Goal: Information Seeking & Learning: Check status

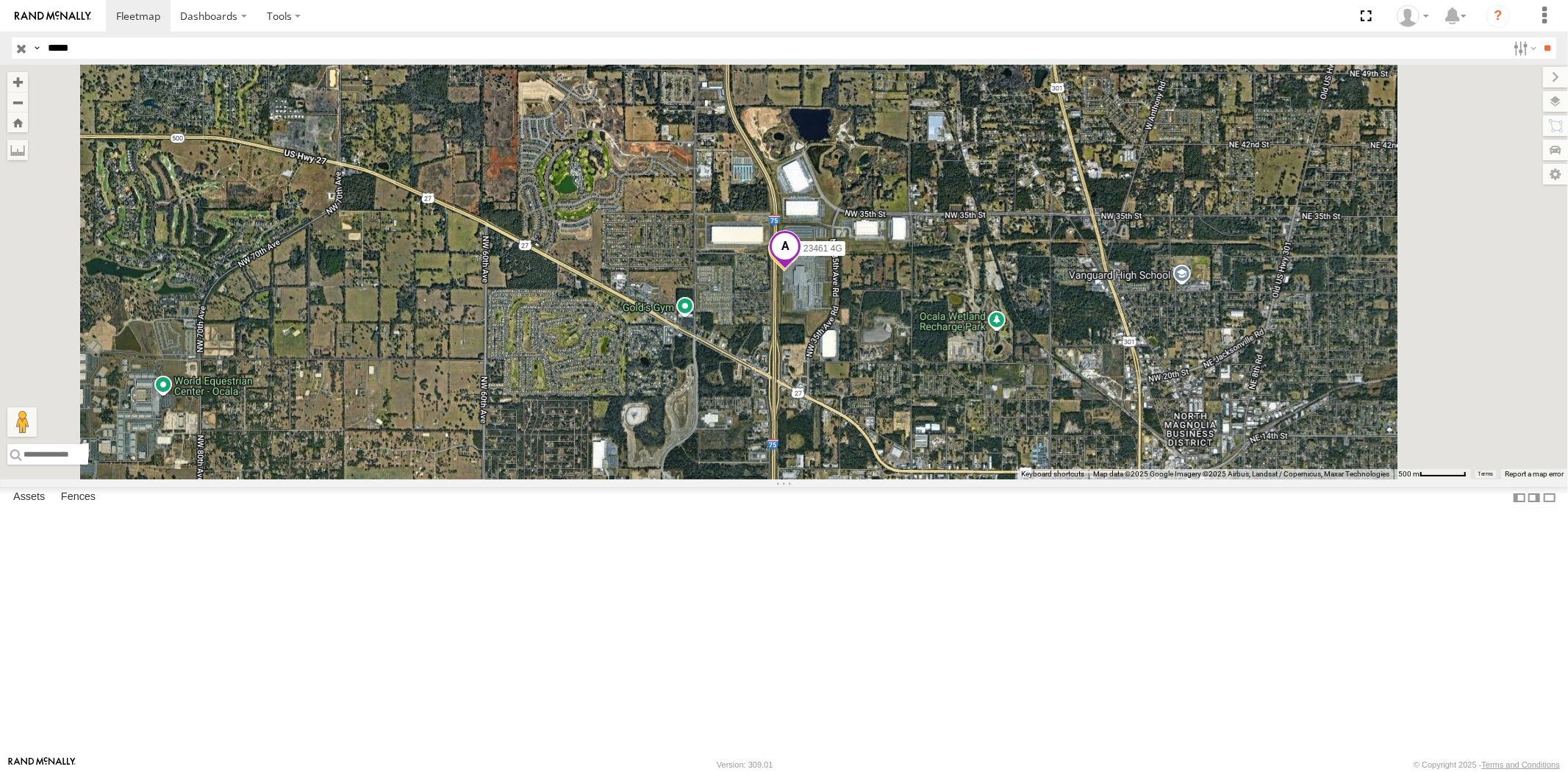
click at [18, 52] on input "button" at bounding box center [21, 47] width 19 height 21
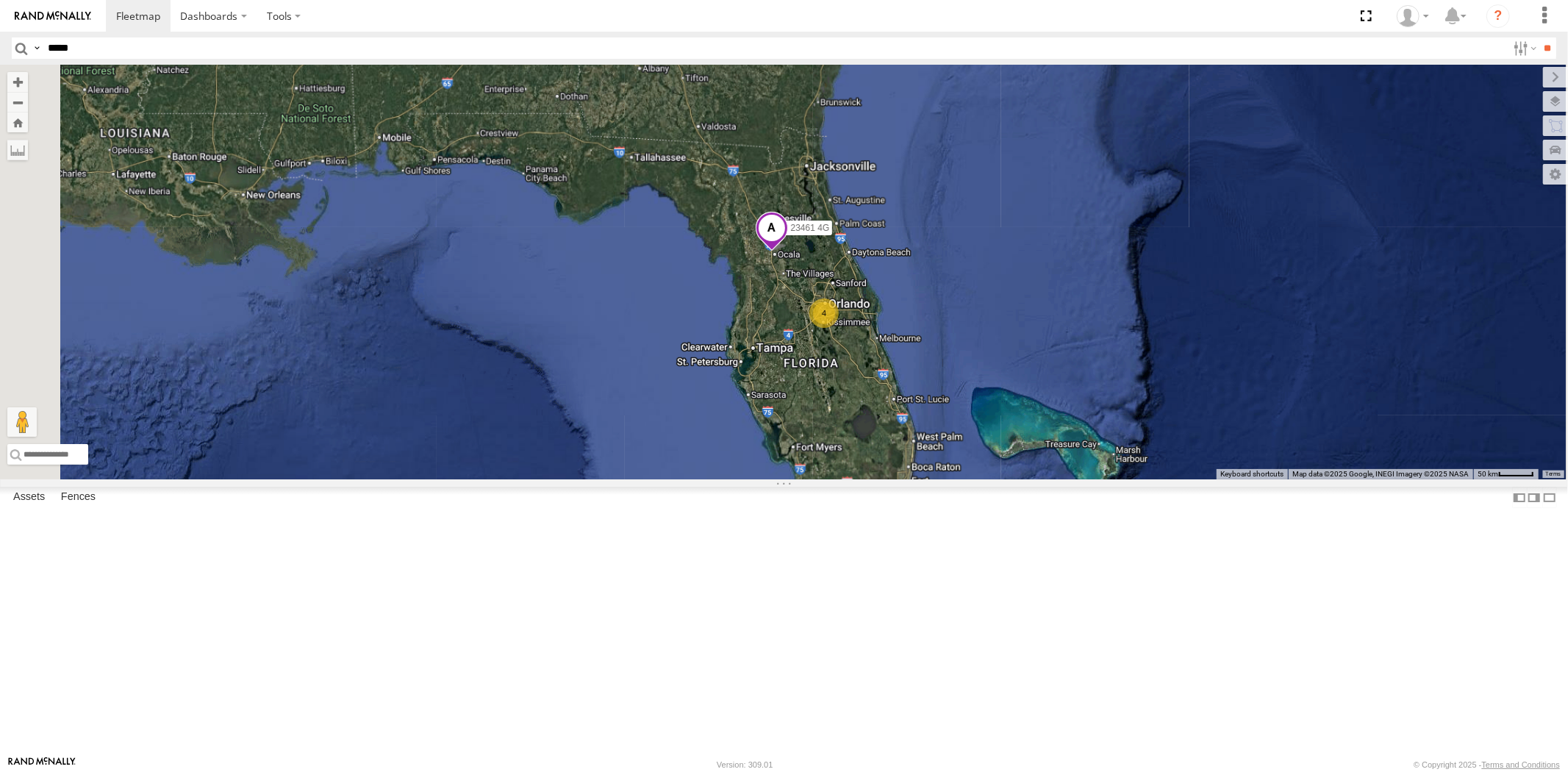
drag, startPoint x: 895, startPoint y: 252, endPoint x: 920, endPoint y: 398, distance: 148.1
click at [910, 373] on div "23461 4G 4 23207xx" at bounding box center [784, 272] width 1568 height 415
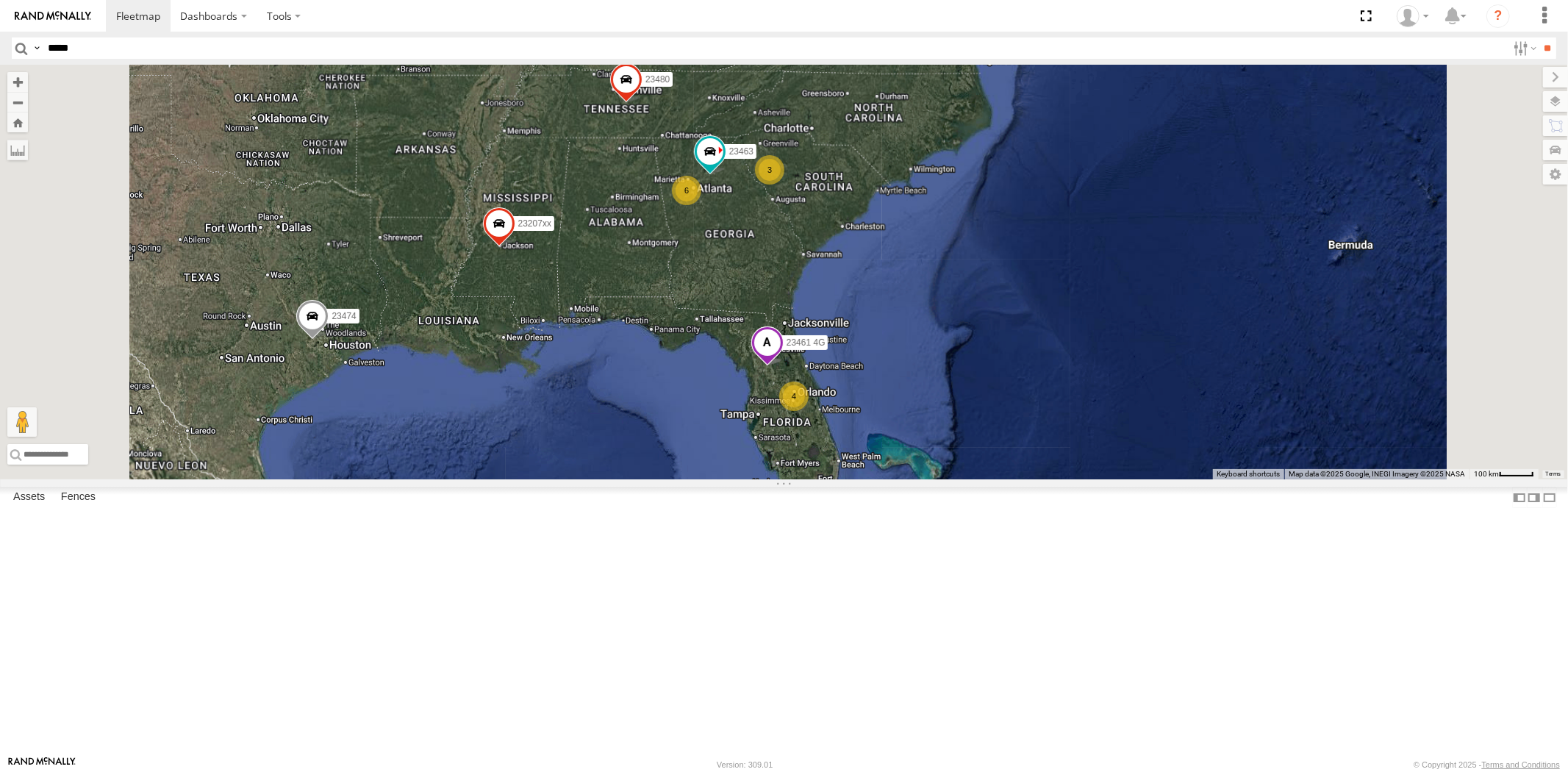
drag, startPoint x: 924, startPoint y: 356, endPoint x: 941, endPoint y: 420, distance: 66.2
click at [941, 420] on div "23461 4G 23207xx 4 6 23207 NEW 2 3 23480 23474 23463" at bounding box center [784, 272] width 1568 height 415
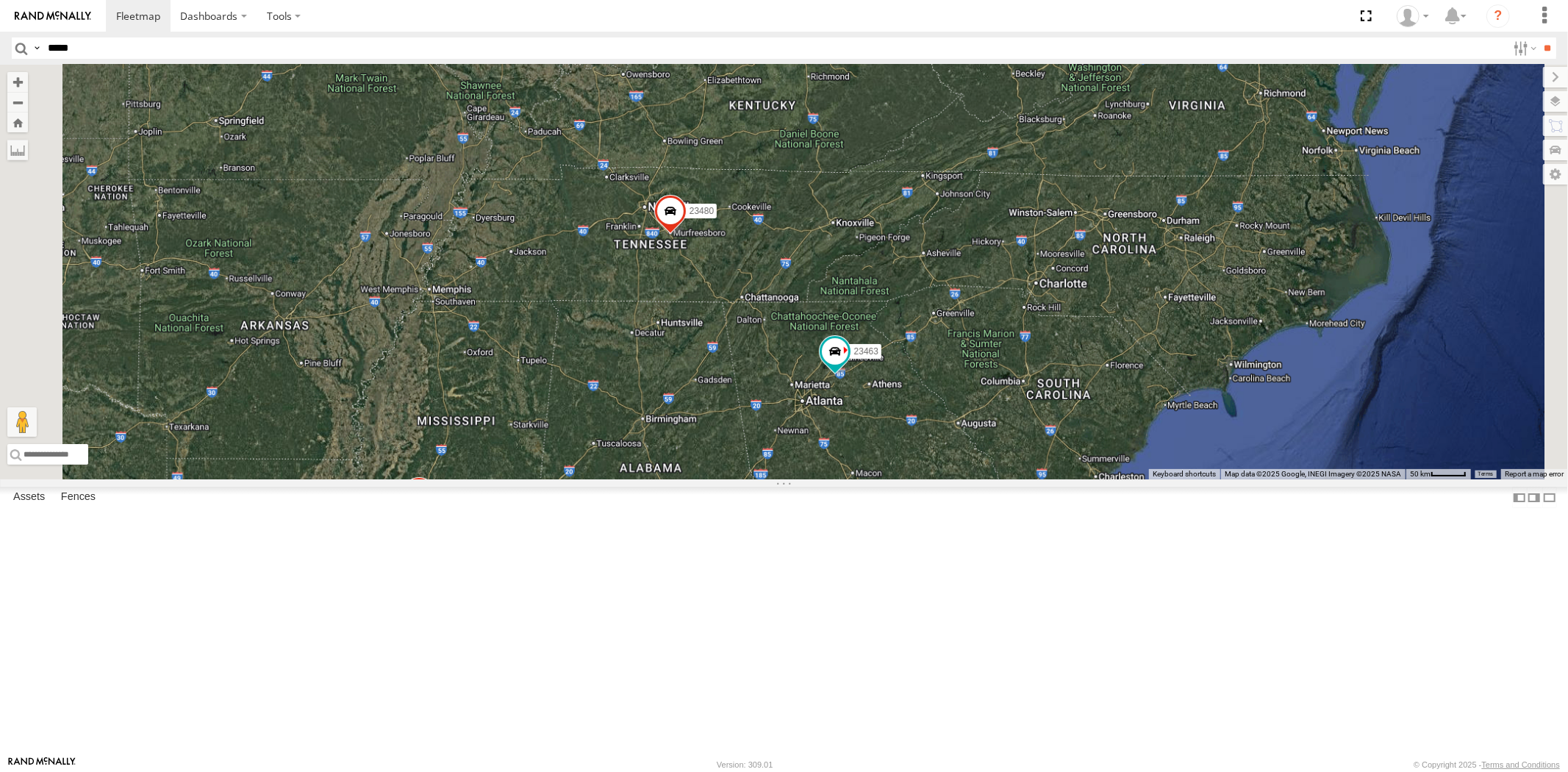
drag, startPoint x: 901, startPoint y: 228, endPoint x: 924, endPoint y: 406, distance: 179.5
click at [924, 406] on div "23461 4G 23207xx 23207 NEW 23480 23474 23463 23237 NEW" at bounding box center [784, 272] width 1568 height 415
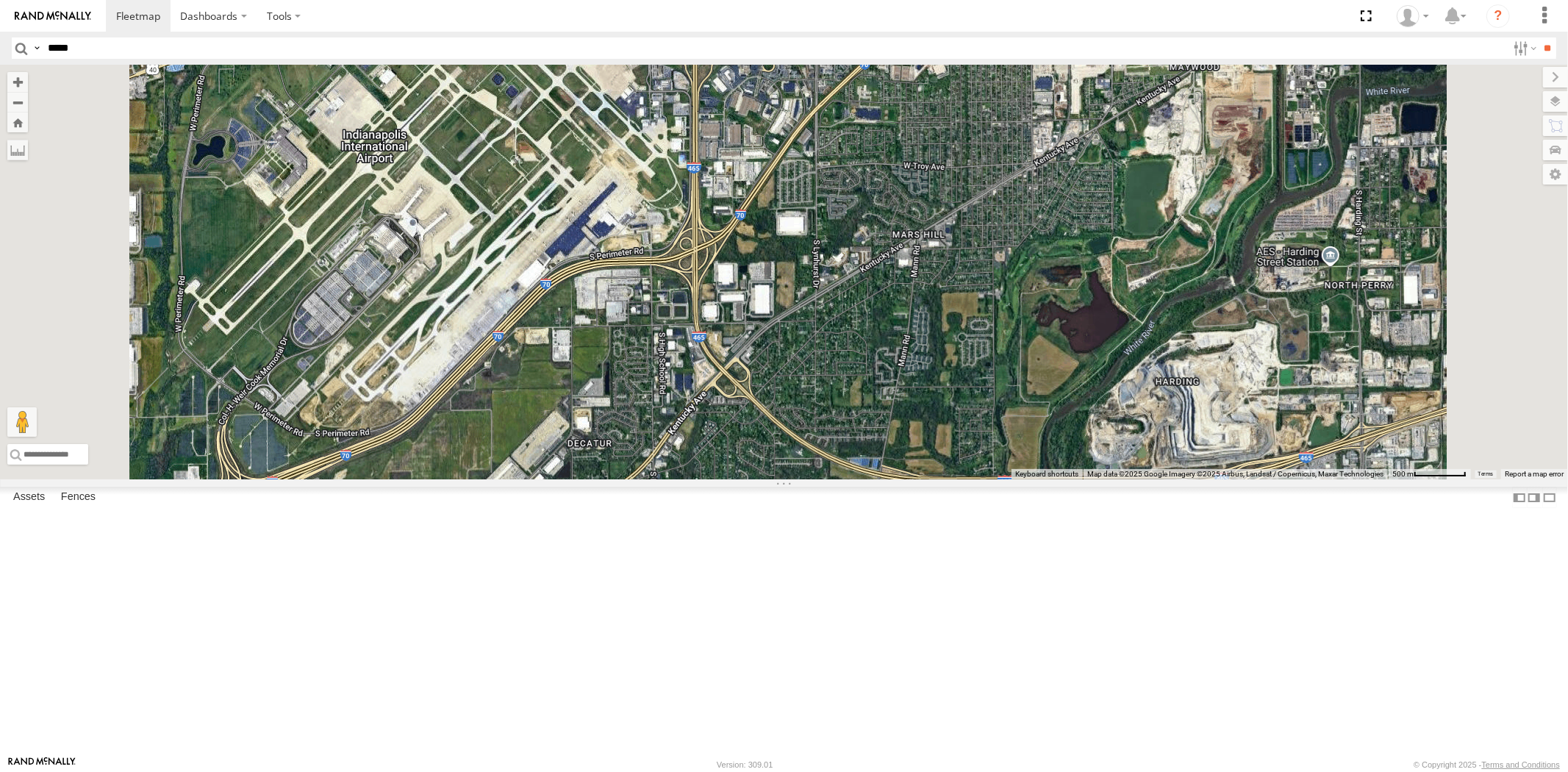
click at [774, 428] on div "23461 4G 23207xx 23207 NEW 23480 23474 23463 23237 NEW 23462 23460 23462 NEW" at bounding box center [784, 272] width 1568 height 415
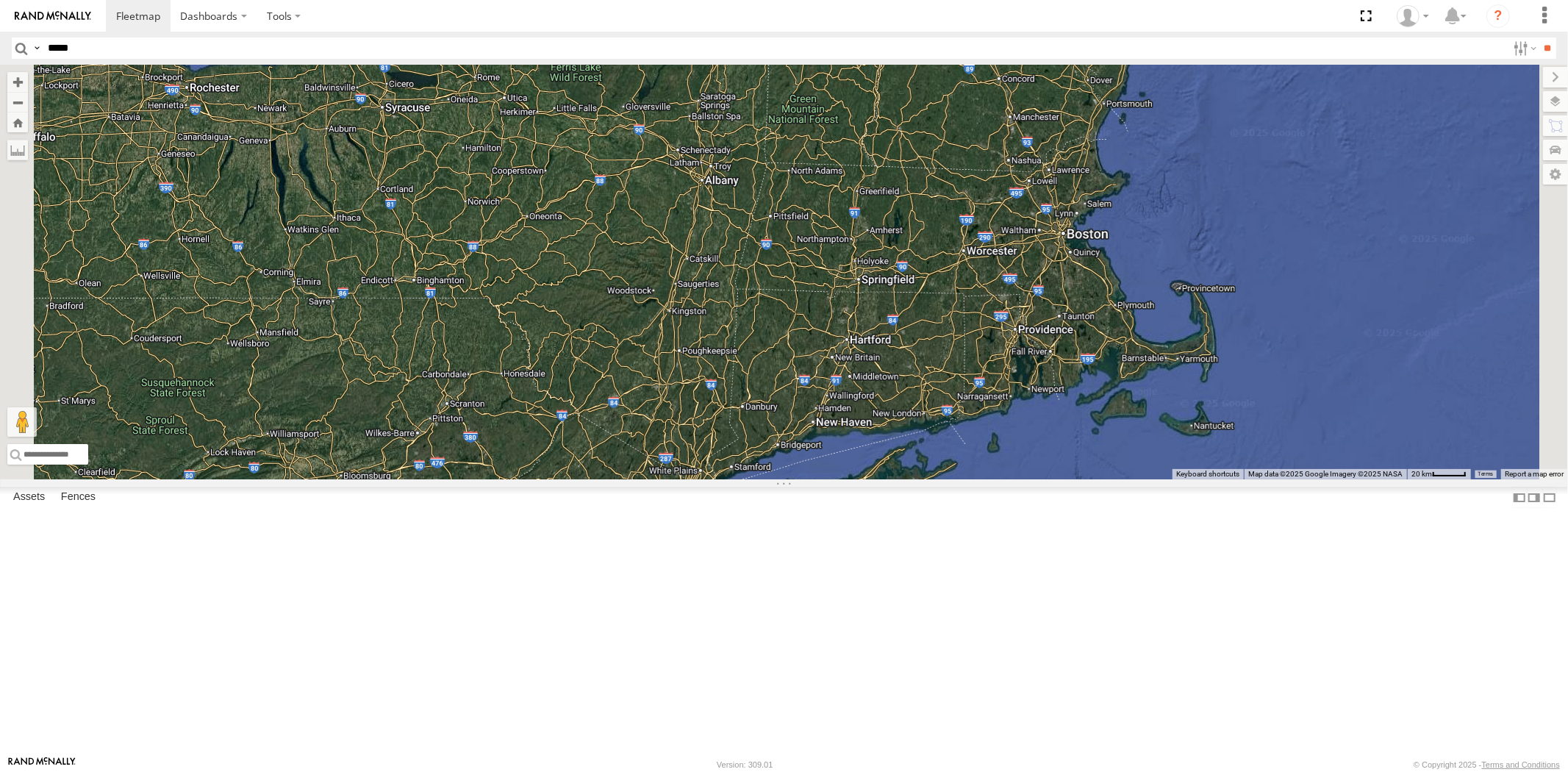
click at [115, 48] on input "*****" at bounding box center [774, 47] width 1465 height 21
paste input "*****"
click at [1539, 37] on input "**" at bounding box center [1547, 47] width 17 height 21
click at [0, 0] on div "23159 NEW" at bounding box center [0, 0] width 0 height 0
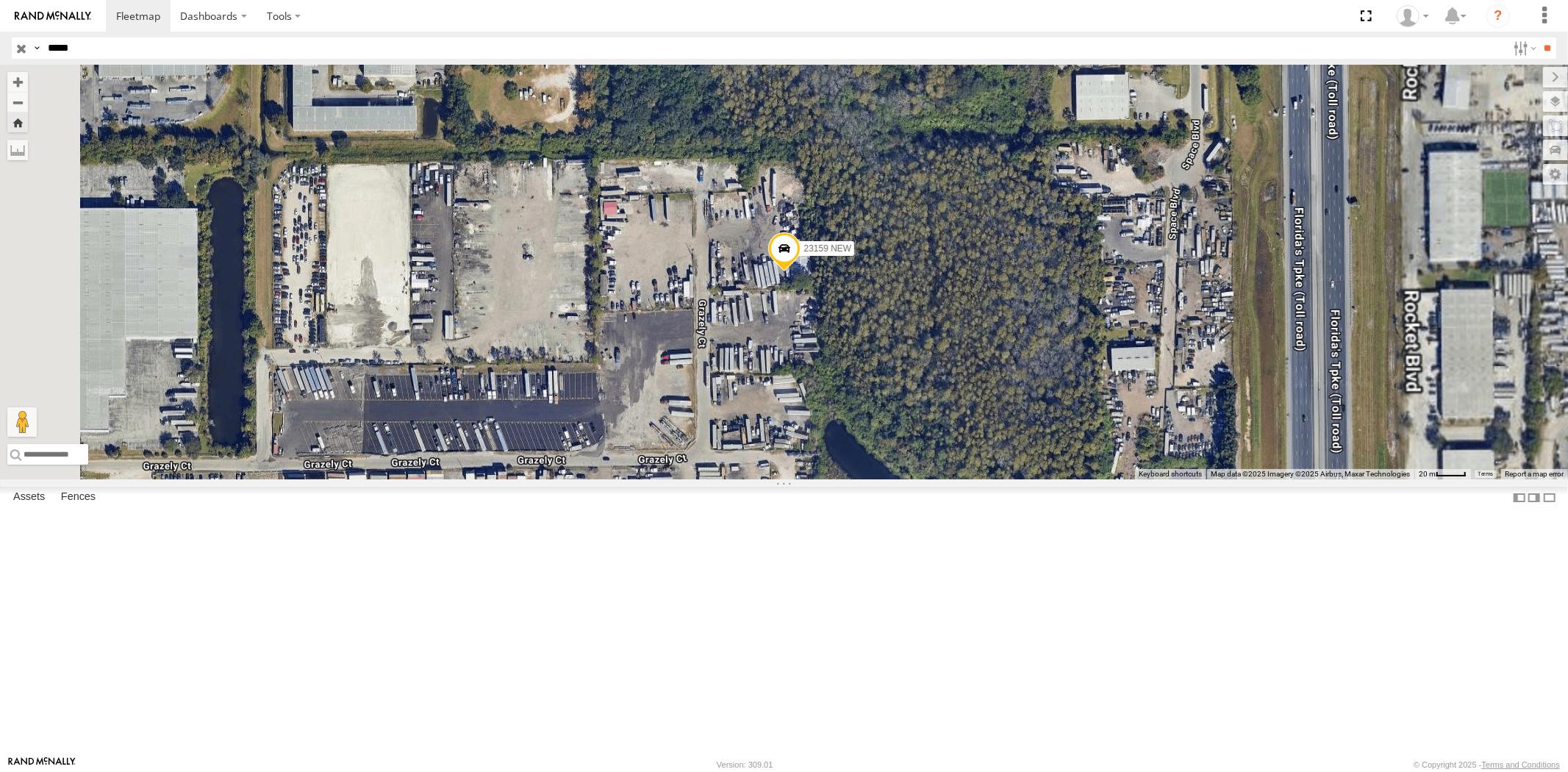
drag, startPoint x: 100, startPoint y: 43, endPoint x: 0, endPoint y: 50, distance: 100.2
click at [0, 45] on header "Search Query Asset ID Asset Label Registration Manufacturer Model VIN Job ID" at bounding box center [784, 48] width 1568 height 33
paste input "text"
click at [1539, 37] on input "**" at bounding box center [1547, 47] width 17 height 21
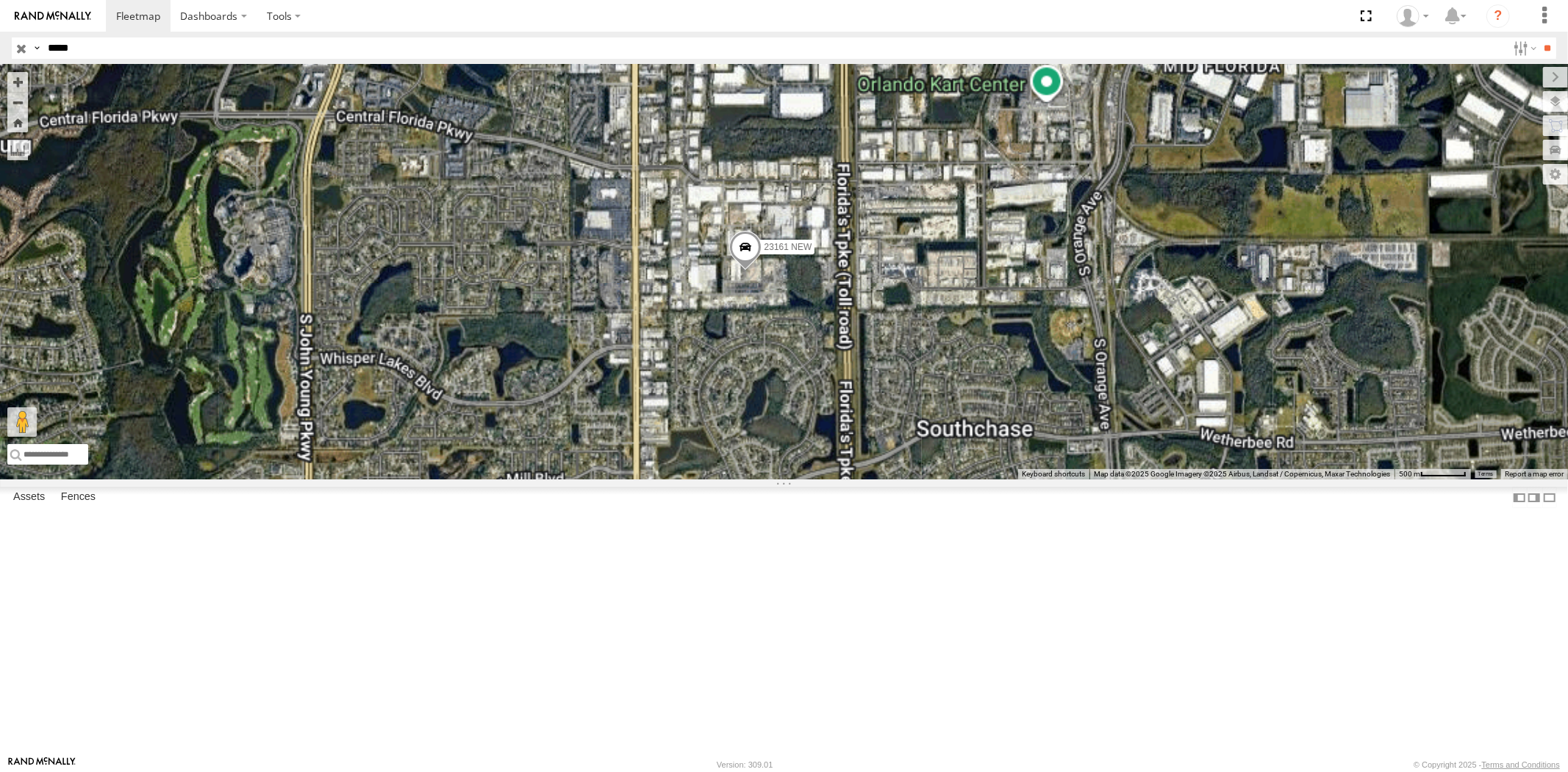
click at [0, 0] on div "23161 NEW All Assets" at bounding box center [0, 0] width 0 height 0
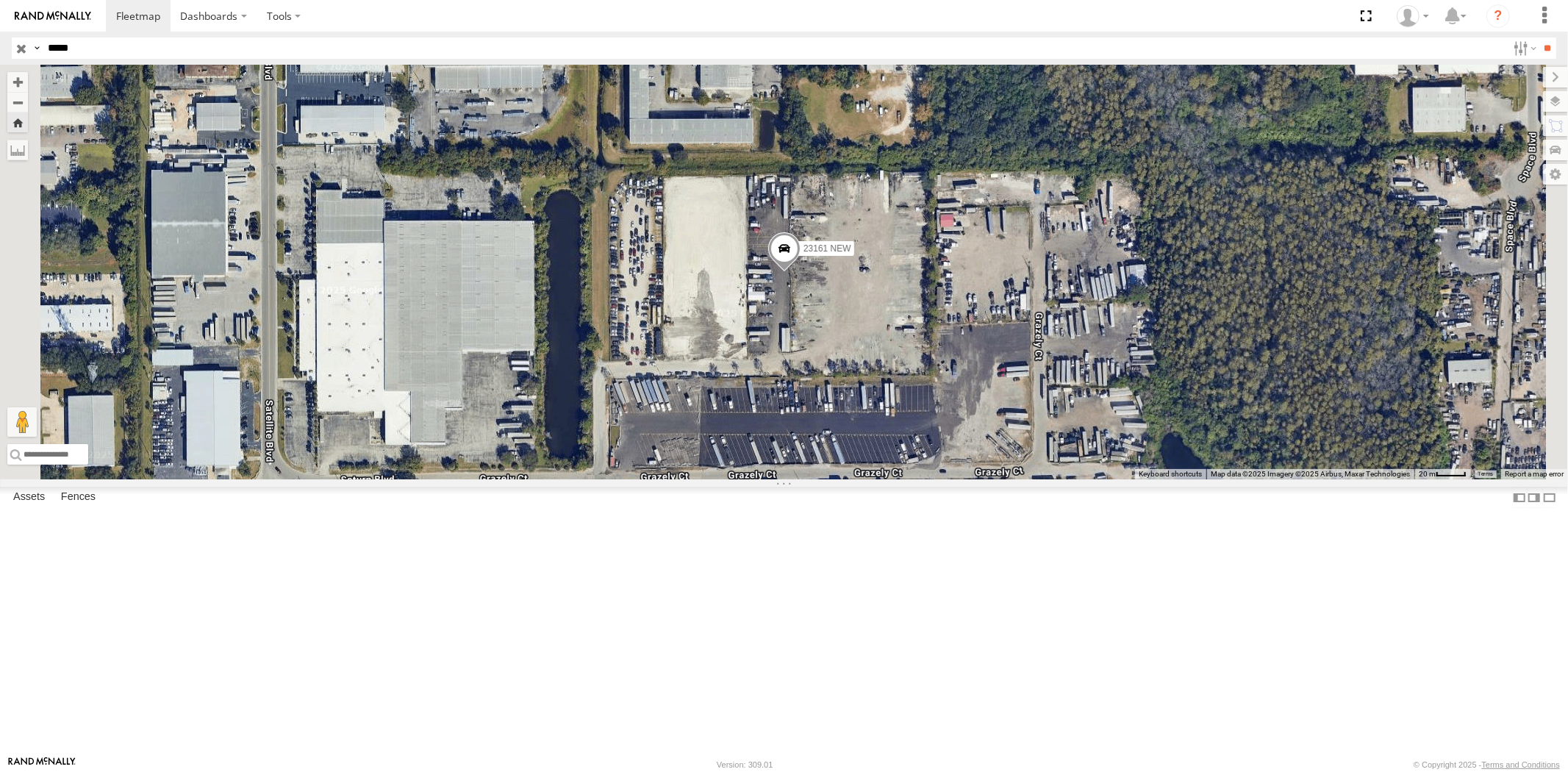
drag, startPoint x: 155, startPoint y: 40, endPoint x: 0, endPoint y: 36, distance: 155.1
click at [0, 36] on header "Search Query Asset ID Asset Label Registration Manufacturer Model VIN Job ID" at bounding box center [784, 48] width 1568 height 33
paste input "text"
click at [1539, 37] on input "**" at bounding box center [1547, 47] width 17 height 21
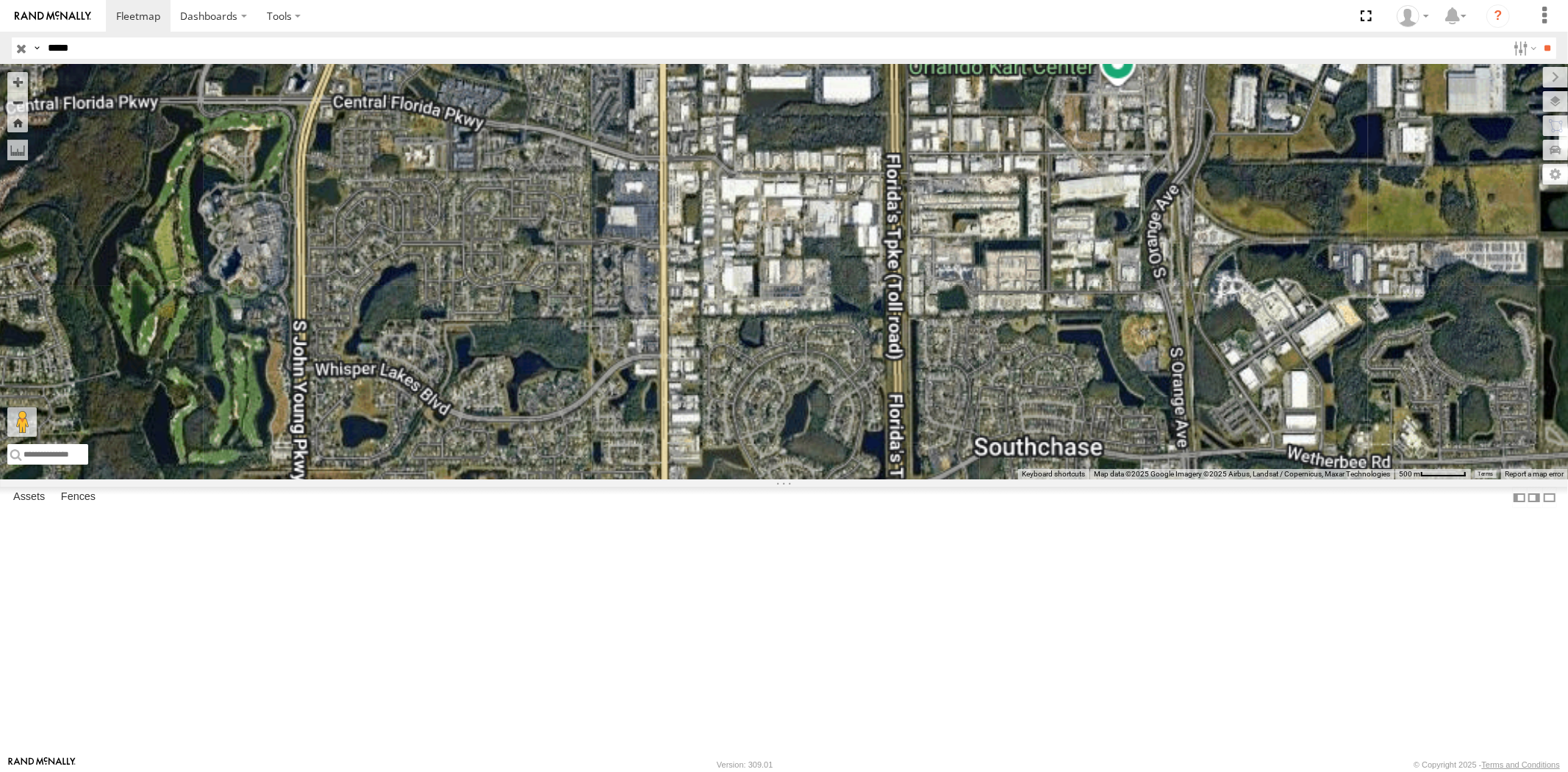
click at [0, 0] on div "All Assets" at bounding box center [0, 0] width 0 height 0
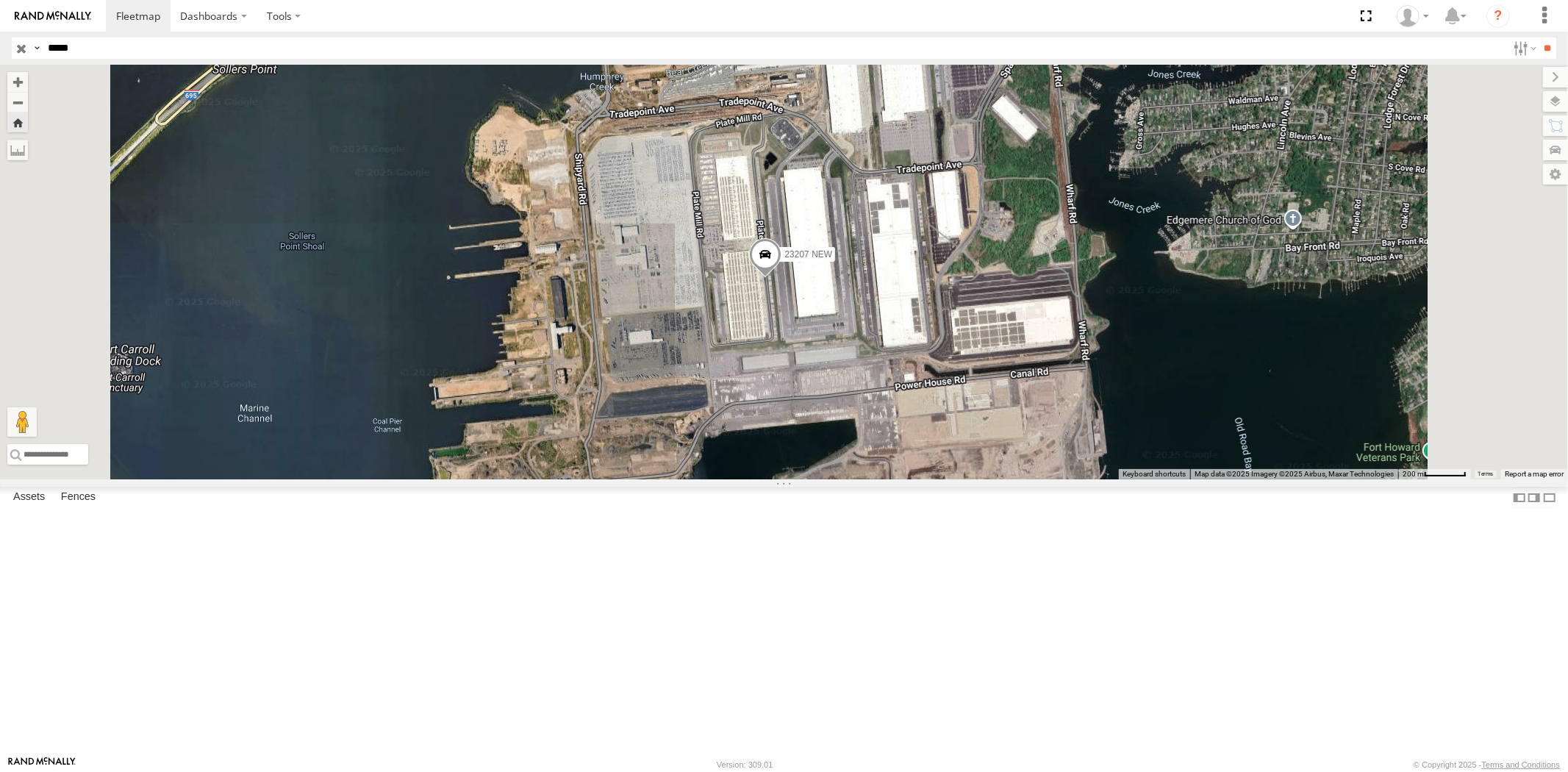
drag, startPoint x: 140, startPoint y: 45, endPoint x: 0, endPoint y: 48, distance: 140.0
click at [0, 47] on header "Search Query Asset ID Asset Label Registration Manufacturer Model VIN Job ID" at bounding box center [784, 48] width 1568 height 33
paste input "text"
click at [1539, 37] on input "**" at bounding box center [1547, 47] width 17 height 21
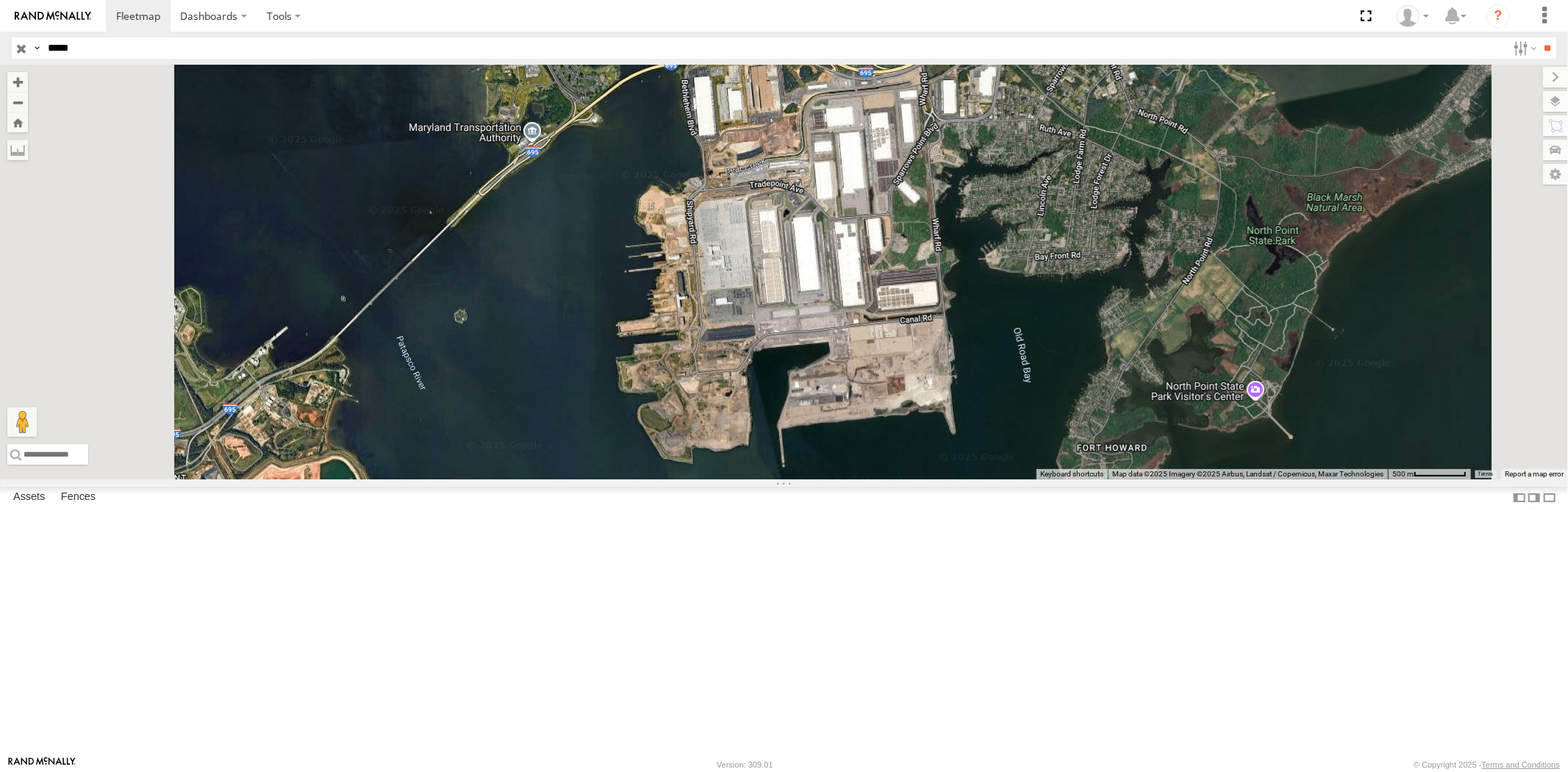
click at [0, 0] on div "All Assets" at bounding box center [0, 0] width 0 height 0
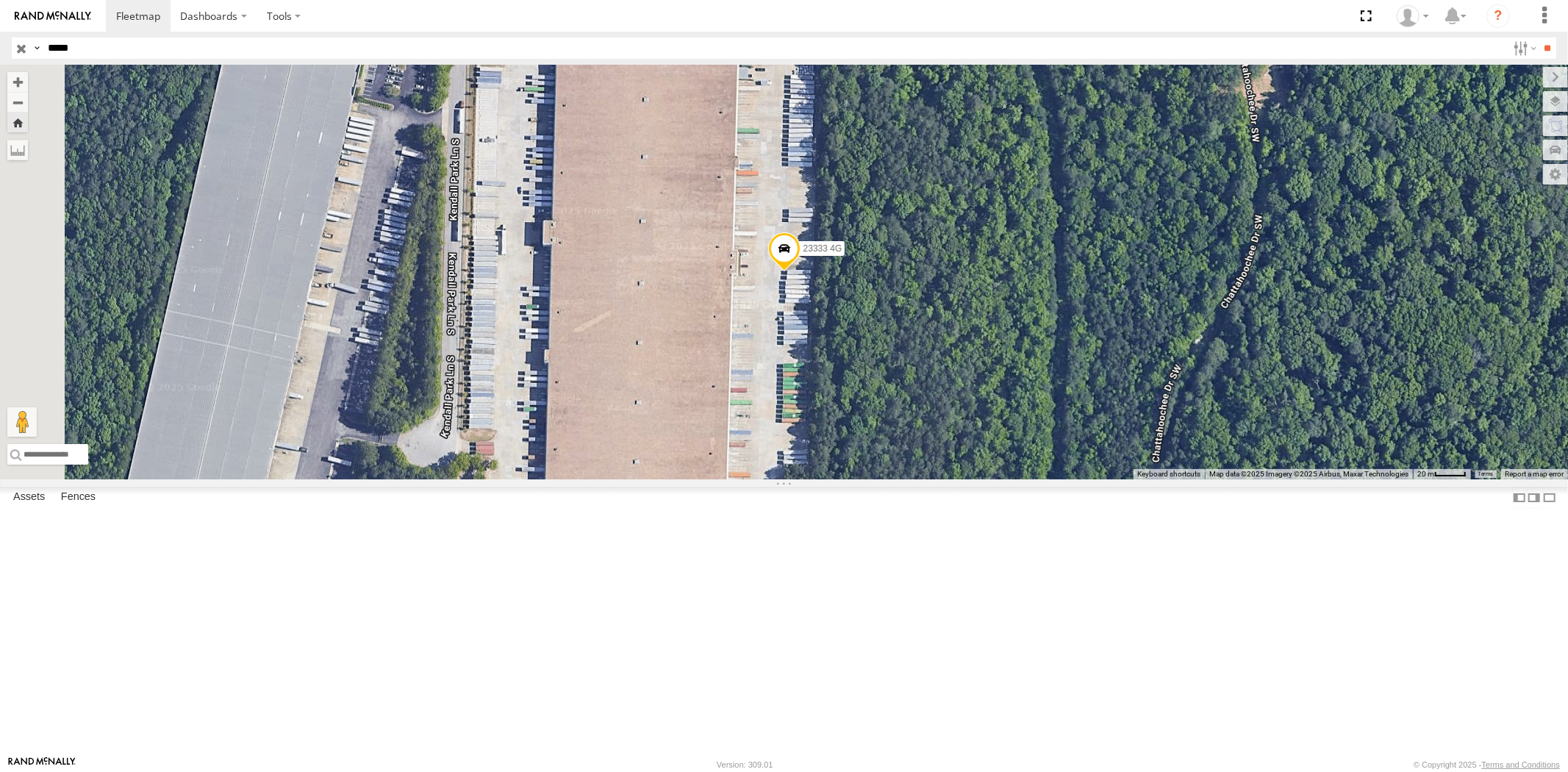
click at [0, 0] on div "23333 4G" at bounding box center [0, 0] width 0 height 0
drag, startPoint x: 93, startPoint y: 45, endPoint x: 0, endPoint y: 45, distance: 93.0
click at [2, 48] on header "Search Query Asset ID Asset Label Registration Manufacturer Model VIN Job ID" at bounding box center [784, 48] width 1568 height 33
paste input "text"
click at [1539, 37] on input "**" at bounding box center [1547, 47] width 17 height 21
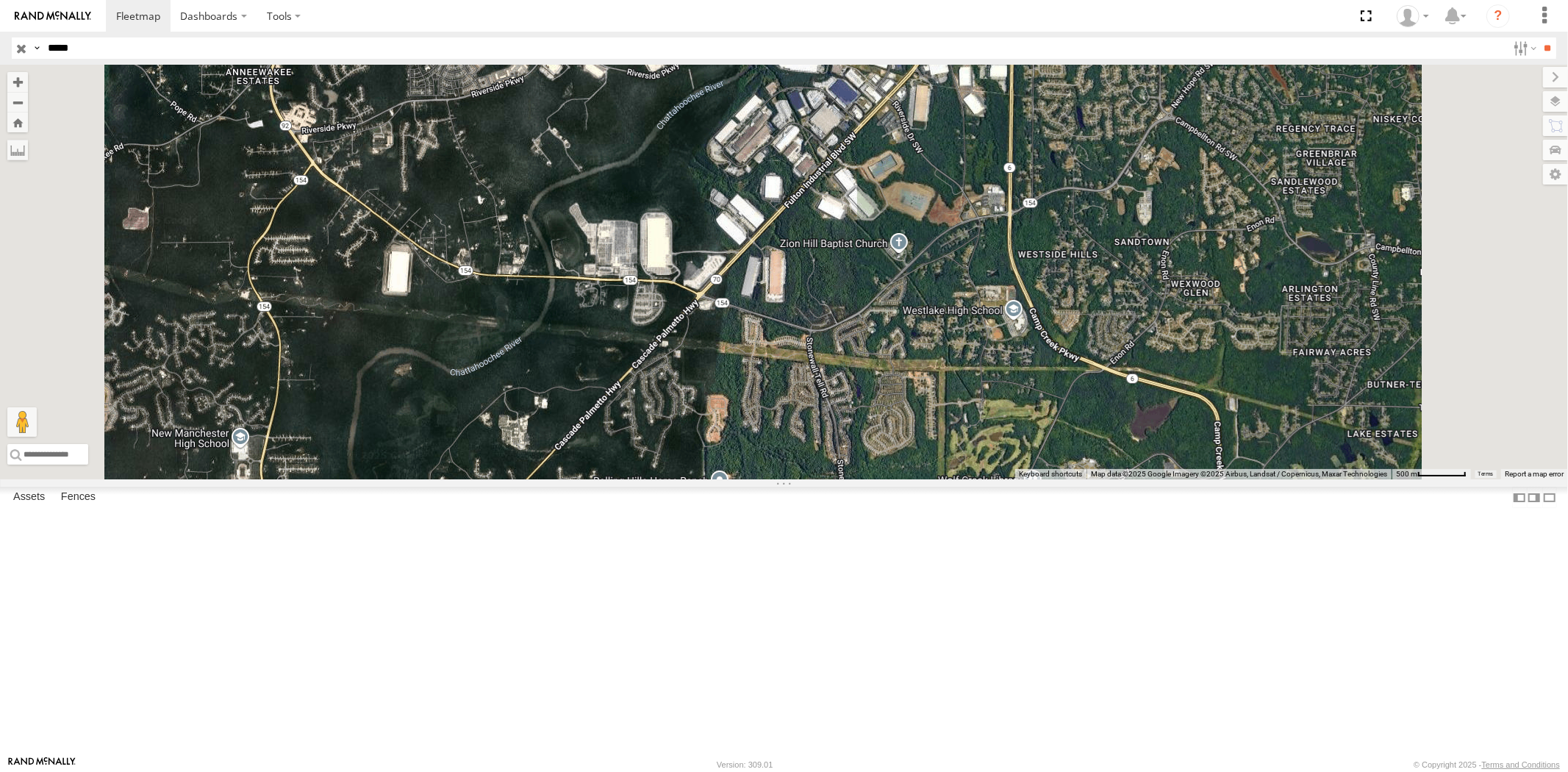
click at [0, 0] on div "23466 All Assets" at bounding box center [0, 0] width 0 height 0
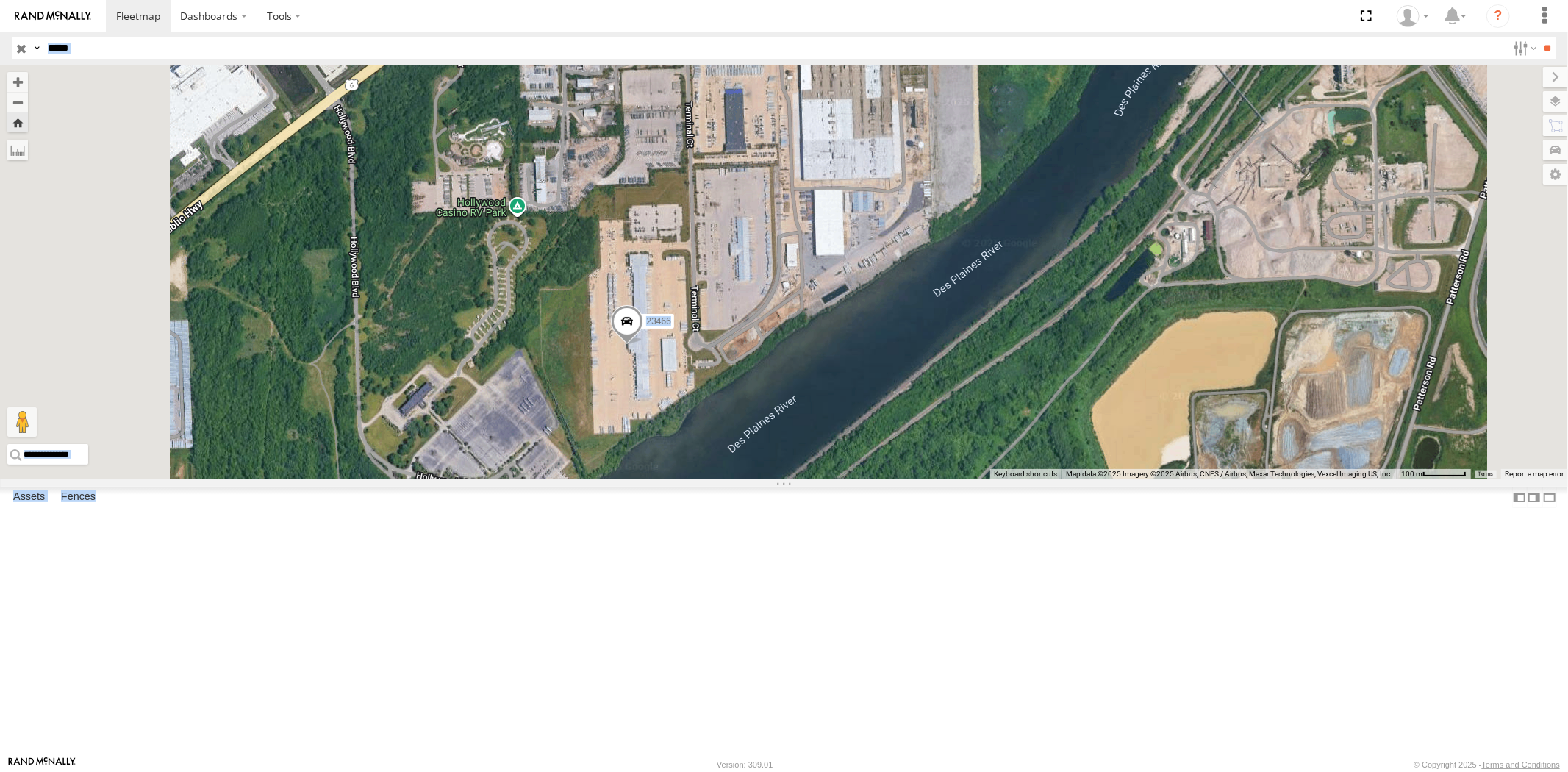
click at [145, 63] on body "Dashboards ?" at bounding box center [784, 386] width 1568 height 772
click at [136, 60] on header "Search Query Asset ID Asset Label Registration Manufacturer Model VIN Job ID" at bounding box center [784, 48] width 1568 height 33
drag, startPoint x: 90, startPoint y: 47, endPoint x: 0, endPoint y: 37, distance: 90.6
click at [0, 37] on header "Search Query Asset ID Asset Label Registration Manufacturer Model VIN Job ID" at bounding box center [784, 48] width 1568 height 33
paste input "text"
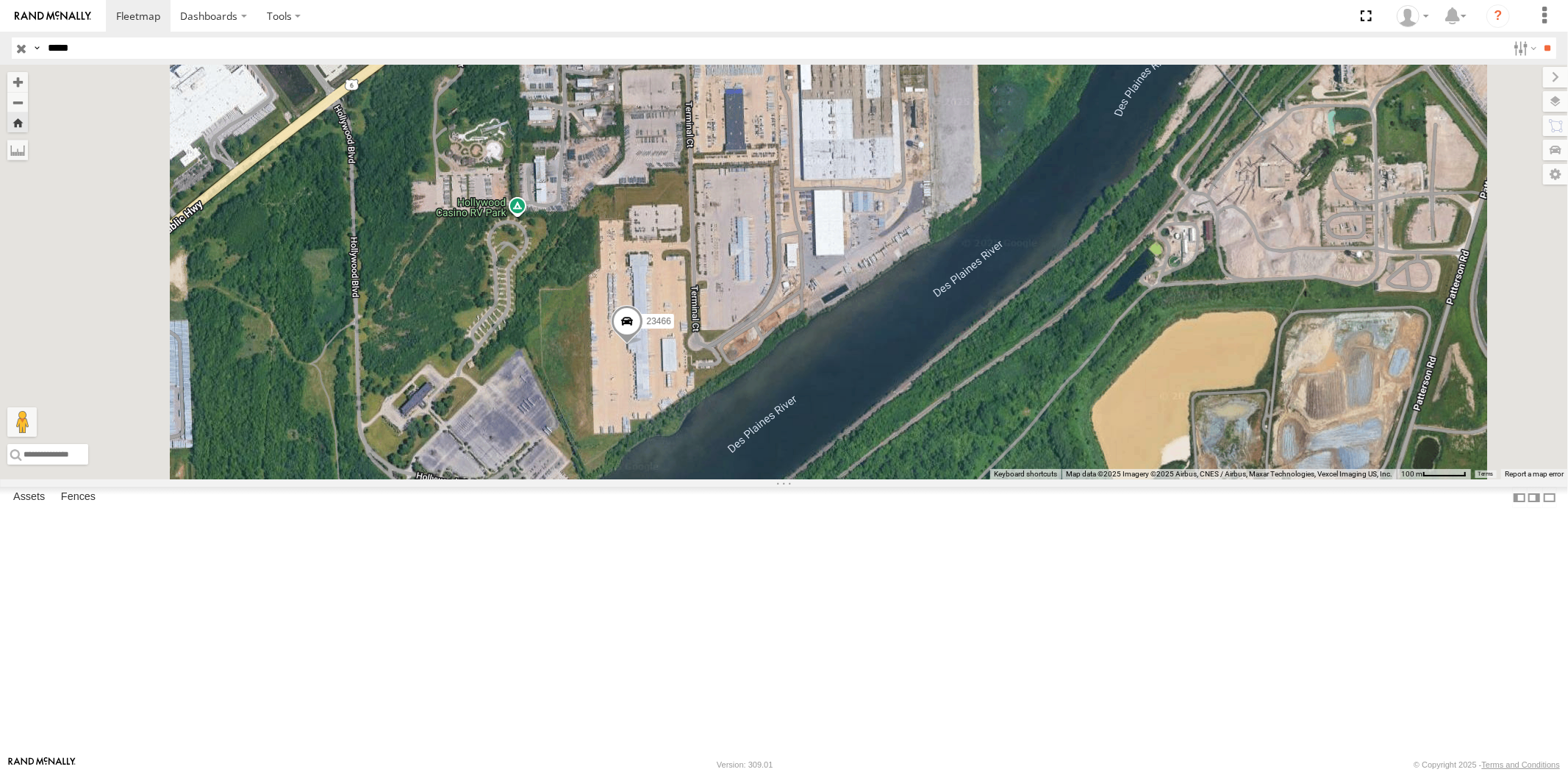
click at [1539, 37] on input "**" at bounding box center [1547, 47] width 17 height 21
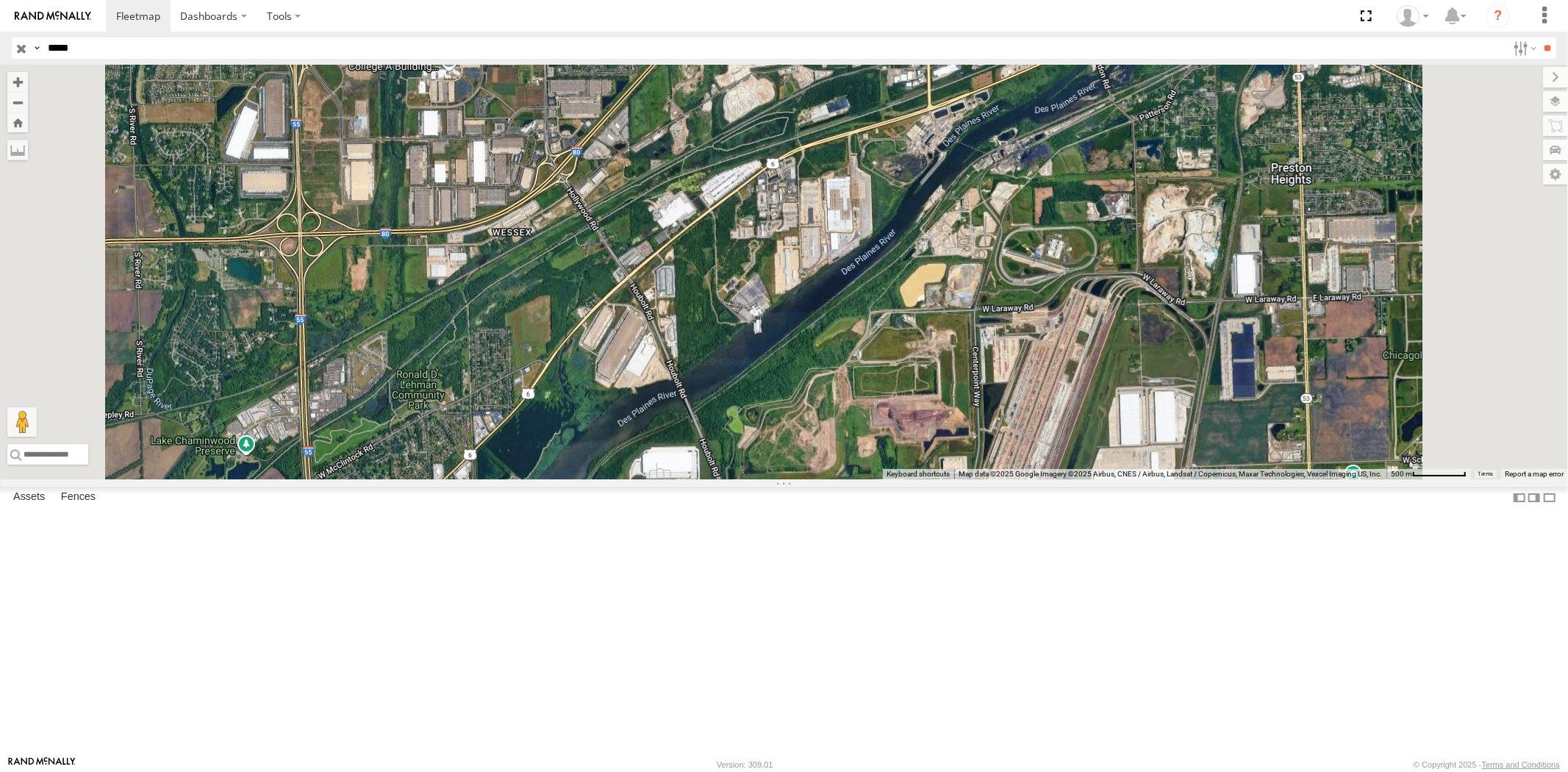
click at [0, 0] on div "23346" at bounding box center [0, 0] width 0 height 0
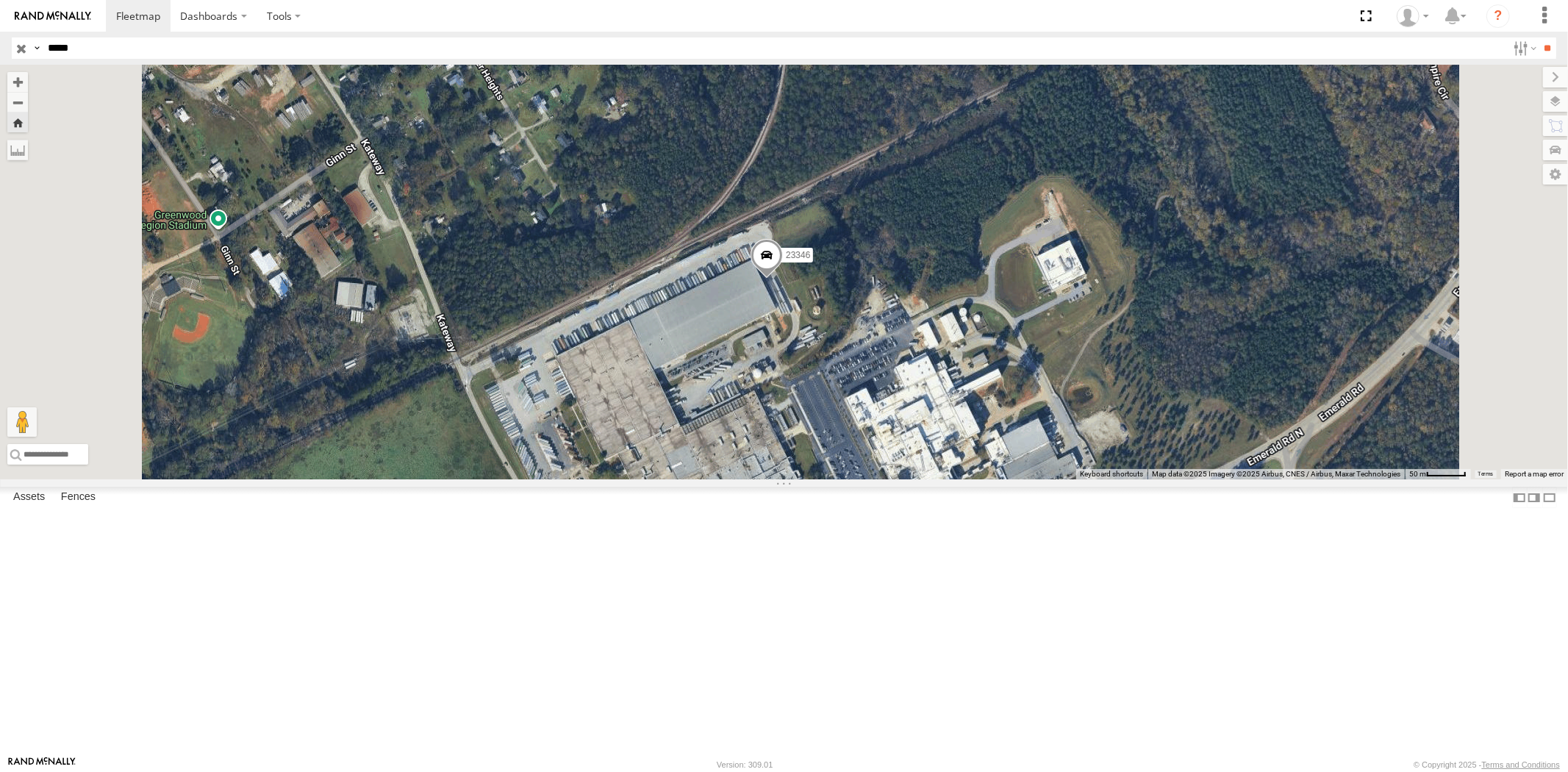
drag, startPoint x: 112, startPoint y: 52, endPoint x: 0, endPoint y: 49, distance: 112.0
click at [0, 48] on header "Search Query Asset ID Asset Label Registration Manufacturer Model VIN Job ID" at bounding box center [784, 48] width 1568 height 33
paste input "text"
click at [1539, 37] on input "**" at bounding box center [1547, 47] width 17 height 21
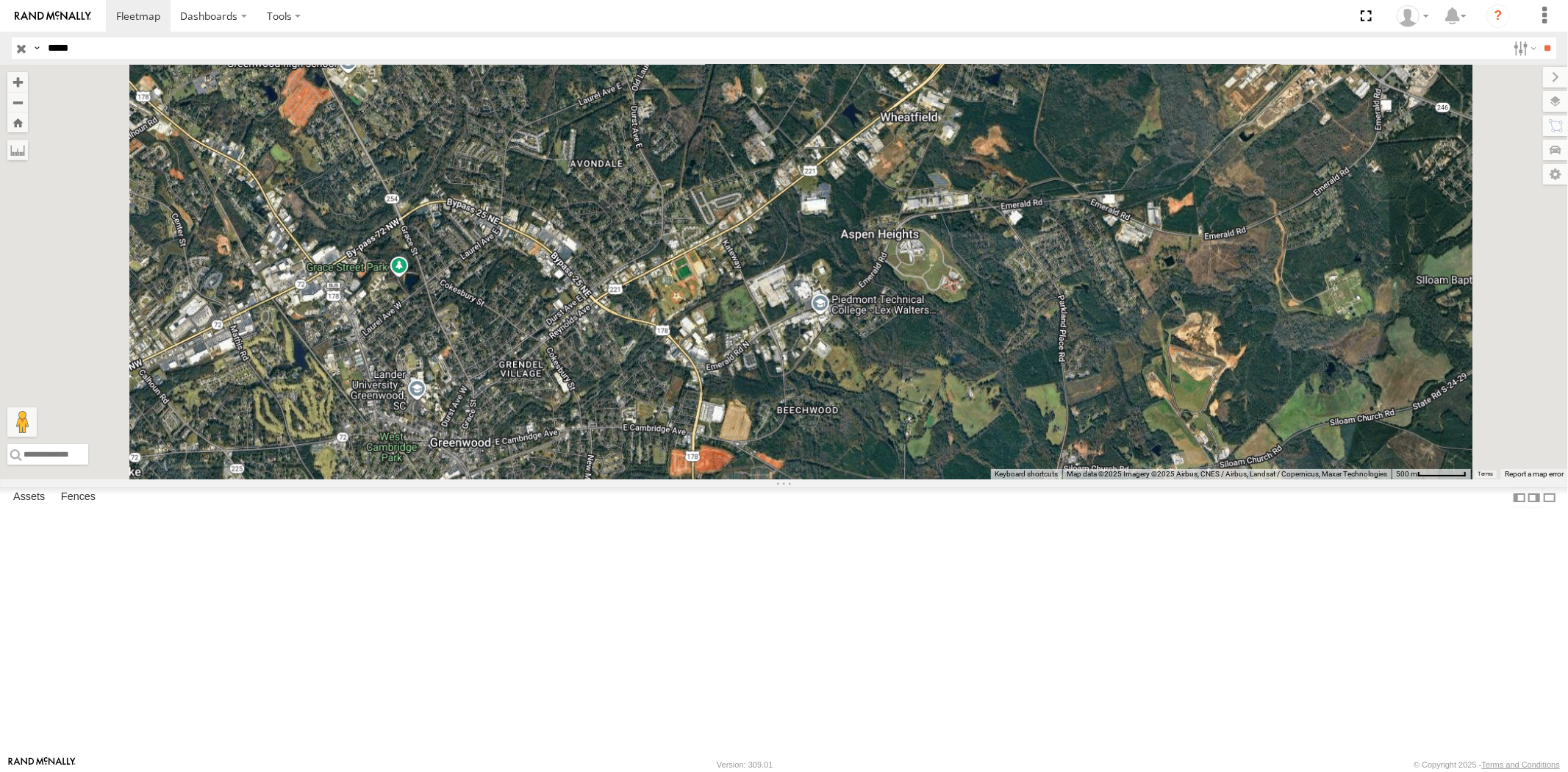
click at [0, 0] on div "23369 4G" at bounding box center [0, 0] width 0 height 0
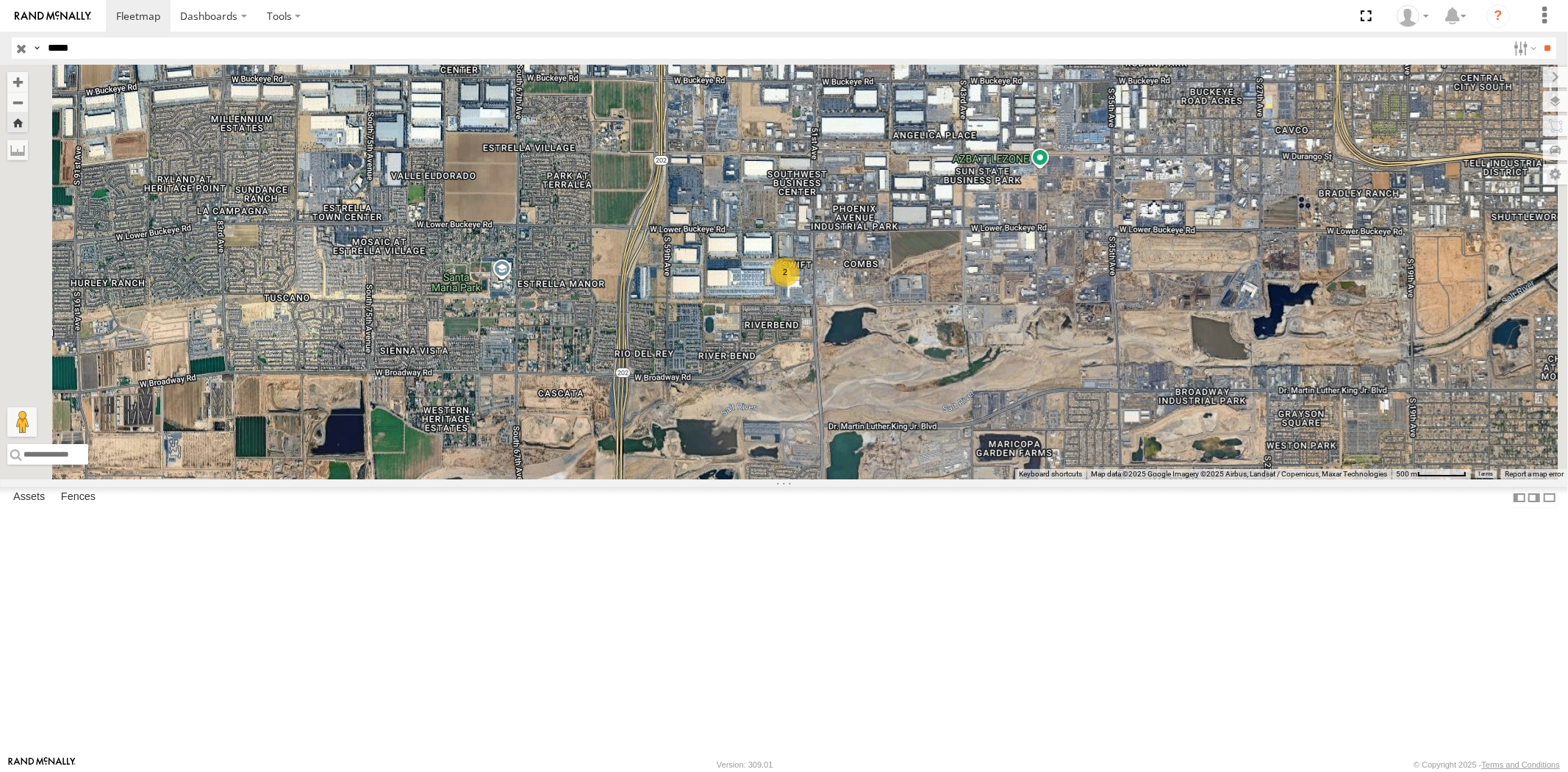
drag, startPoint x: 115, startPoint y: 47, endPoint x: 0, endPoint y: 45, distance: 115.0
click at [0, 45] on header "Search Query Asset ID Asset Label Registration Manufacturer Model VIN Job ID" at bounding box center [784, 48] width 1568 height 33
paste input "text"
click at [1539, 37] on input "**" at bounding box center [1547, 47] width 17 height 21
click at [0, 0] on div "All Assets" at bounding box center [0, 0] width 0 height 0
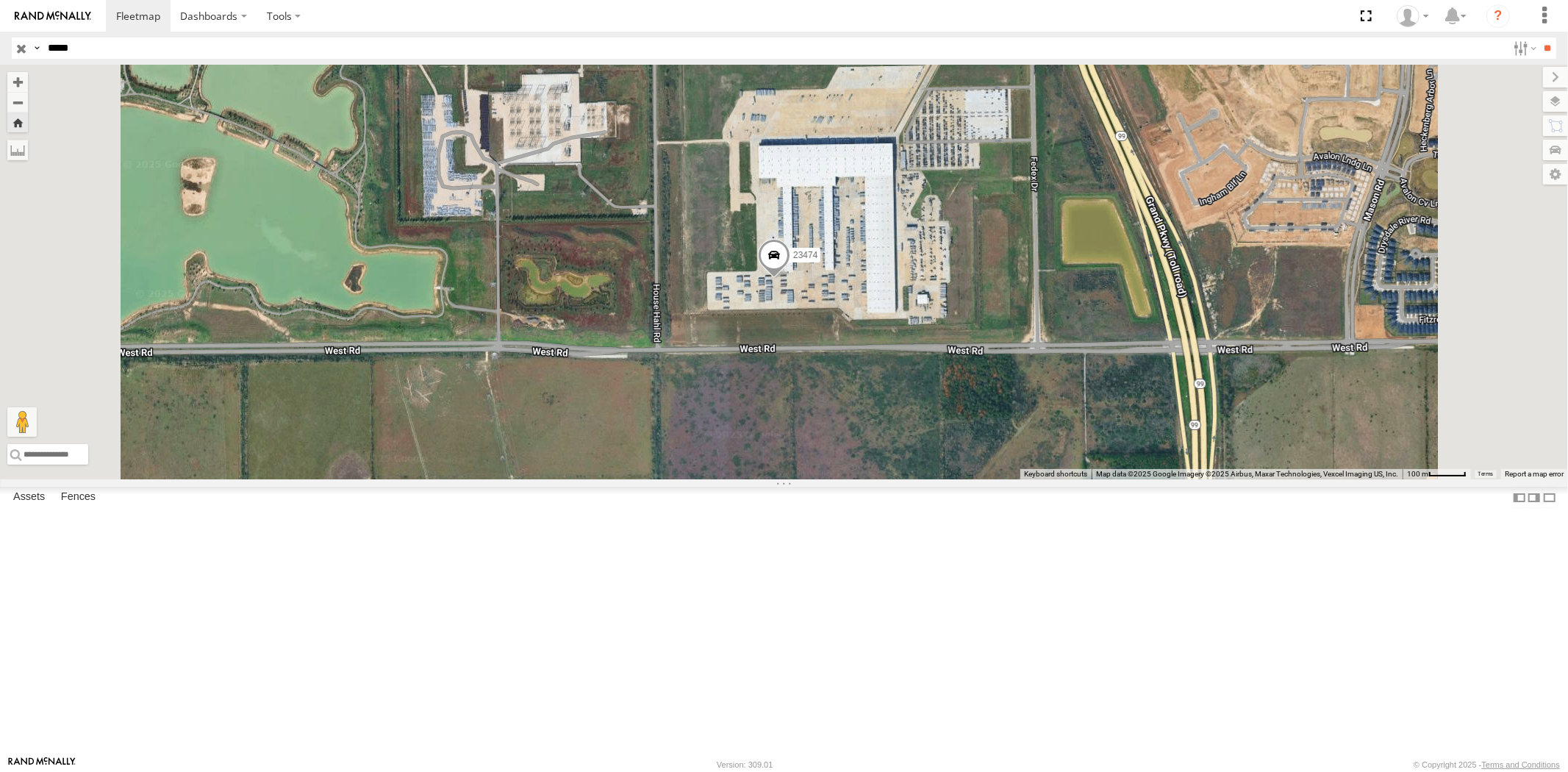
drag, startPoint x: 121, startPoint y: 59, endPoint x: 0, endPoint y: 59, distance: 121.0
click at [27, 55] on div "Search Query Asset ID Asset Label Registration Manufacturer Model VIN Job ID Dr…" at bounding box center [775, 47] width 1527 height 21
paste input "text"
click at [1539, 37] on input "**" at bounding box center [1547, 47] width 17 height 21
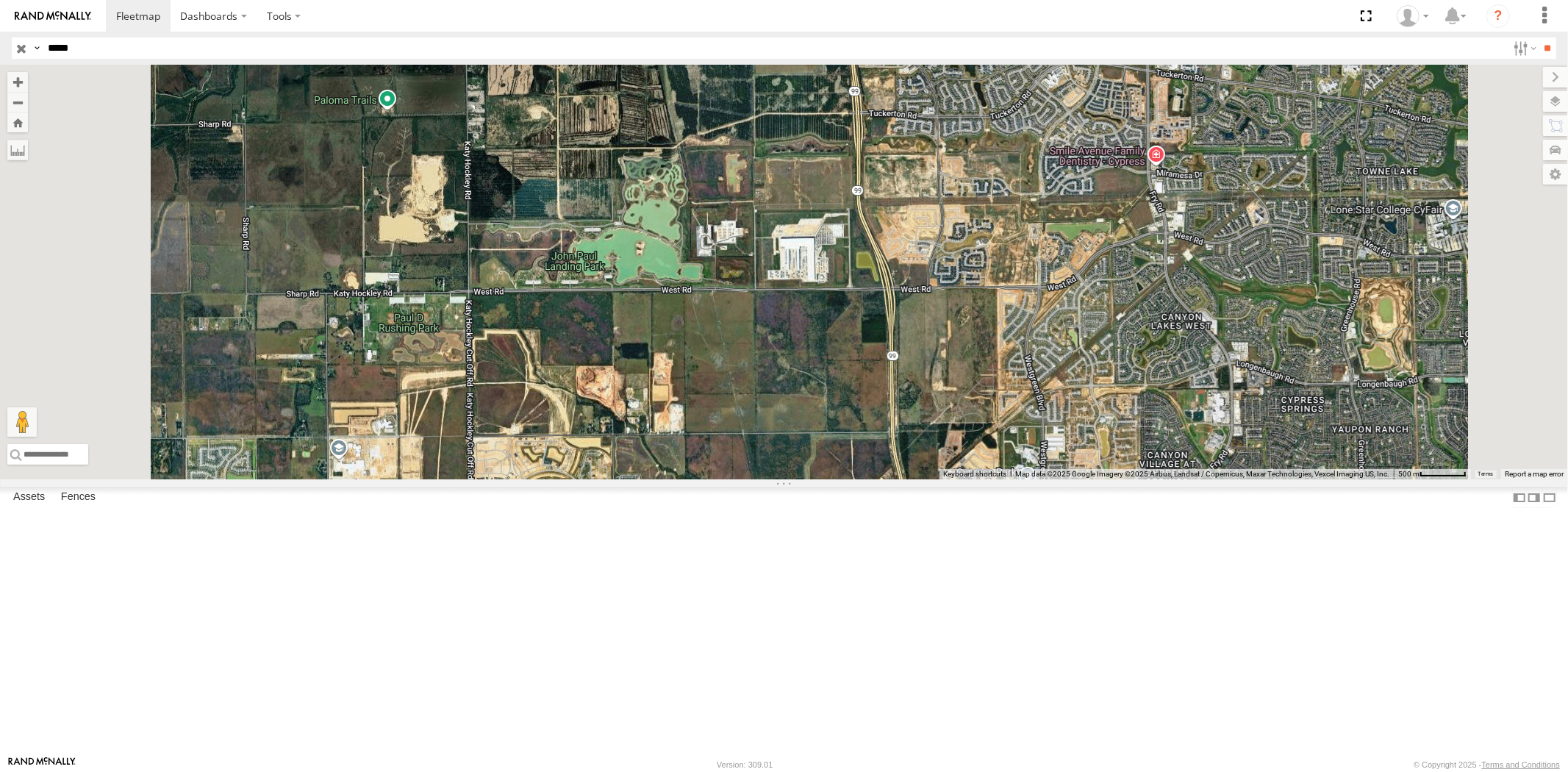
click at [0, 0] on div "23335 4G/Active" at bounding box center [0, 0] width 0 height 0
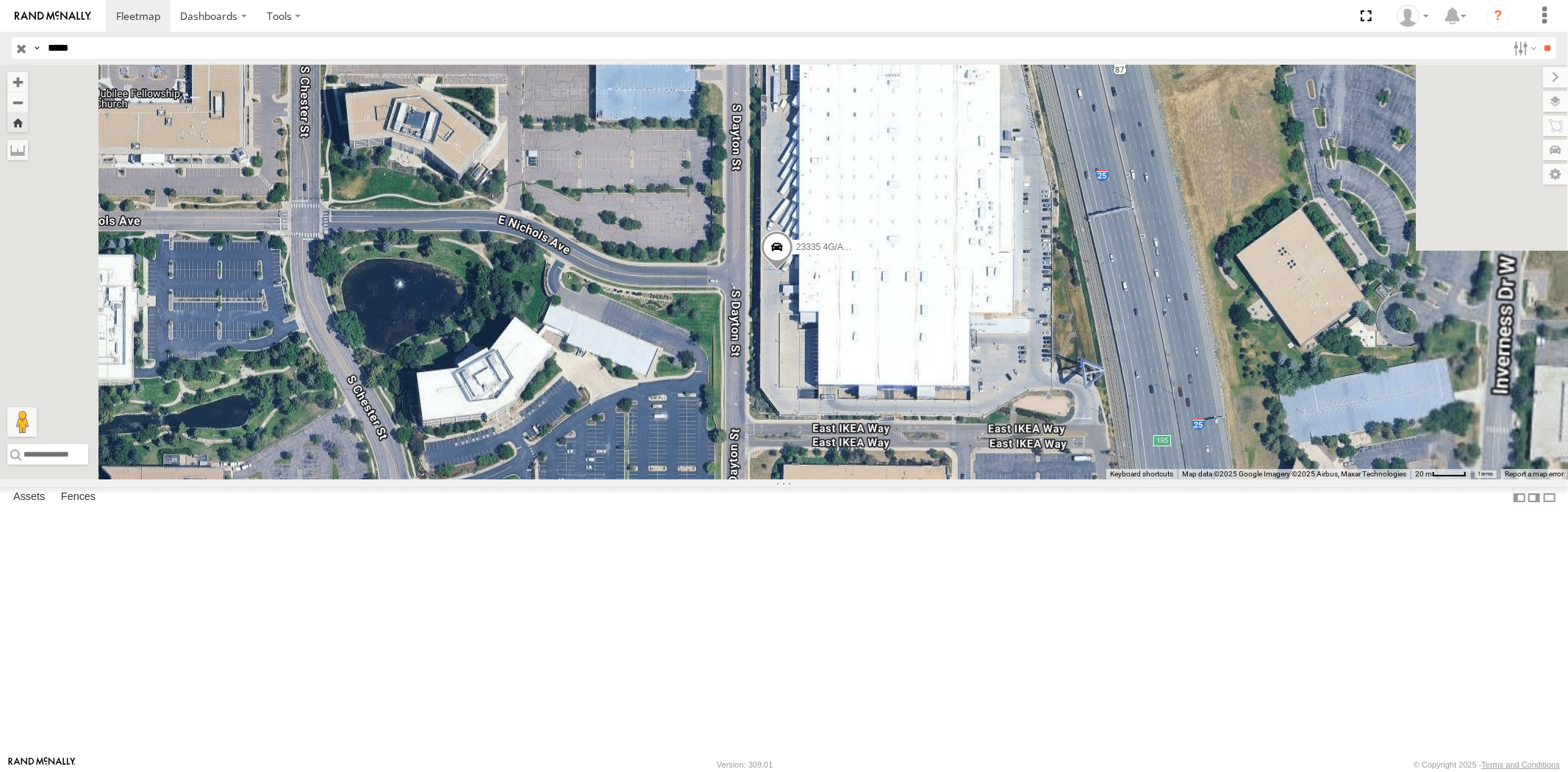
drag, startPoint x: 105, startPoint y: 56, endPoint x: 0, endPoint y: 48, distance: 105.3
click at [0, 48] on header "Search Query Asset ID Asset Label Registration Manufacturer Model VIN Job ID" at bounding box center [784, 48] width 1568 height 33
paste input "text"
click at [1539, 37] on input "**" at bounding box center [1547, 47] width 17 height 21
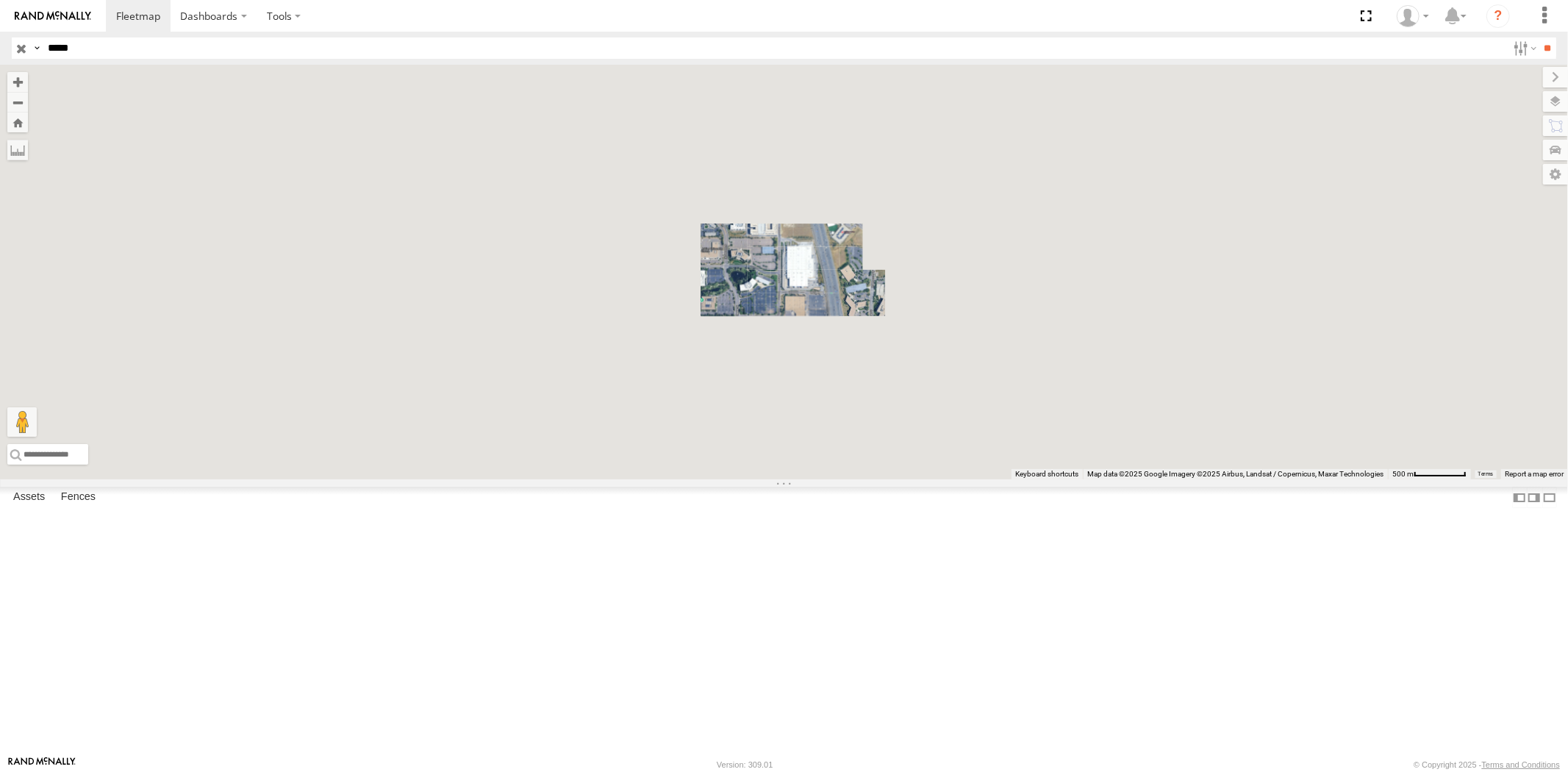
click at [0, 0] on div "23480 4G" at bounding box center [0, 0] width 0 height 0
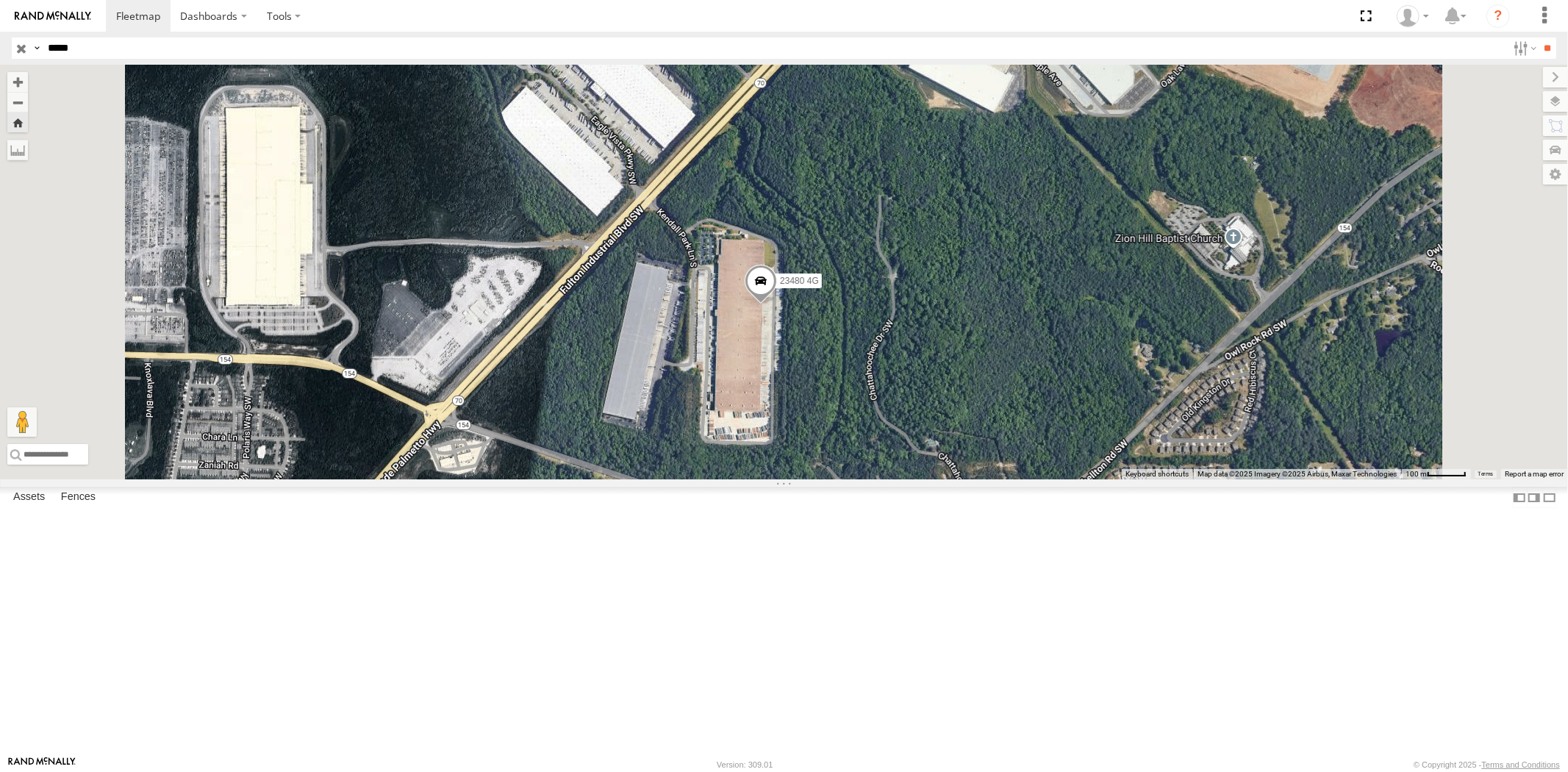
drag, startPoint x: 125, startPoint y: 40, endPoint x: 0, endPoint y: 48, distance: 125.3
click at [0, 40] on header "Search Query Asset ID Asset Label Registration Manufacturer Model VIN Job ID" at bounding box center [784, 48] width 1568 height 33
paste input "text"
click at [1539, 37] on input "**" at bounding box center [1547, 47] width 17 height 21
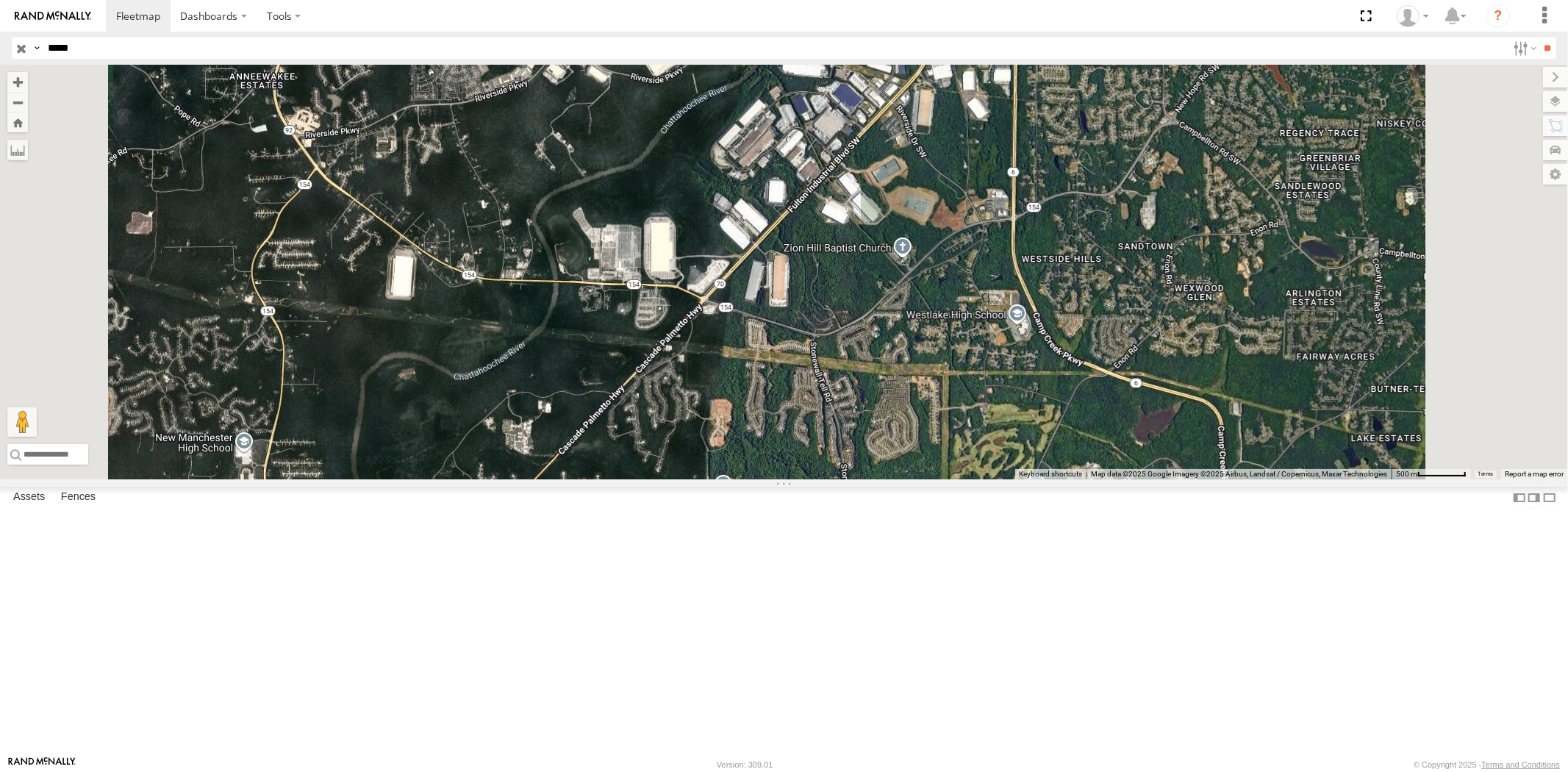
click at [0, 0] on div "23469 NEW All Assets" at bounding box center [0, 0] width 0 height 0
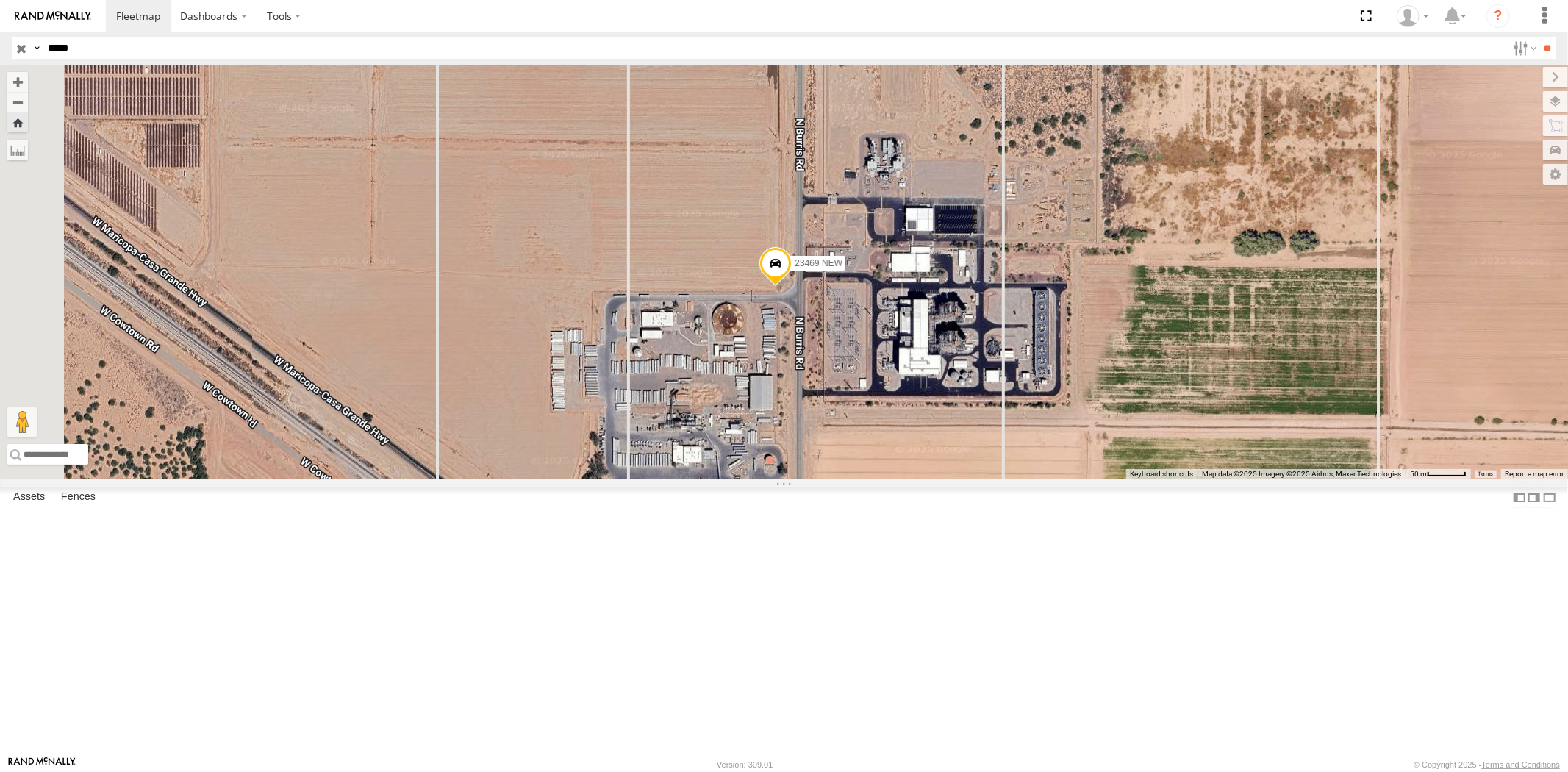
click at [0, 0] on div "23469 XX All Assets" at bounding box center [0, 0] width 0 height 0
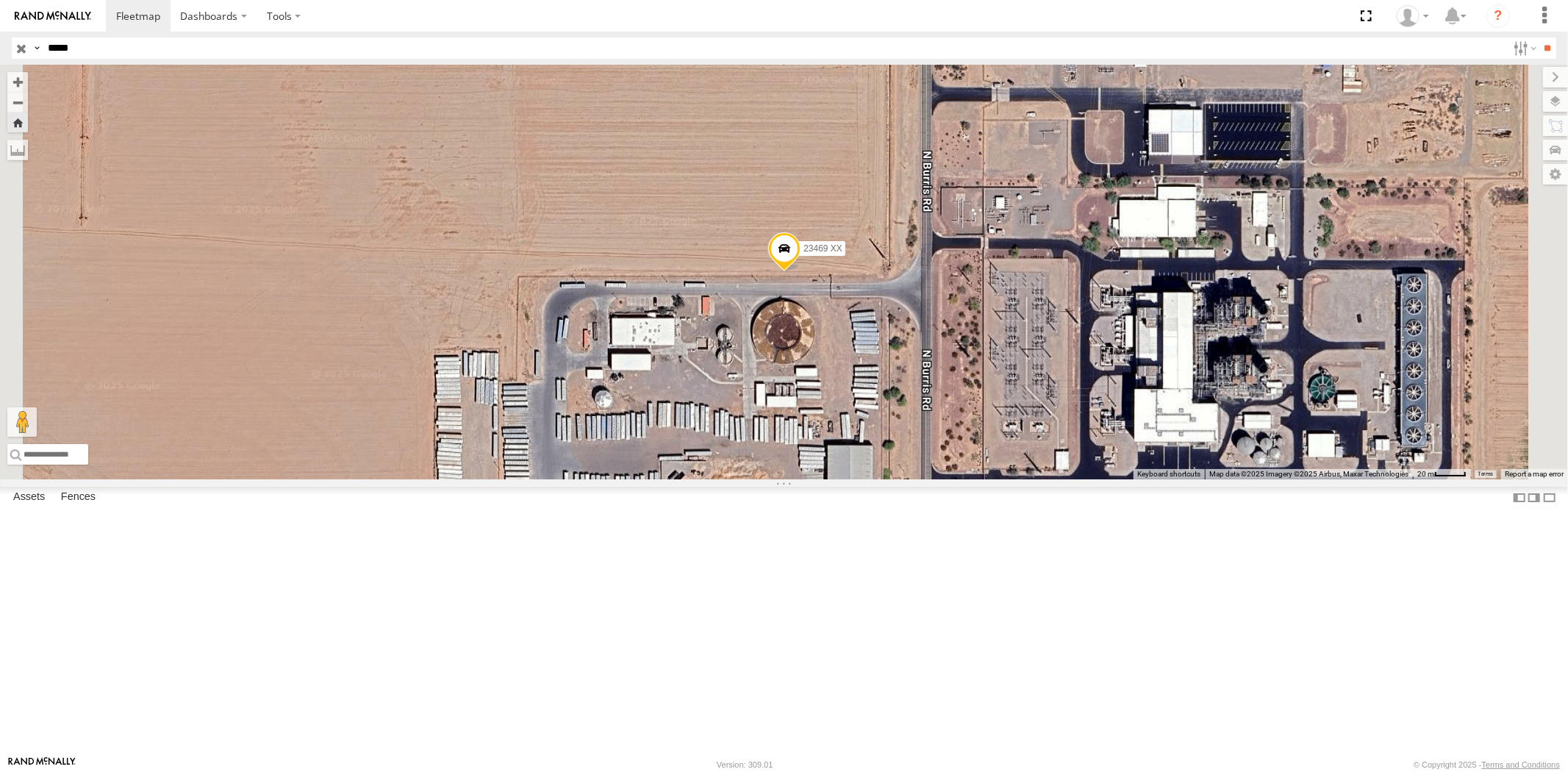
click at [0, 0] on div "23469 XX" at bounding box center [0, 0] width 0 height 0
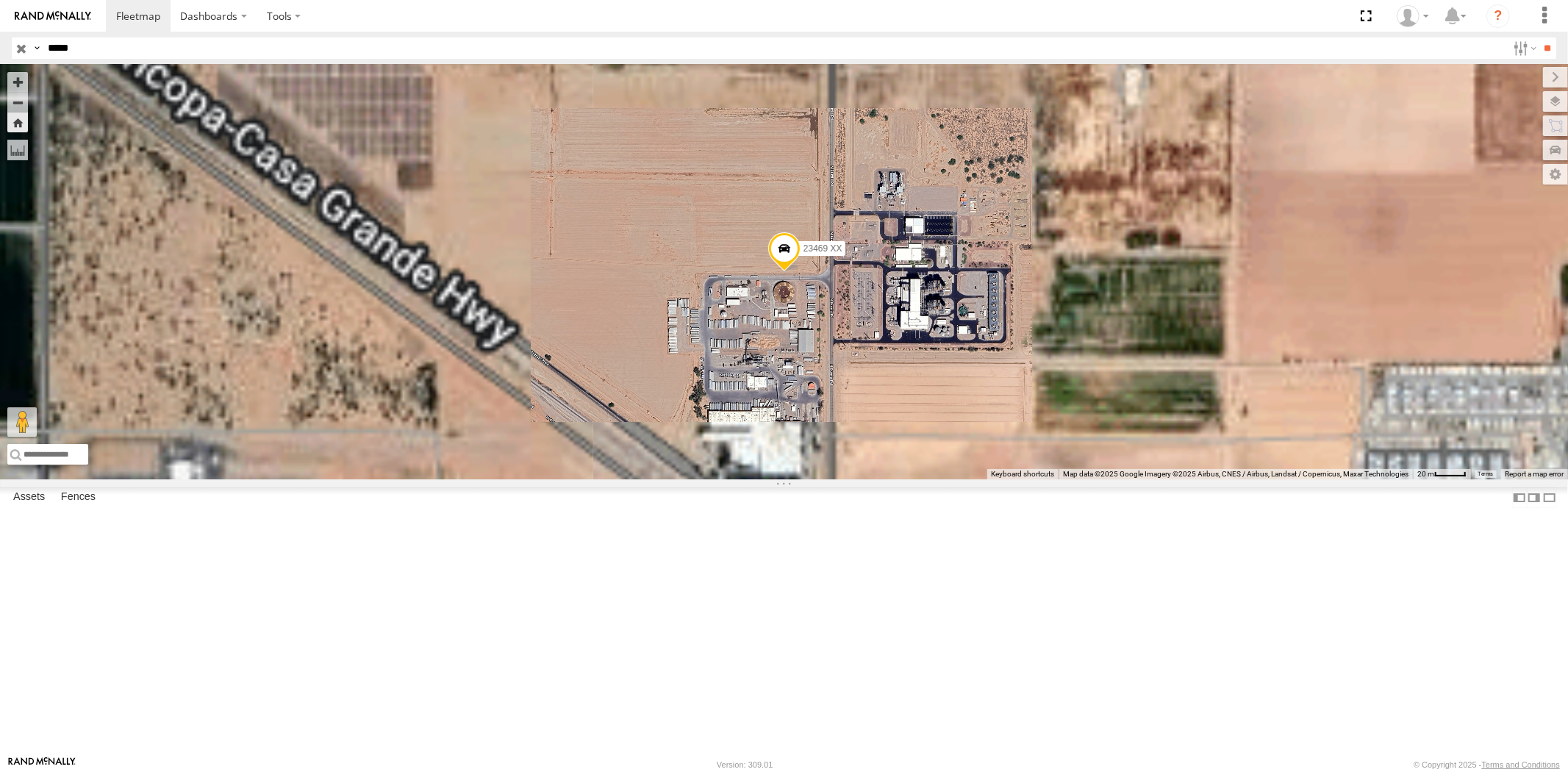
click at [0, 0] on div "23469 NEW" at bounding box center [0, 0] width 0 height 0
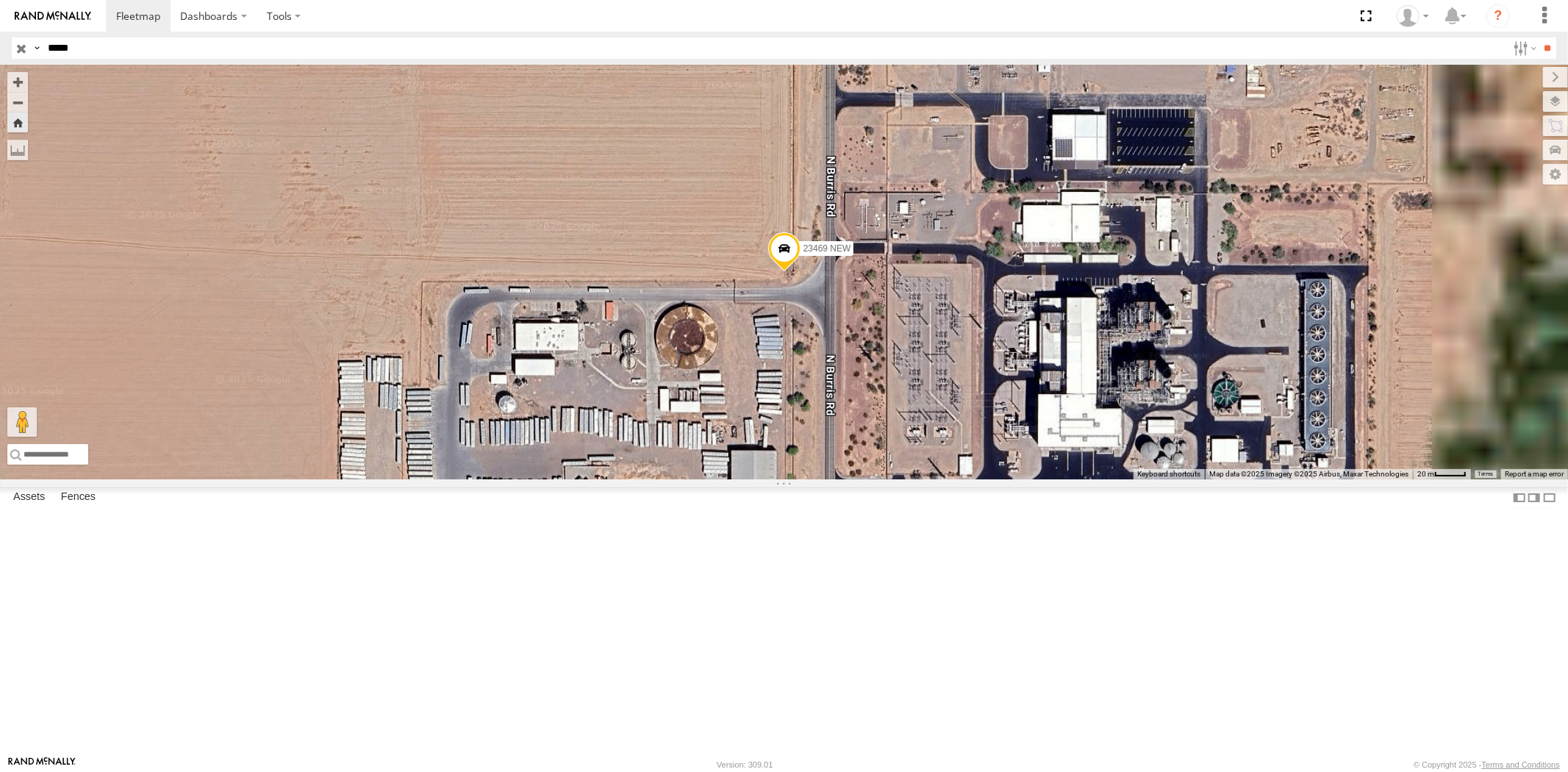
drag, startPoint x: 141, startPoint y: 61, endPoint x: 5, endPoint y: 47, distance: 136.7
click at [14, 48] on header "Search Query Asset ID Asset Label Registration Manufacturer Model VIN Job ID" at bounding box center [784, 48] width 1568 height 33
drag, startPoint x: 94, startPoint y: 53, endPoint x: 0, endPoint y: 50, distance: 94.0
click at [0, 50] on header "Search Query Asset ID Asset Label Registration Manufacturer Model VIN Job ID" at bounding box center [784, 48] width 1568 height 33
paste input "text"
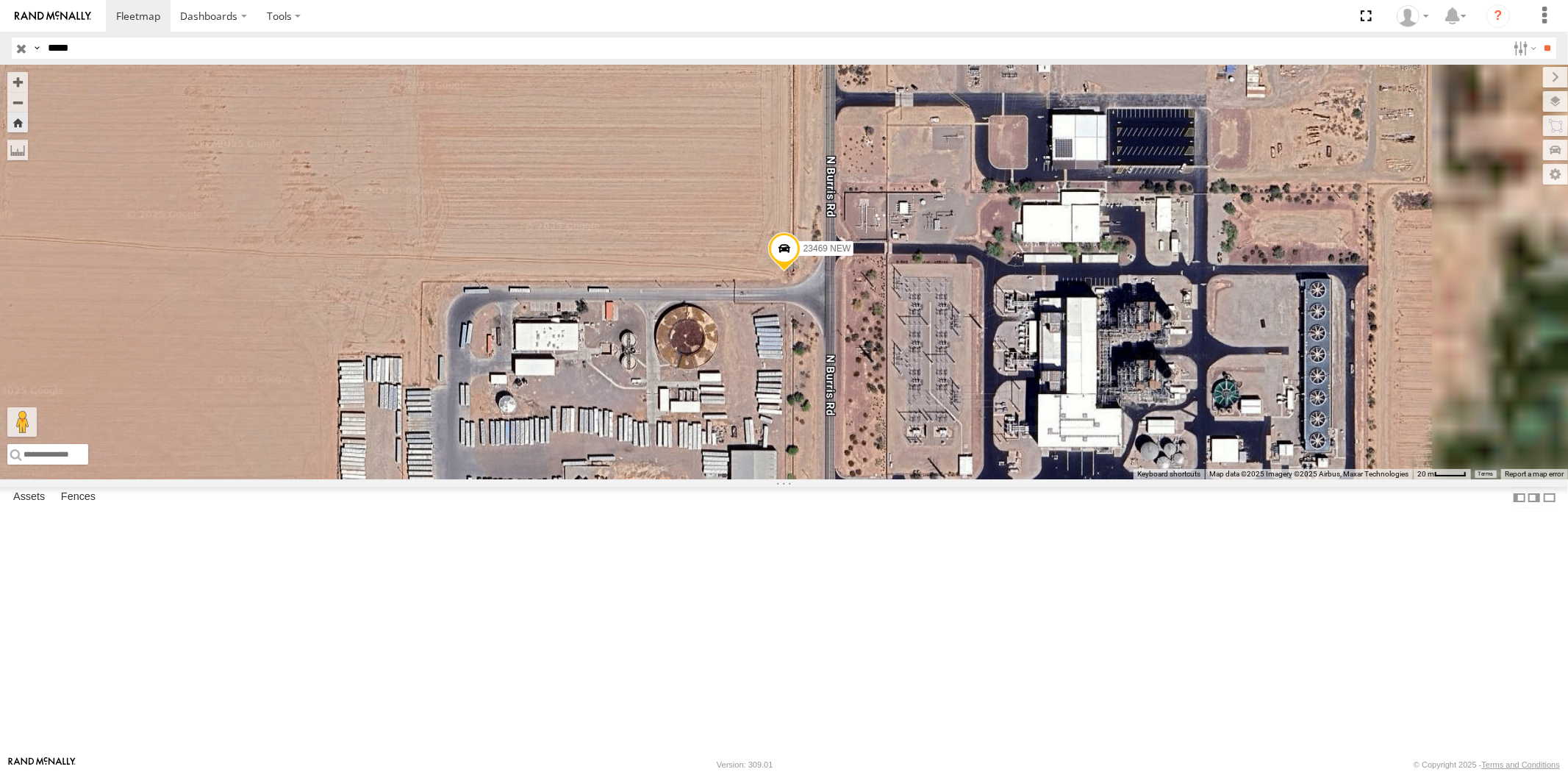
click at [1539, 37] on input "**" at bounding box center [1547, 47] width 17 height 21
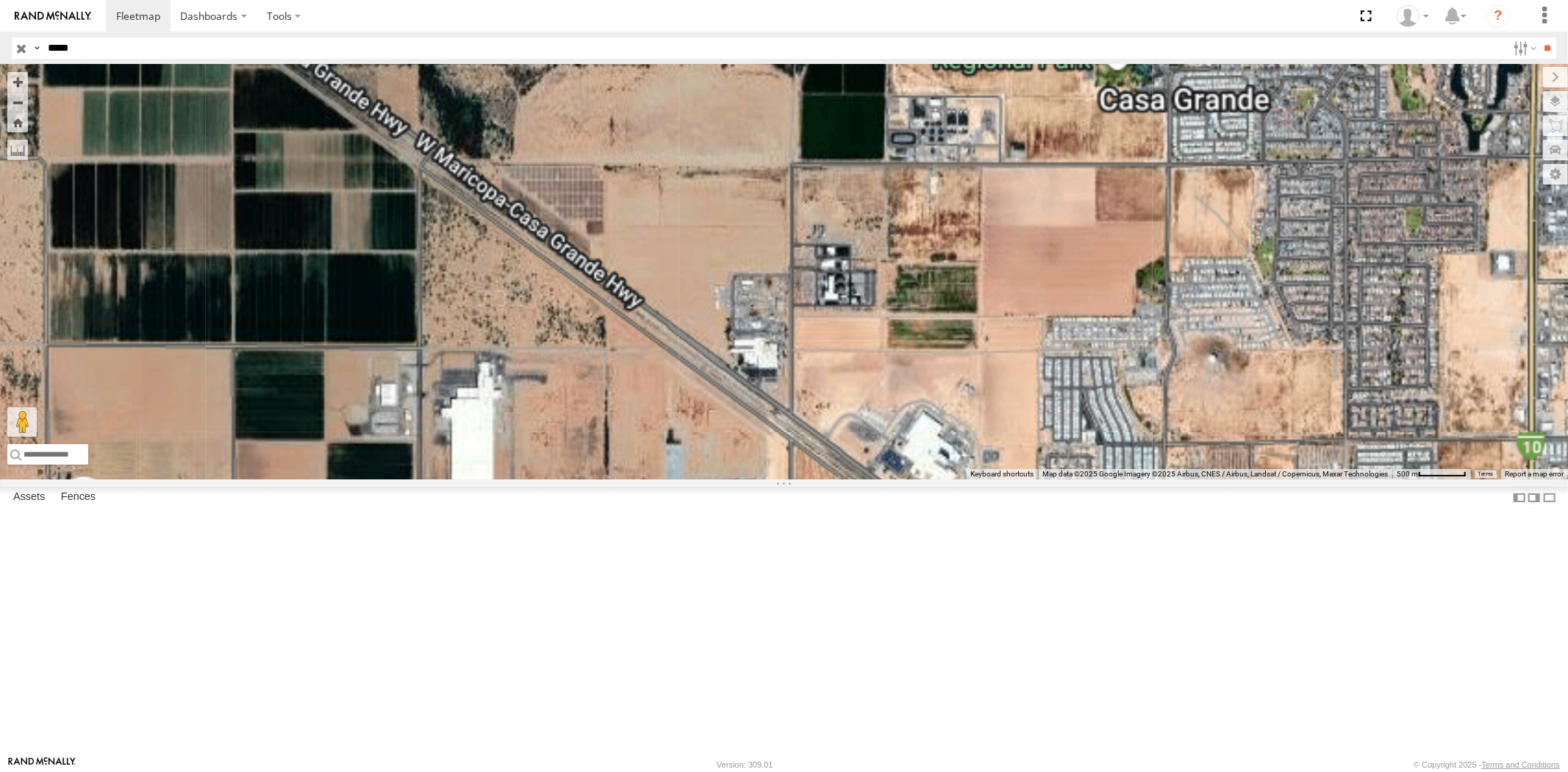
click at [0, 0] on div "23459" at bounding box center [0, 0] width 0 height 0
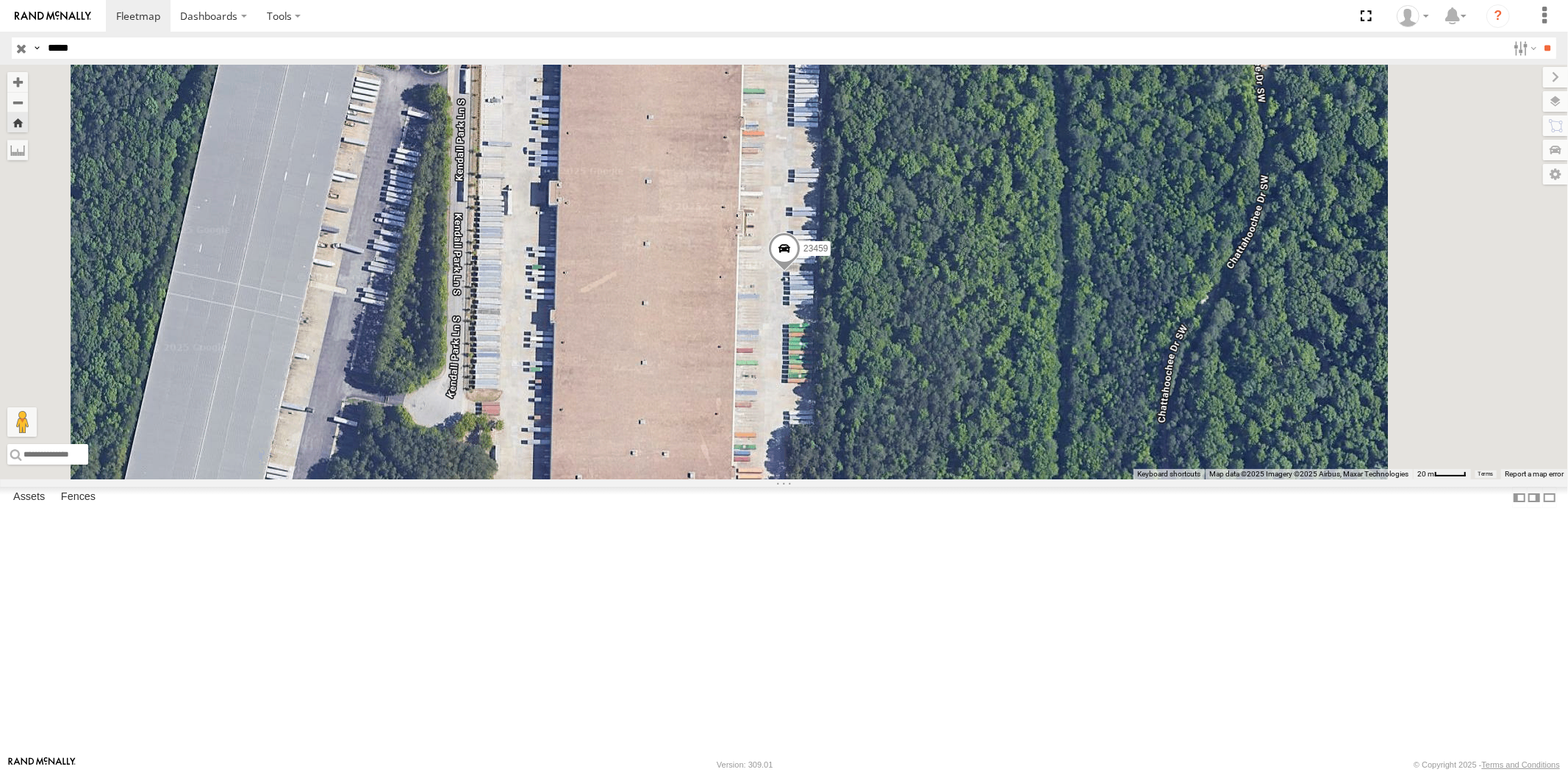
drag, startPoint x: 105, startPoint y: 55, endPoint x: 25, endPoint y: 52, distance: 80.1
click at [32, 52] on div "Search Query Asset ID Asset Label Registration Manufacturer Model VIN Job ID Dr…" at bounding box center [775, 47] width 1527 height 21
click at [1539, 37] on input "**" at bounding box center [1547, 47] width 17 height 21
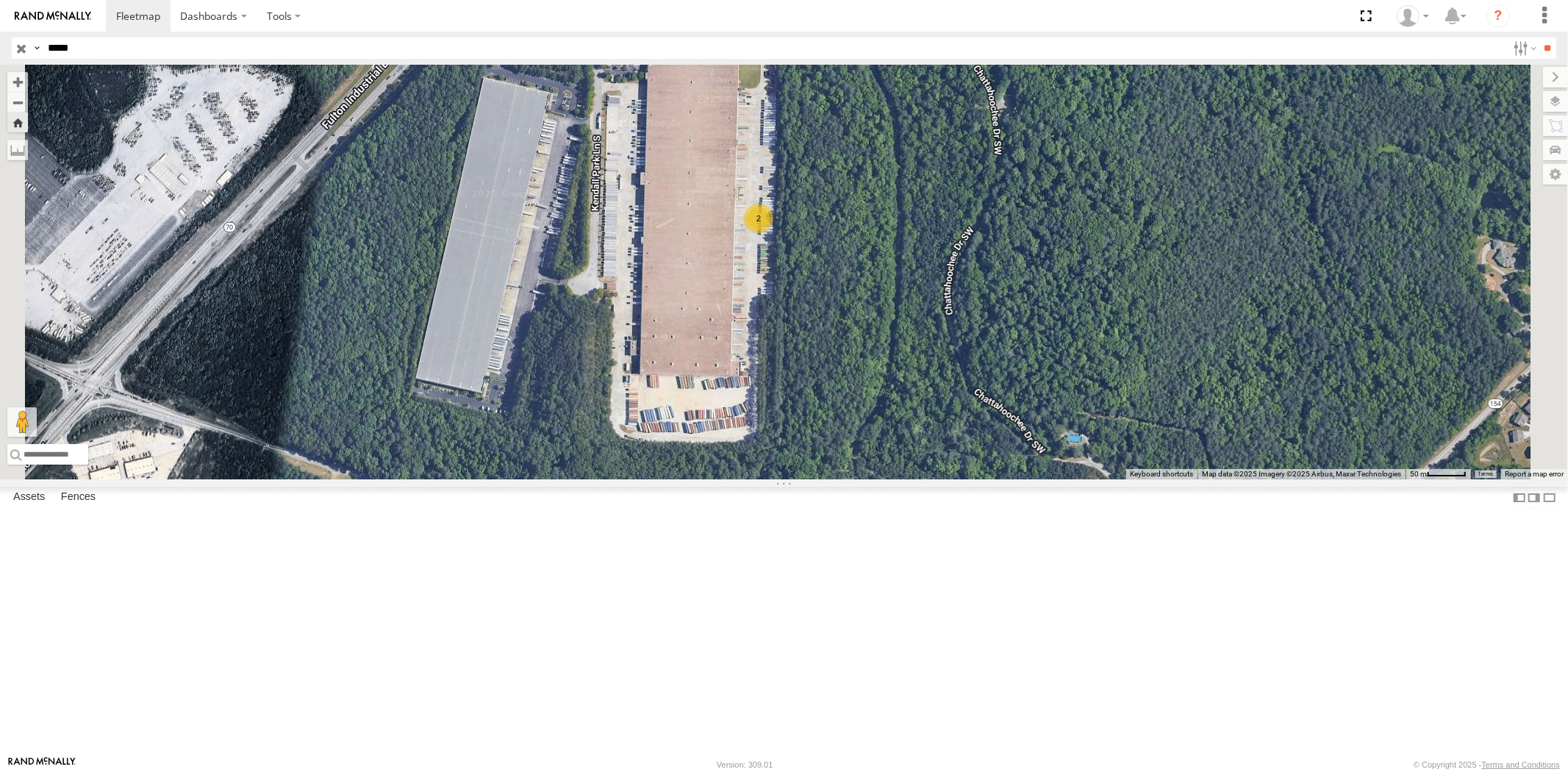
drag, startPoint x: 45, startPoint y: 48, endPoint x: 26, endPoint y: 48, distance: 19.0
click at [27, 48] on div "Search Query Asset ID Asset Label Registration Manufacturer Model VIN Job ID Dr…" at bounding box center [775, 47] width 1527 height 21
paste input "text"
click at [1539, 37] on input "**" at bounding box center [1547, 47] width 17 height 21
click at [0, 0] on div "23460 NEW" at bounding box center [0, 0] width 0 height 0
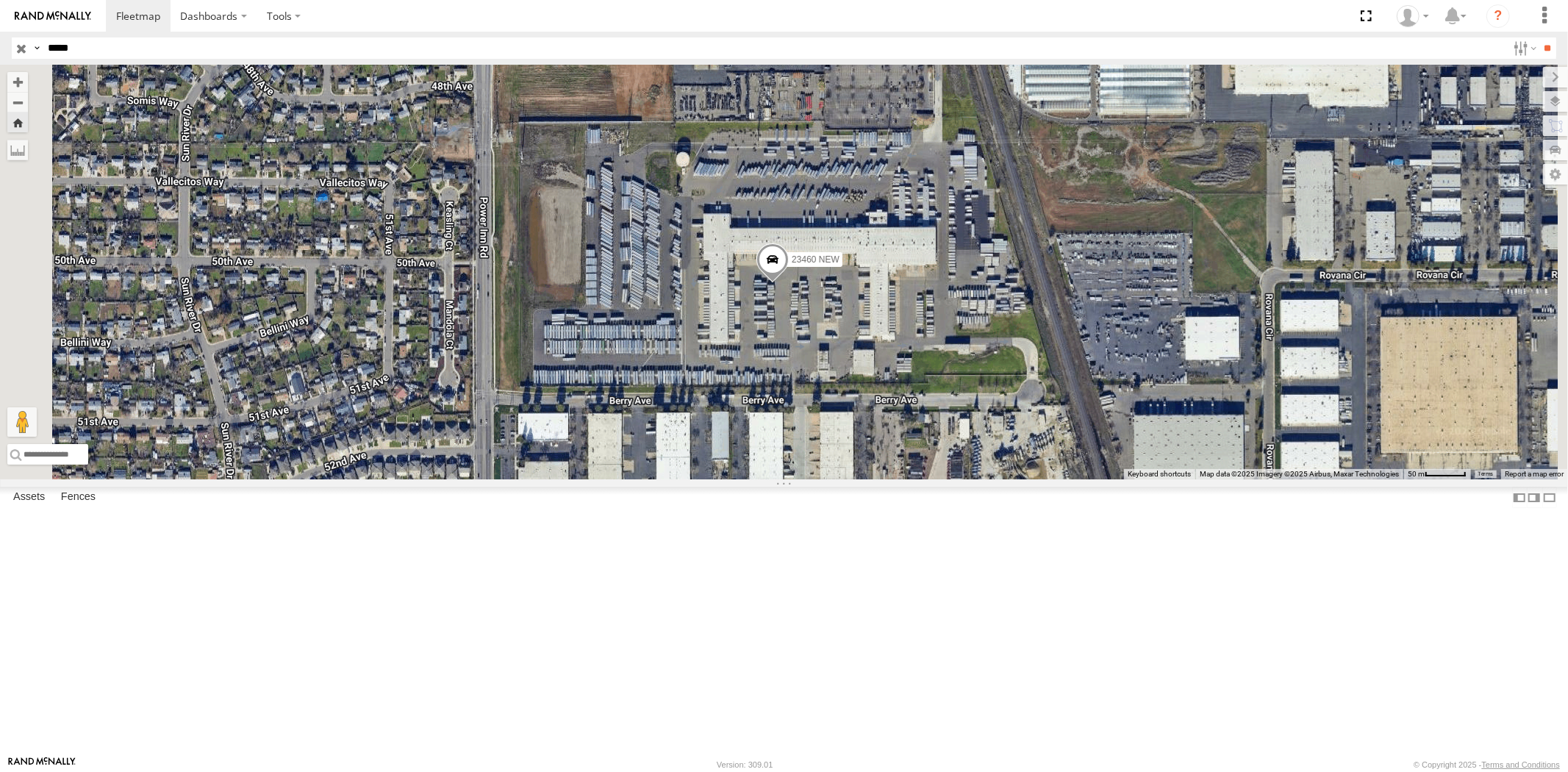
drag, startPoint x: 86, startPoint y: 45, endPoint x: 0, endPoint y: 42, distance: 86.1
click at [24, 43] on div "Search Query Asset ID Asset Label Registration Manufacturer Model VIN Job ID Dr…" at bounding box center [775, 47] width 1527 height 21
paste input "text"
click at [1539, 37] on input "**" at bounding box center [1547, 47] width 17 height 21
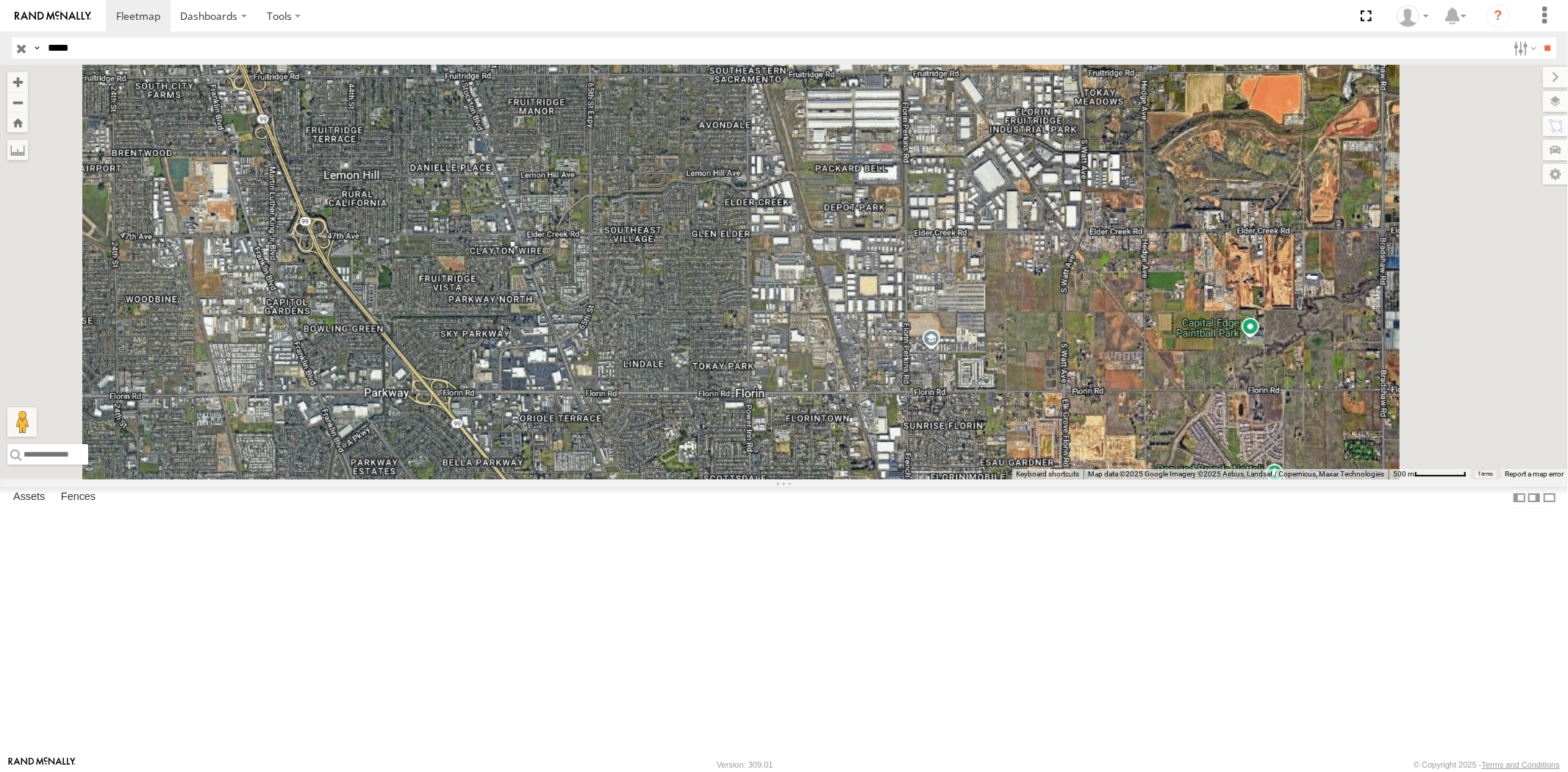
click at [0, 0] on div "All Assets" at bounding box center [0, 0] width 0 height 0
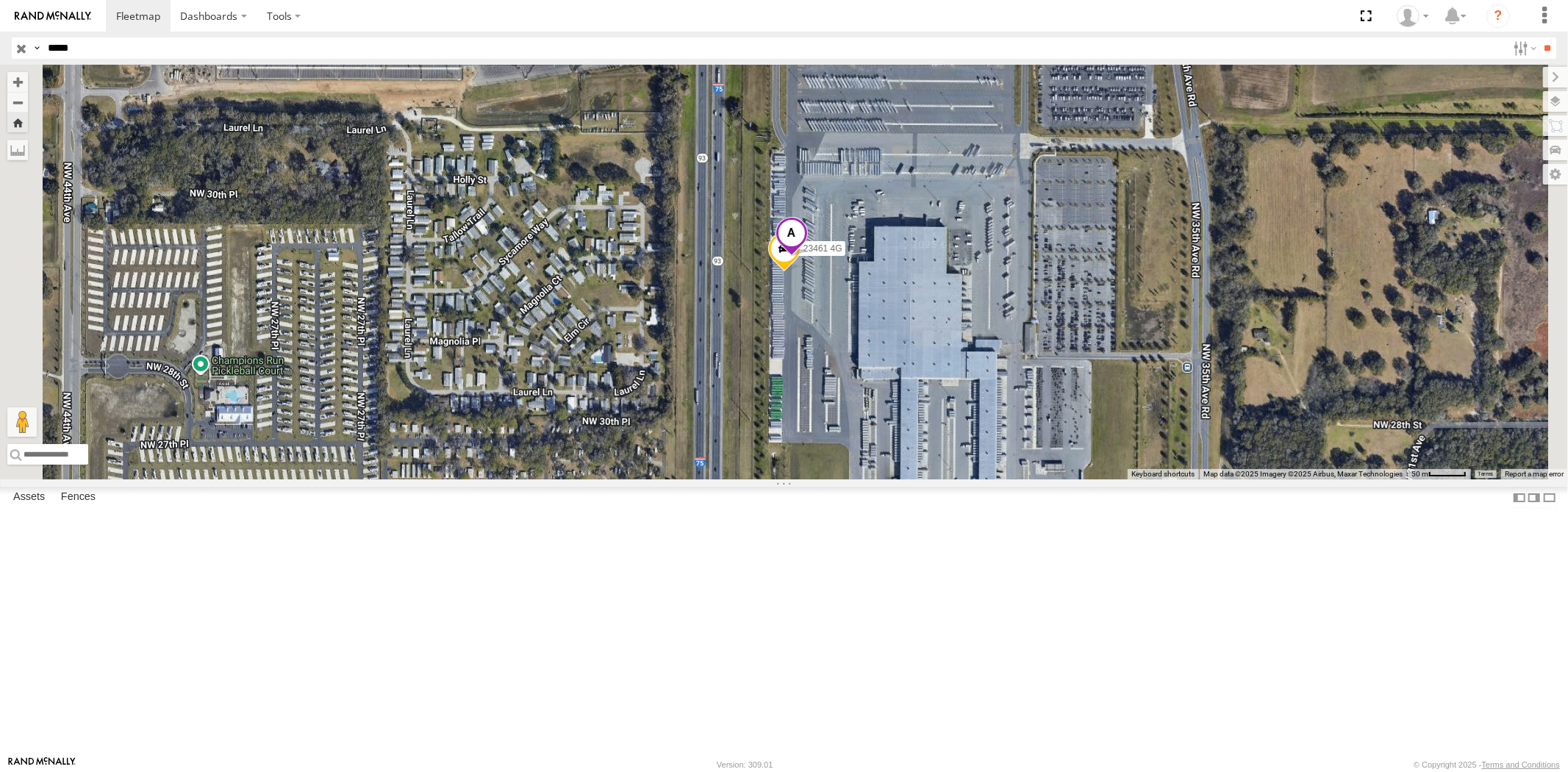
drag, startPoint x: 112, startPoint y: 48, endPoint x: 0, endPoint y: 55, distance: 112.2
click at [0, 53] on header "Search Query Asset ID Asset Label Registration Manufacturer Model VIN Job ID" at bounding box center [784, 48] width 1568 height 33
paste input "text"
click at [1539, 37] on input "**" at bounding box center [1547, 47] width 17 height 21
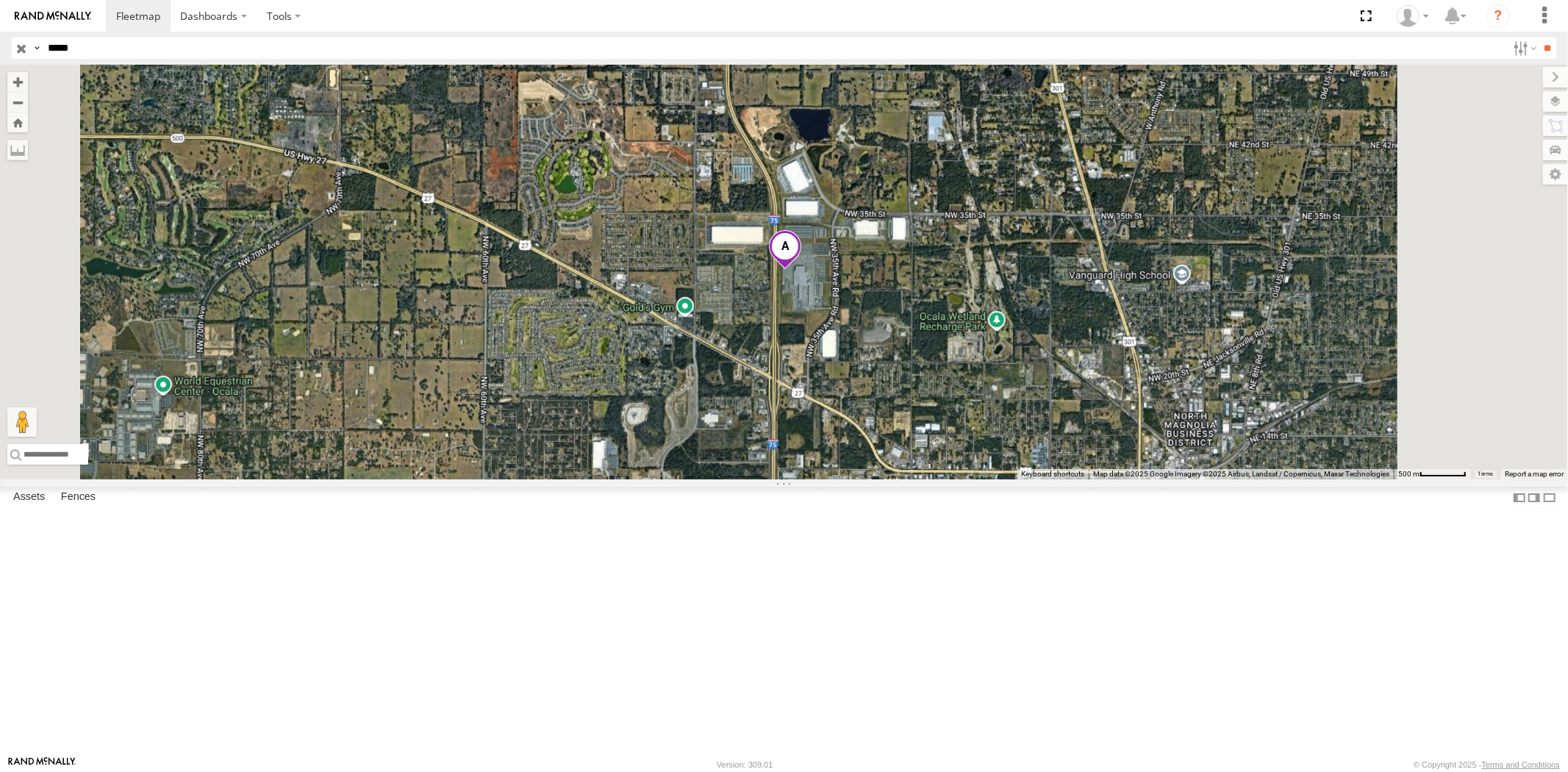
click at [0, 0] on div "23462" at bounding box center [0, 0] width 0 height 0
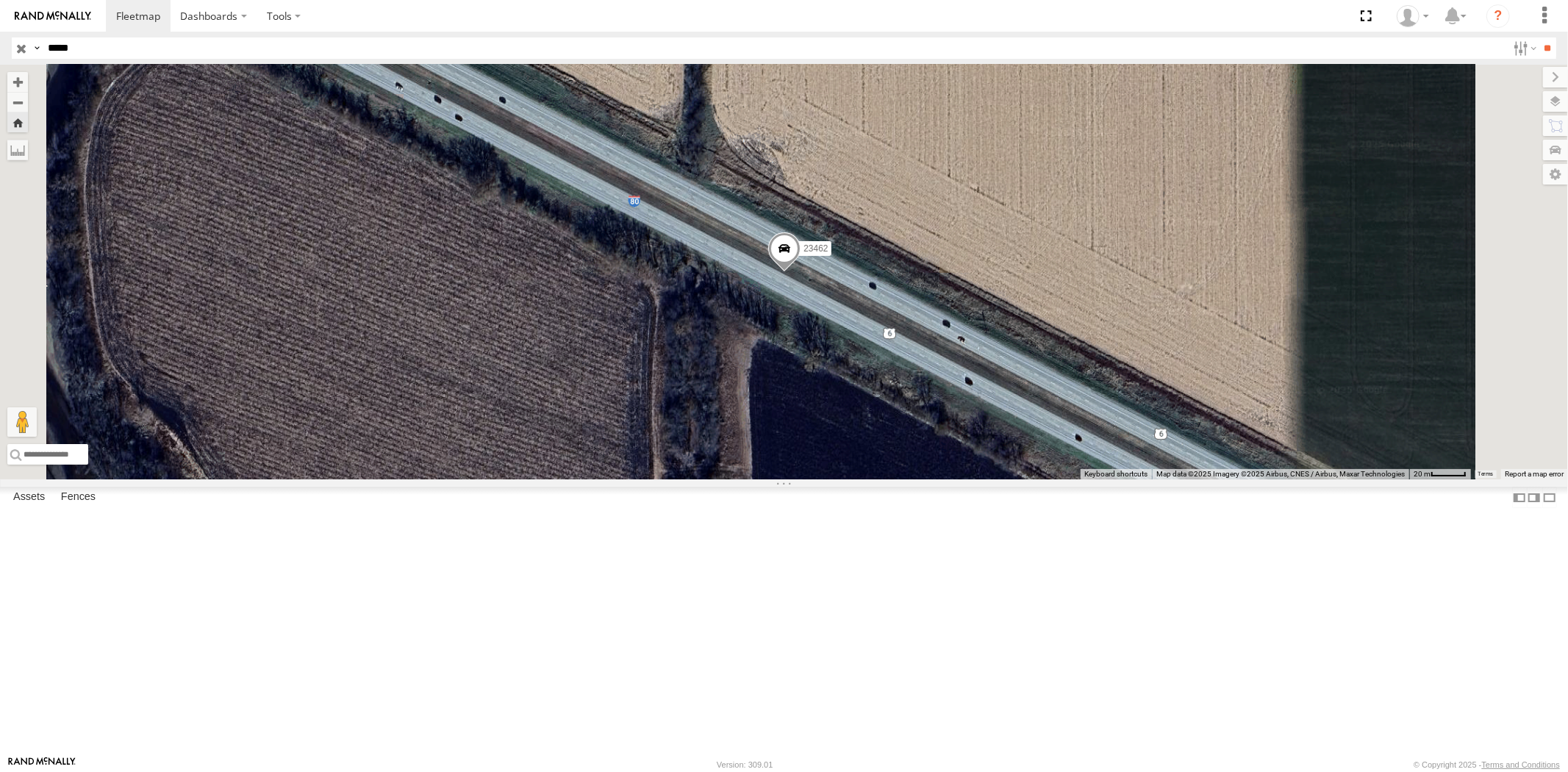
click at [0, 0] on div "23462 NEW" at bounding box center [0, 0] width 0 height 0
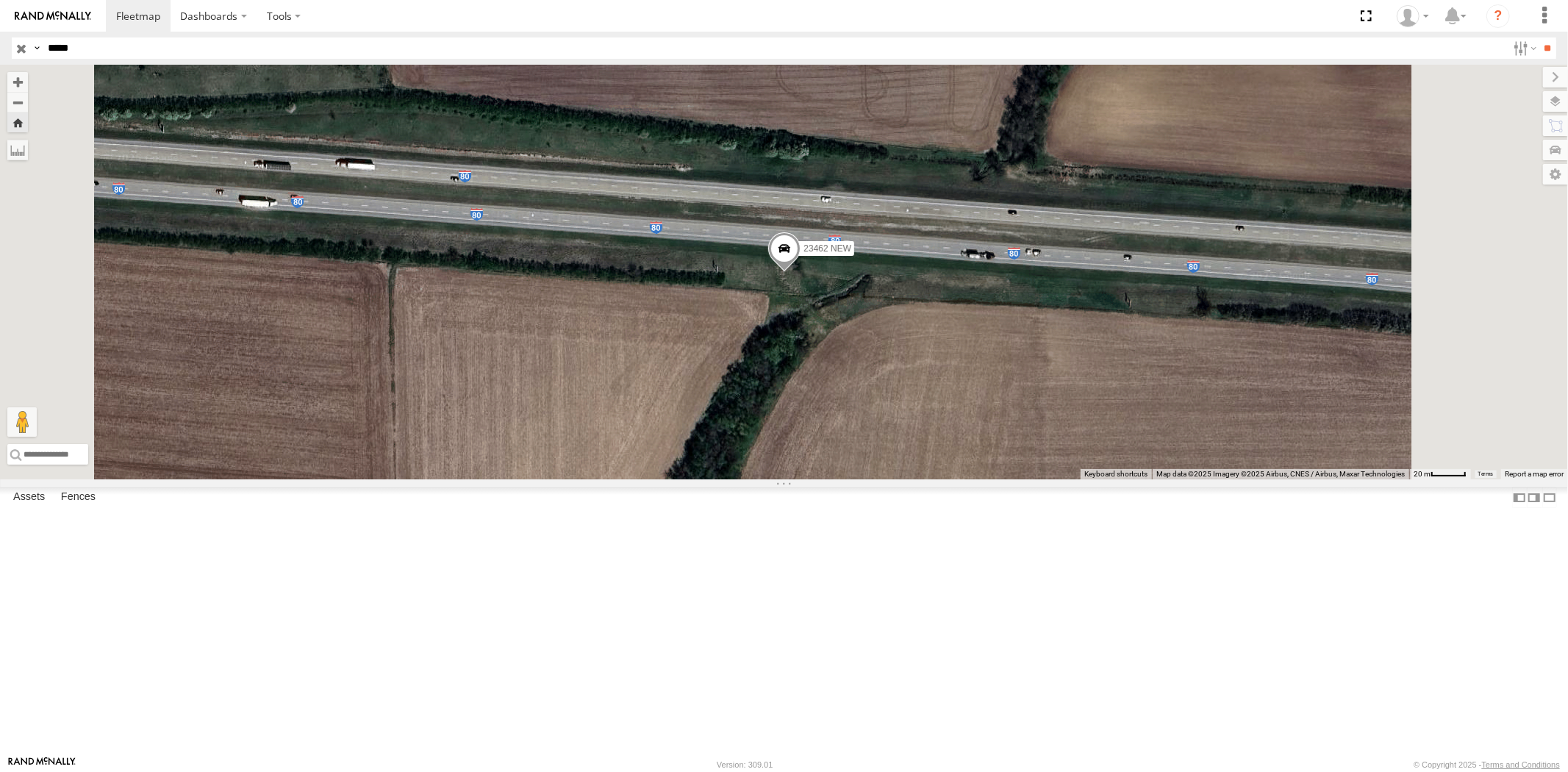
drag, startPoint x: 99, startPoint y: 55, endPoint x: 0, endPoint y: 50, distance: 99.1
click at [0, 50] on header "Search Query Asset ID Asset Label Registration Manufacturer Model VIN Job ID" at bounding box center [784, 48] width 1568 height 33
paste input "text"
click at [1539, 37] on input "**" at bounding box center [1547, 47] width 17 height 21
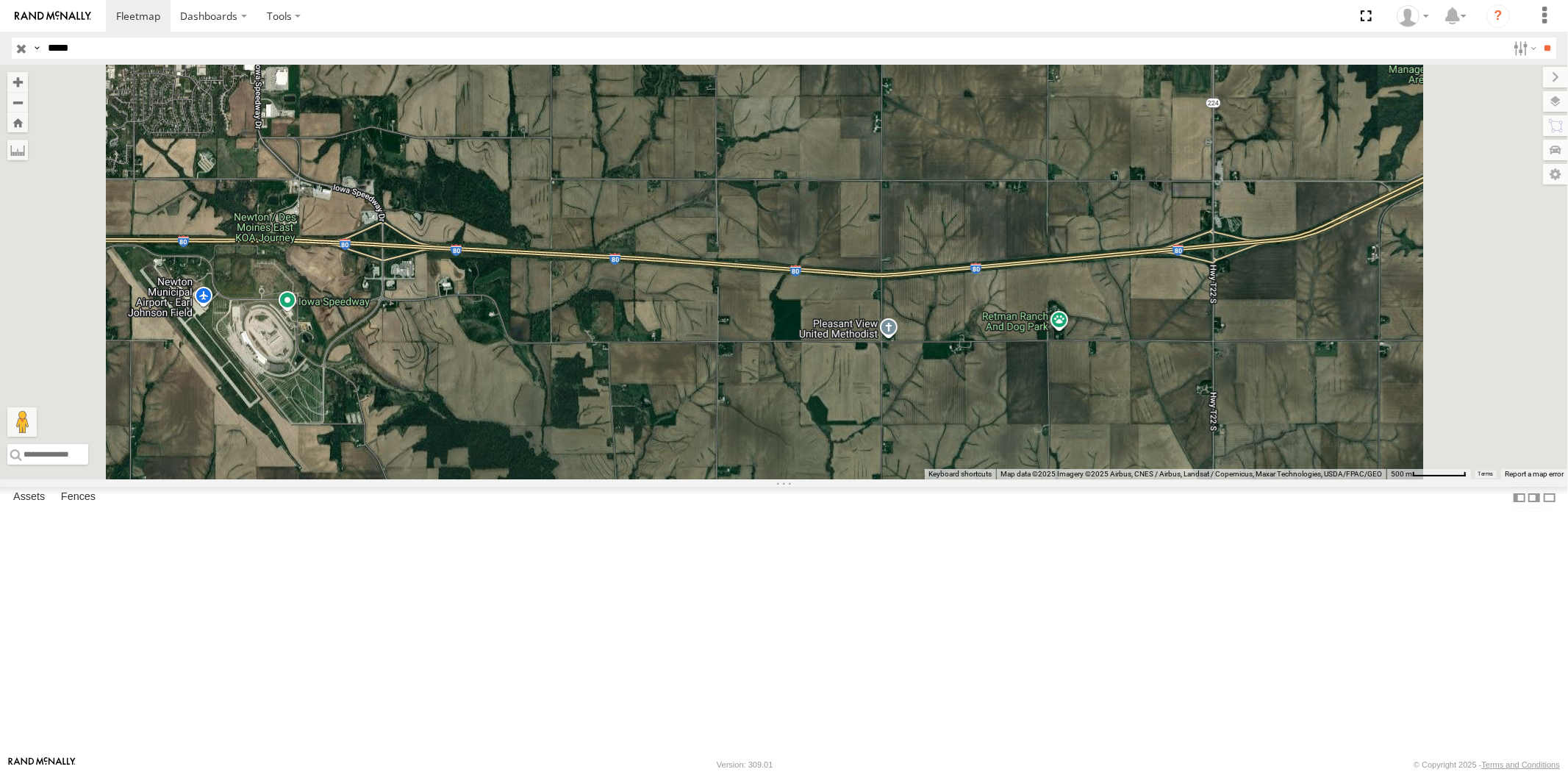
click at [0, 0] on div "23463 NEW" at bounding box center [0, 0] width 0 height 0
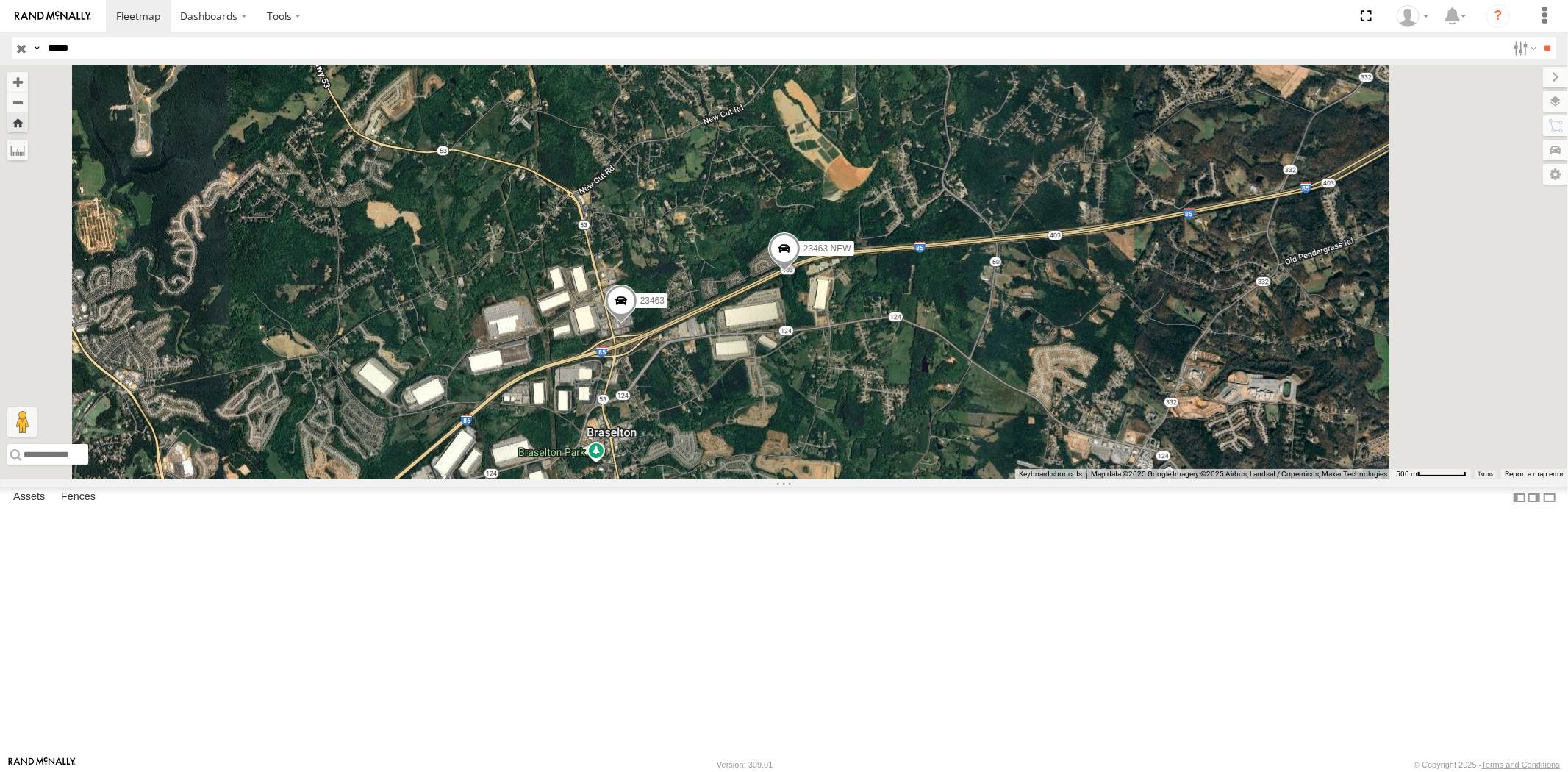
drag, startPoint x: 108, startPoint y: 40, endPoint x: 0, endPoint y: 41, distance: 108.0
click at [5, 40] on header "Search Query Asset ID Asset Label Registration Manufacturer Model VIN Job ID" at bounding box center [784, 48] width 1568 height 33
paste input "text"
click at [1539, 37] on input "**" at bounding box center [1547, 47] width 17 height 21
click at [0, 0] on div "All Assets" at bounding box center [0, 0] width 0 height 0
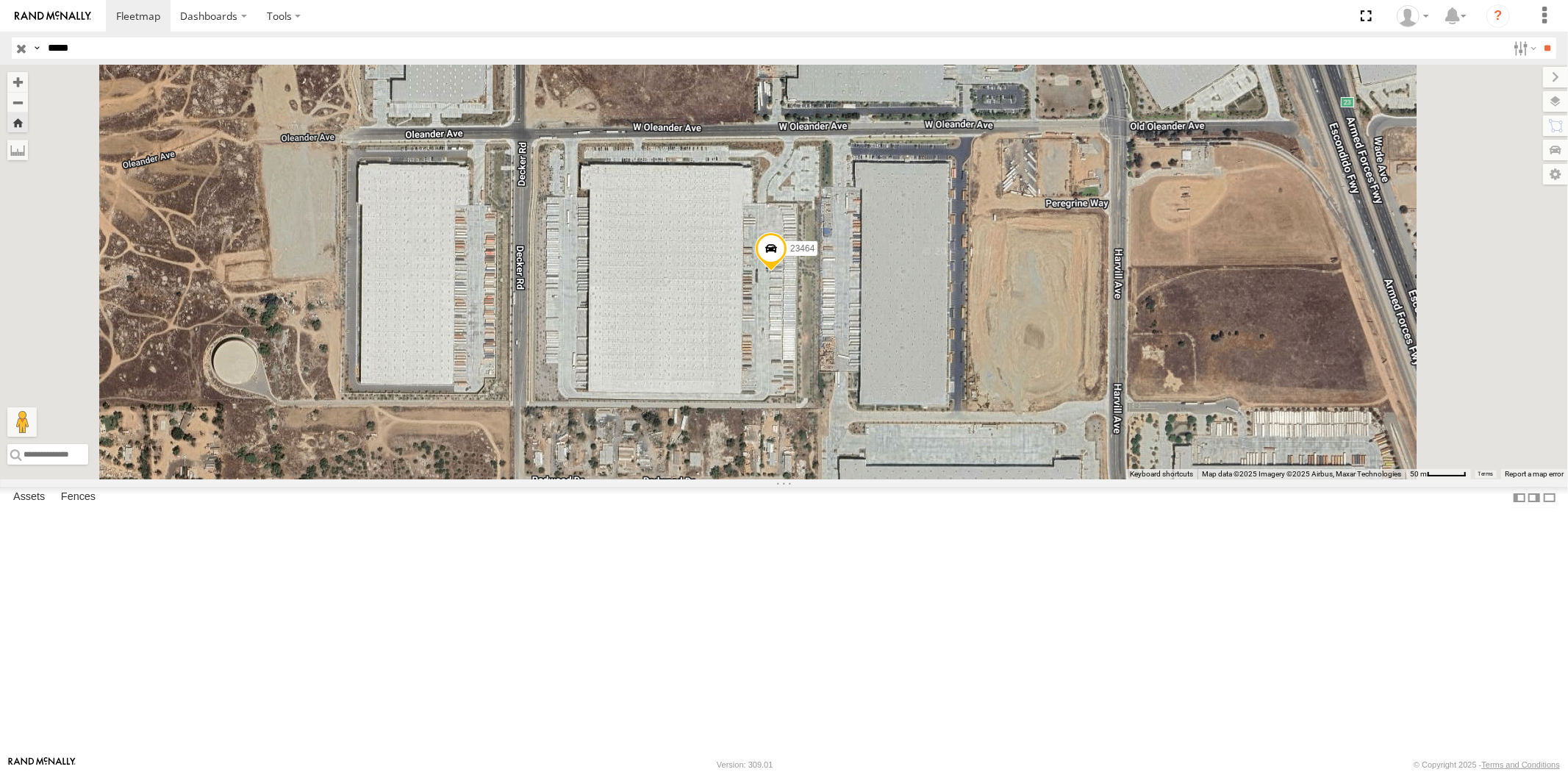
click at [4, 50] on header "Search Query Asset ID Asset Label Registration Manufacturer Model VIN Job ID" at bounding box center [784, 48] width 1568 height 33
paste input "text"
click at [1539, 37] on input "**" at bounding box center [1547, 47] width 17 height 21
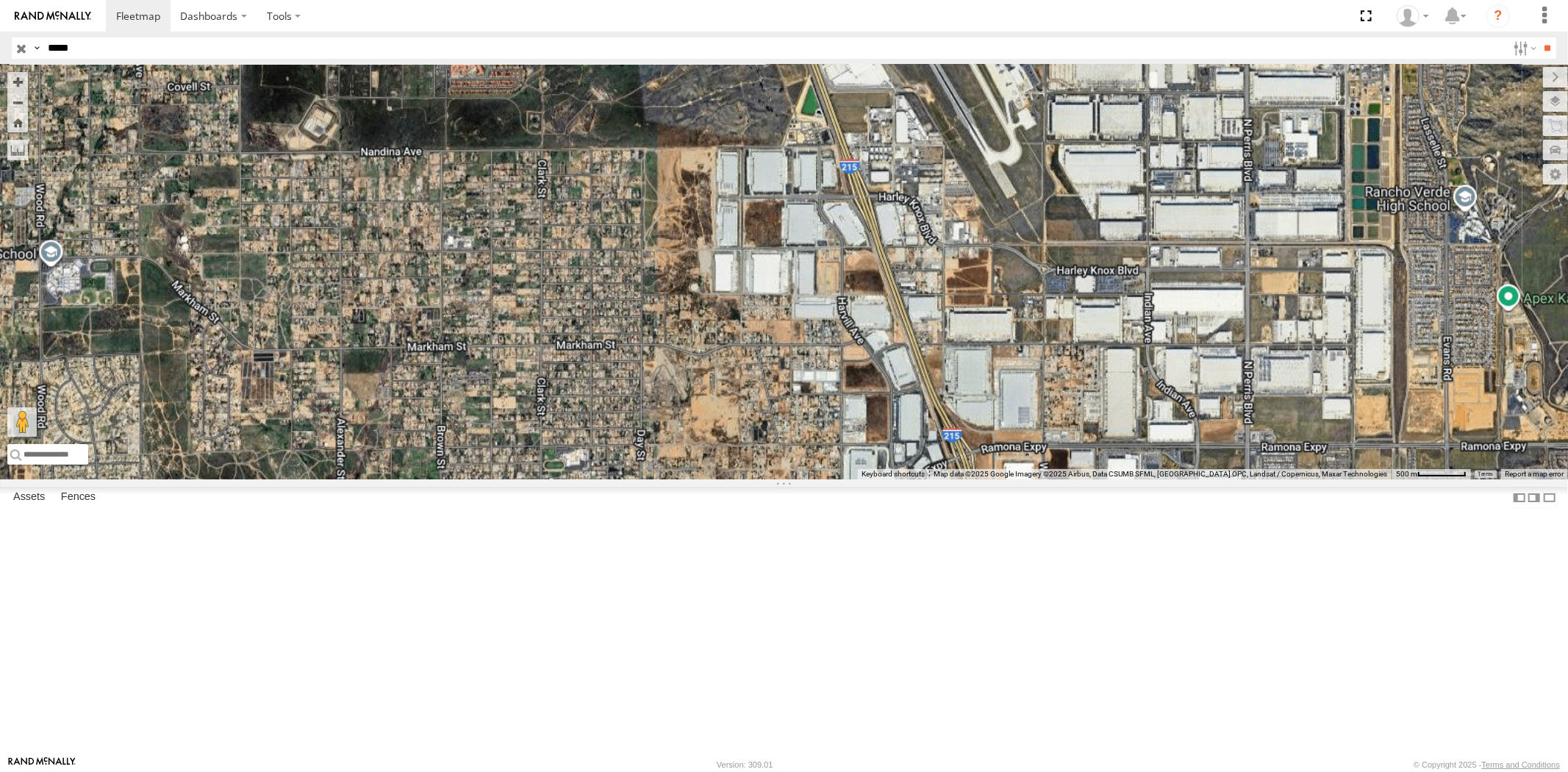
click at [0, 0] on div "All Assets" at bounding box center [0, 0] width 0 height 0
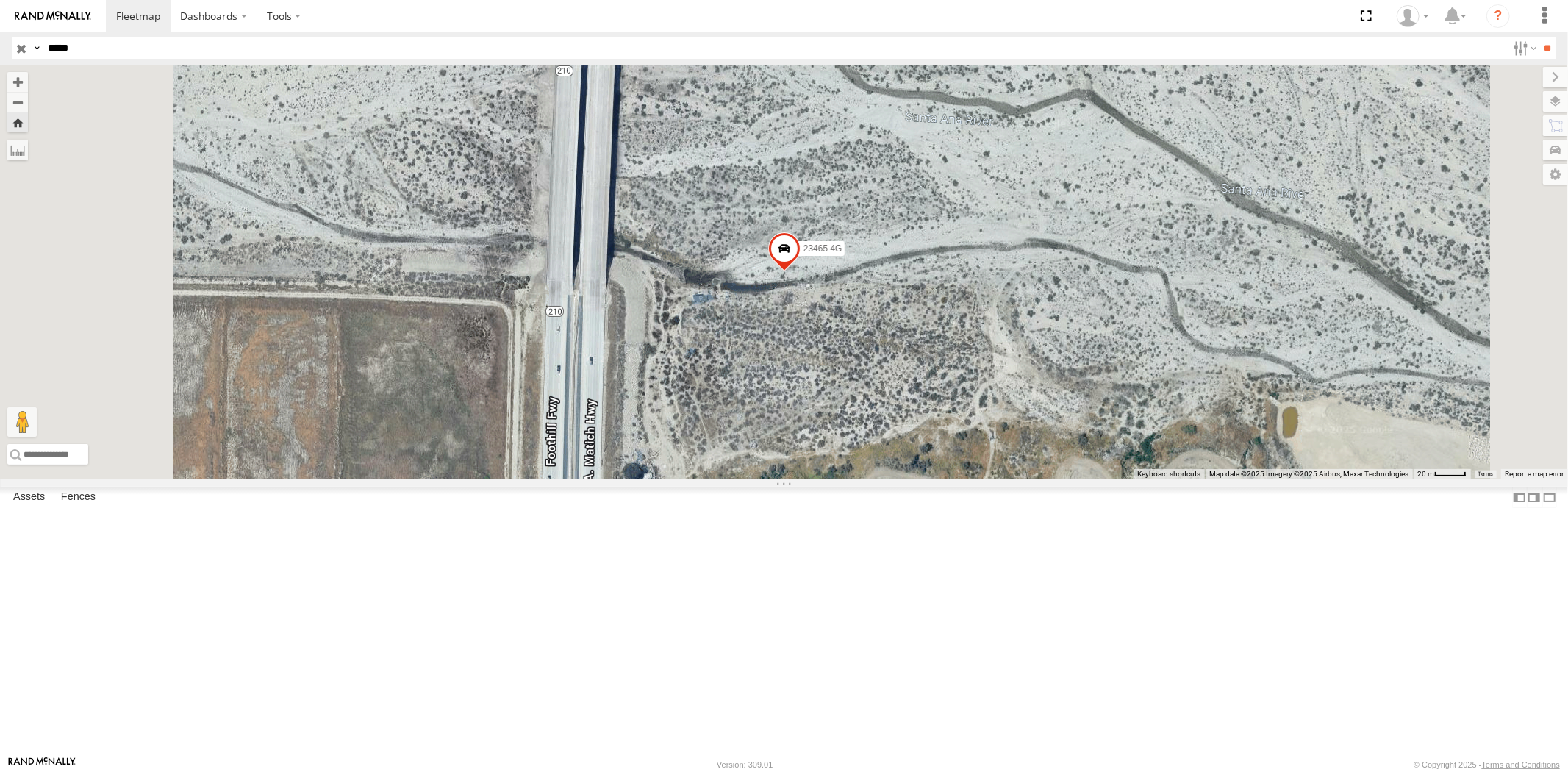
drag, startPoint x: 96, startPoint y: 45, endPoint x: 0, endPoint y: 47, distance: 96.0
click at [14, 41] on div "Search Query Asset ID Asset Label Registration Manufacturer Model VIN Job ID Dr…" at bounding box center [775, 47] width 1527 height 21
paste input "text"
type input "*****"
click at [1539, 37] on input "**" at bounding box center [1547, 47] width 17 height 21
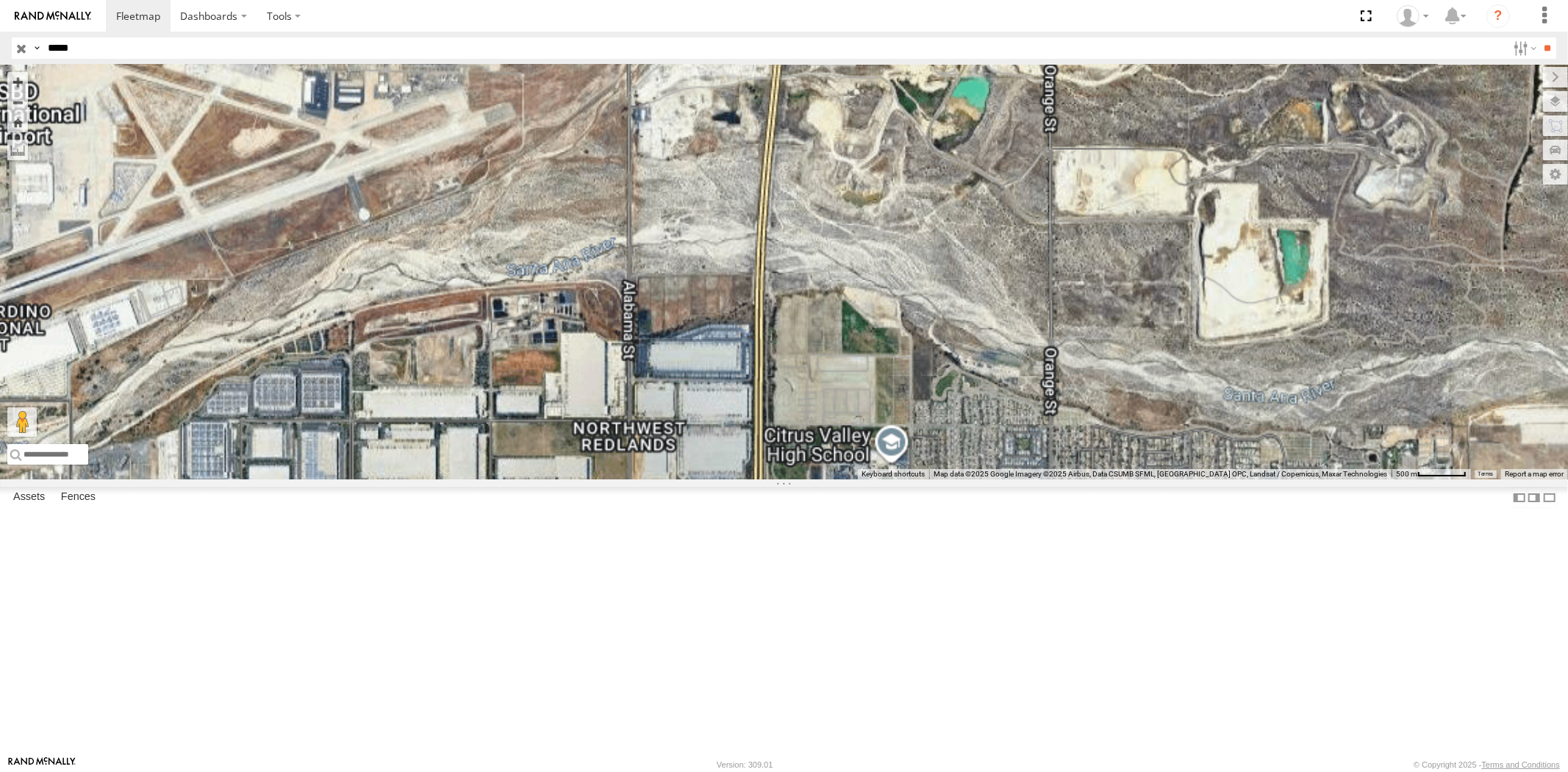
click at [0, 0] on div "All Assets" at bounding box center [0, 0] width 0 height 0
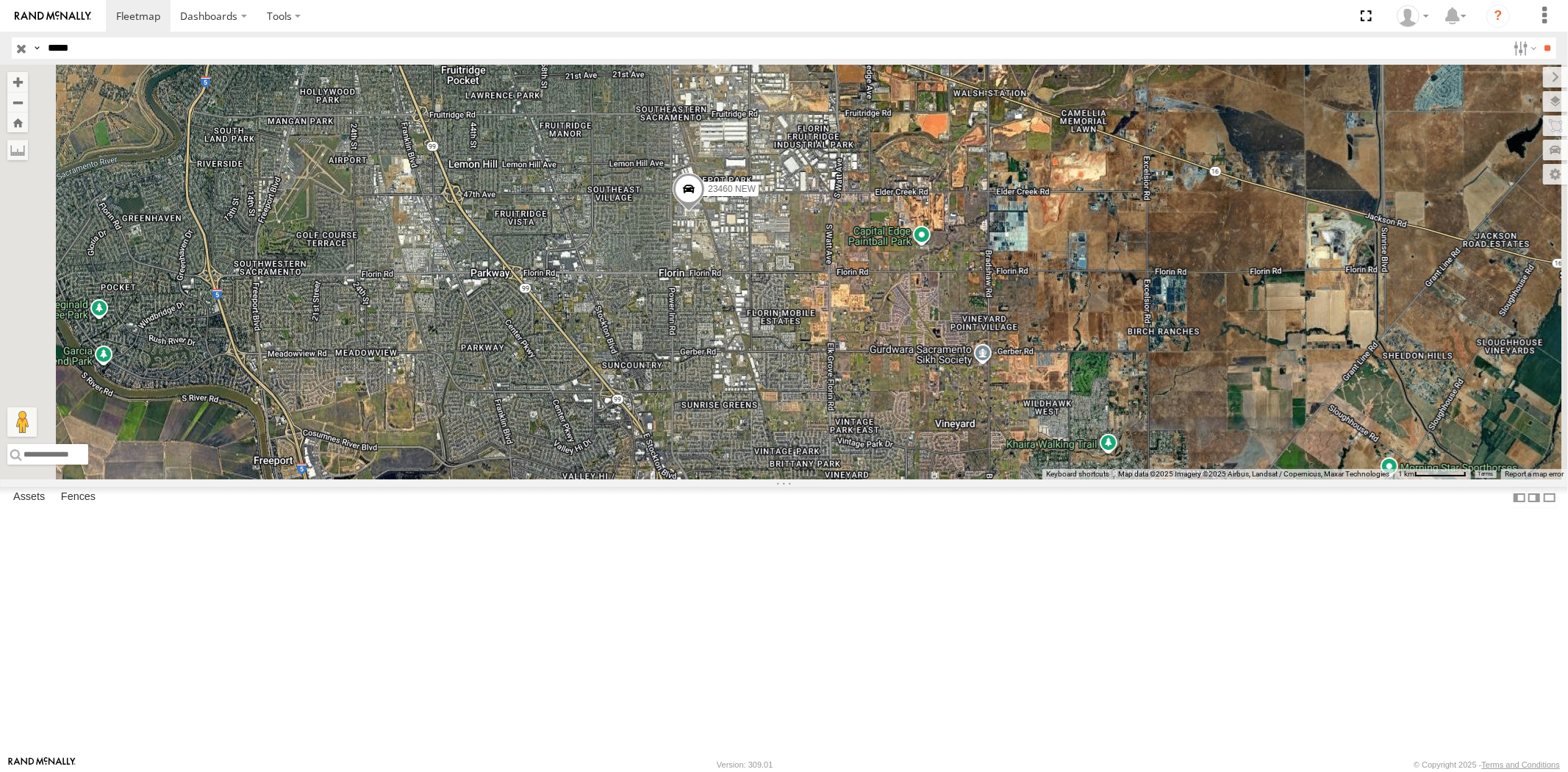
click at [24, 48] on input "button" at bounding box center [21, 47] width 19 height 21
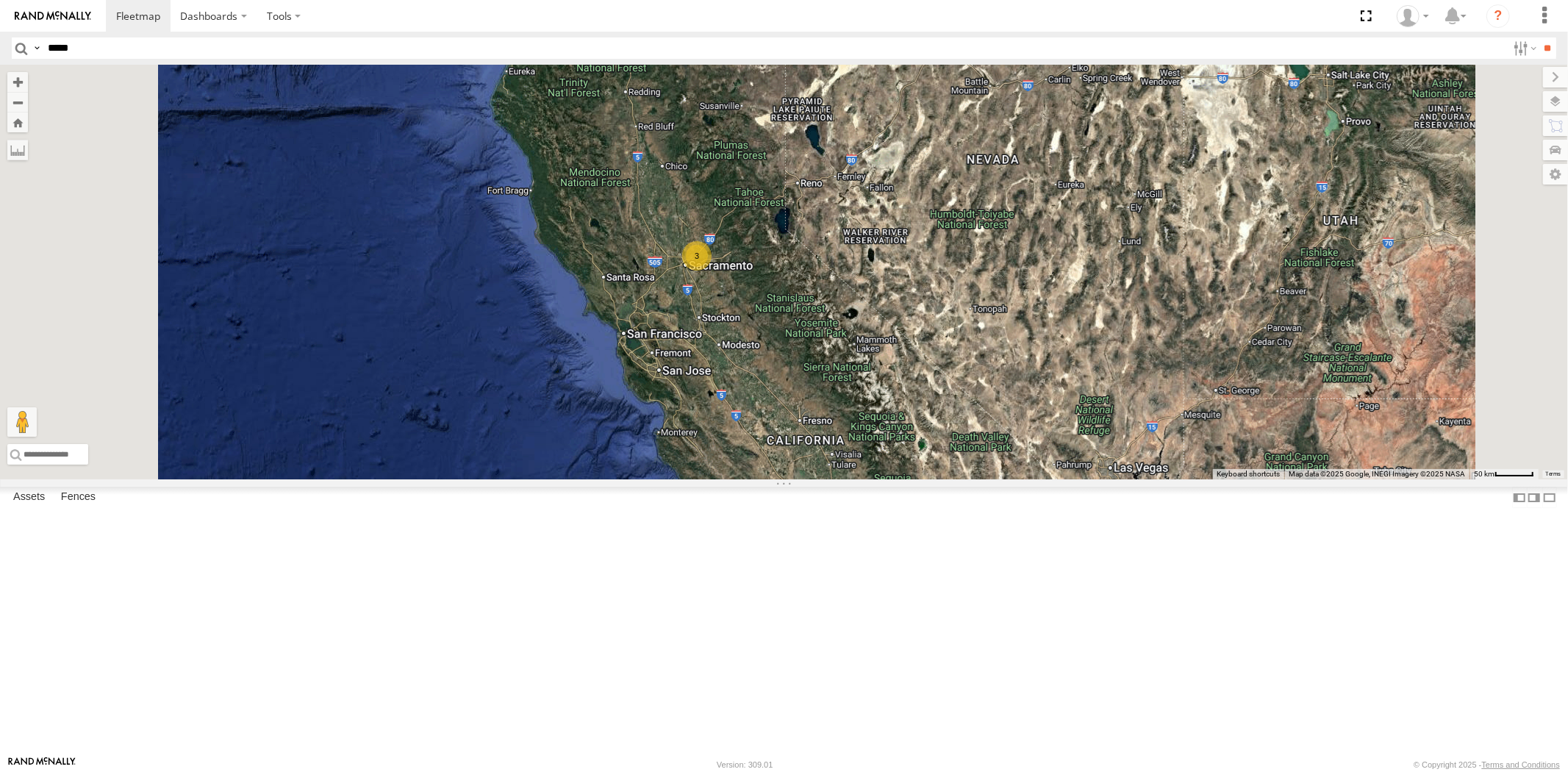
drag, startPoint x: 953, startPoint y: 415, endPoint x: 776, endPoint y: 405, distance: 177.3
click at [844, 405] on div "3" at bounding box center [784, 272] width 1568 height 415
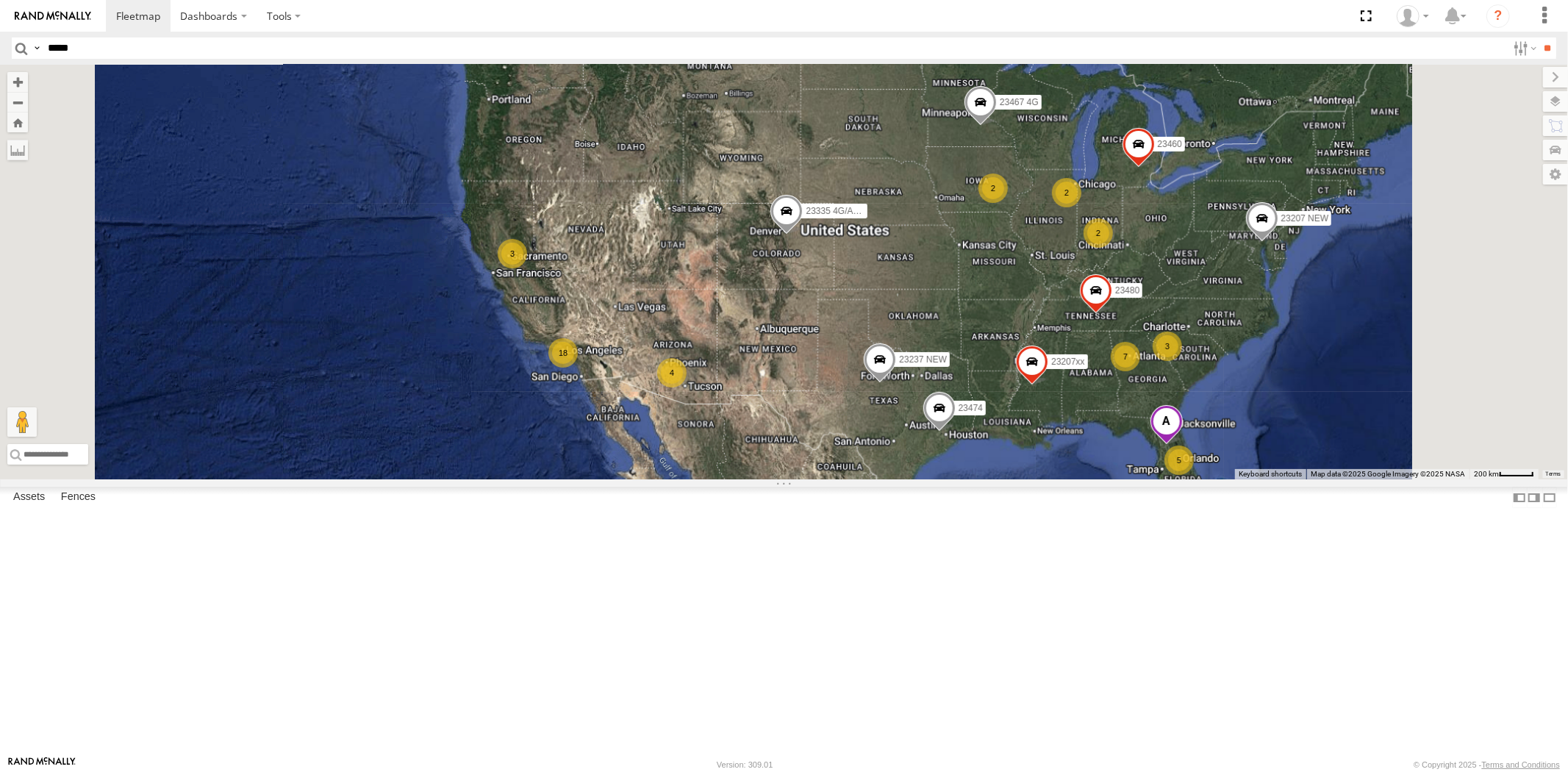
drag, startPoint x: 845, startPoint y: 419, endPoint x: 785, endPoint y: 386, distance: 68.5
click at [795, 386] on div "5 7 18 3 23207 NEW 2 23207xx 23237 NEW 2 3 2 23460 23480 23467 4G 4 23474 23335…" at bounding box center [784, 272] width 1568 height 415
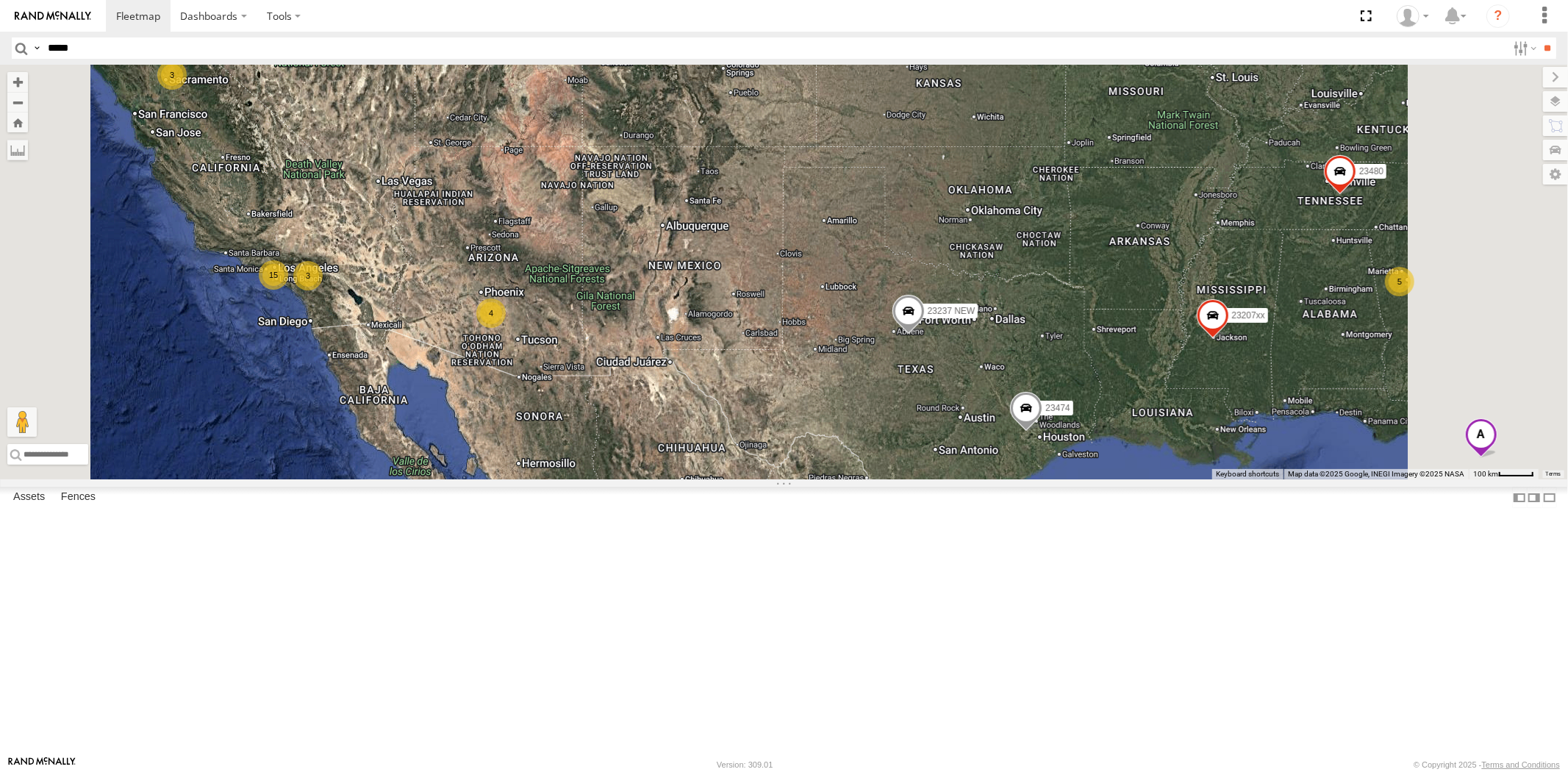
drag, startPoint x: 854, startPoint y: 428, endPoint x: 863, endPoint y: 416, distance: 15.0
click at [863, 415] on div "23207 NEW 23207xx 23237 NEW 23460 23480 23467 4G 23474 23335 4G/Active 5 15 3 2…" at bounding box center [784, 272] width 1568 height 415
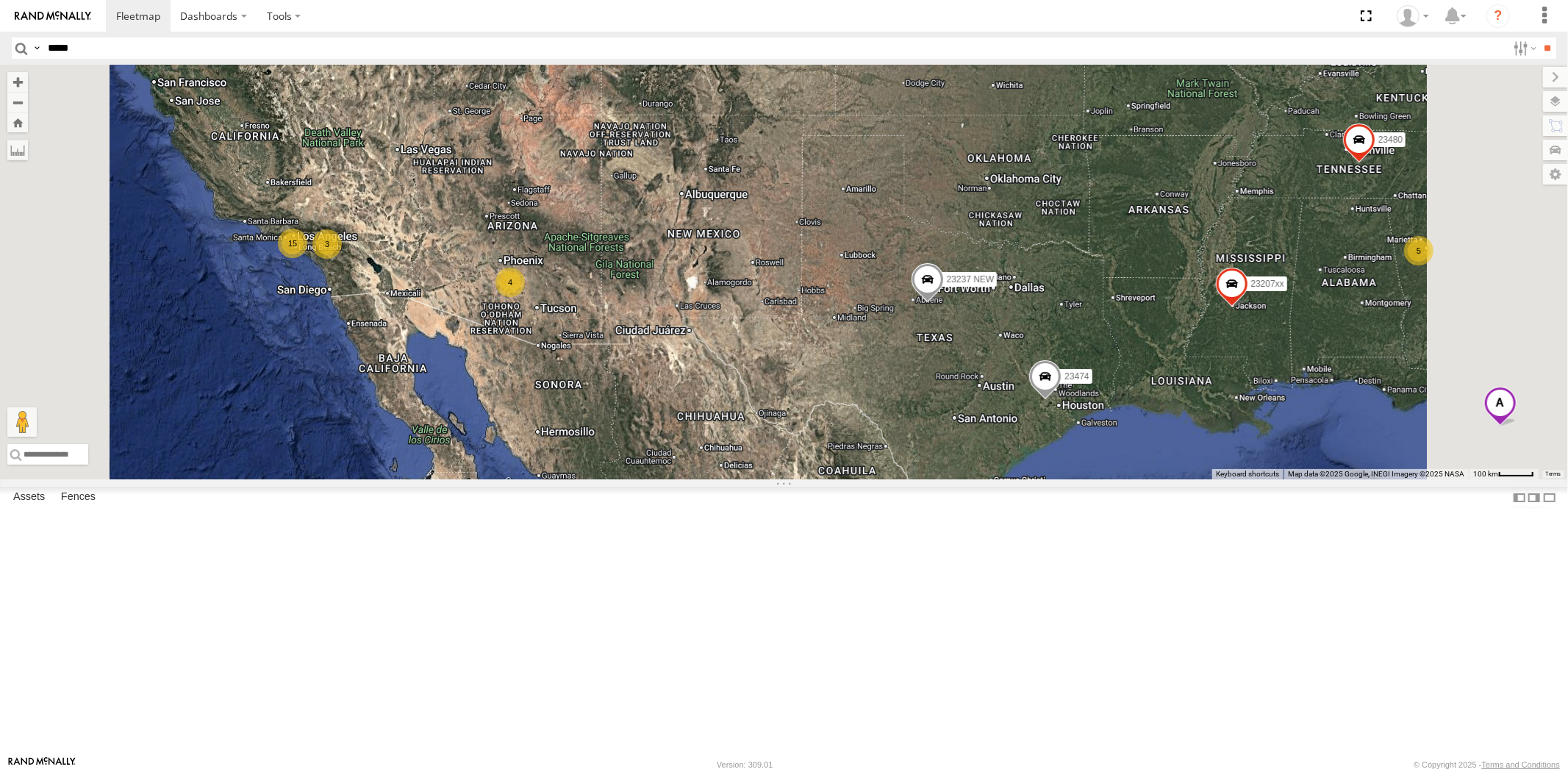
drag, startPoint x: 986, startPoint y: 410, endPoint x: 877, endPoint y: 394, distance: 110.2
click at [878, 393] on div "23207 NEW 23207xx 23237 NEW 23460 23480 23467 4G 23474 23335 4G/Active 5 15 3 2…" at bounding box center [784, 272] width 1568 height 415
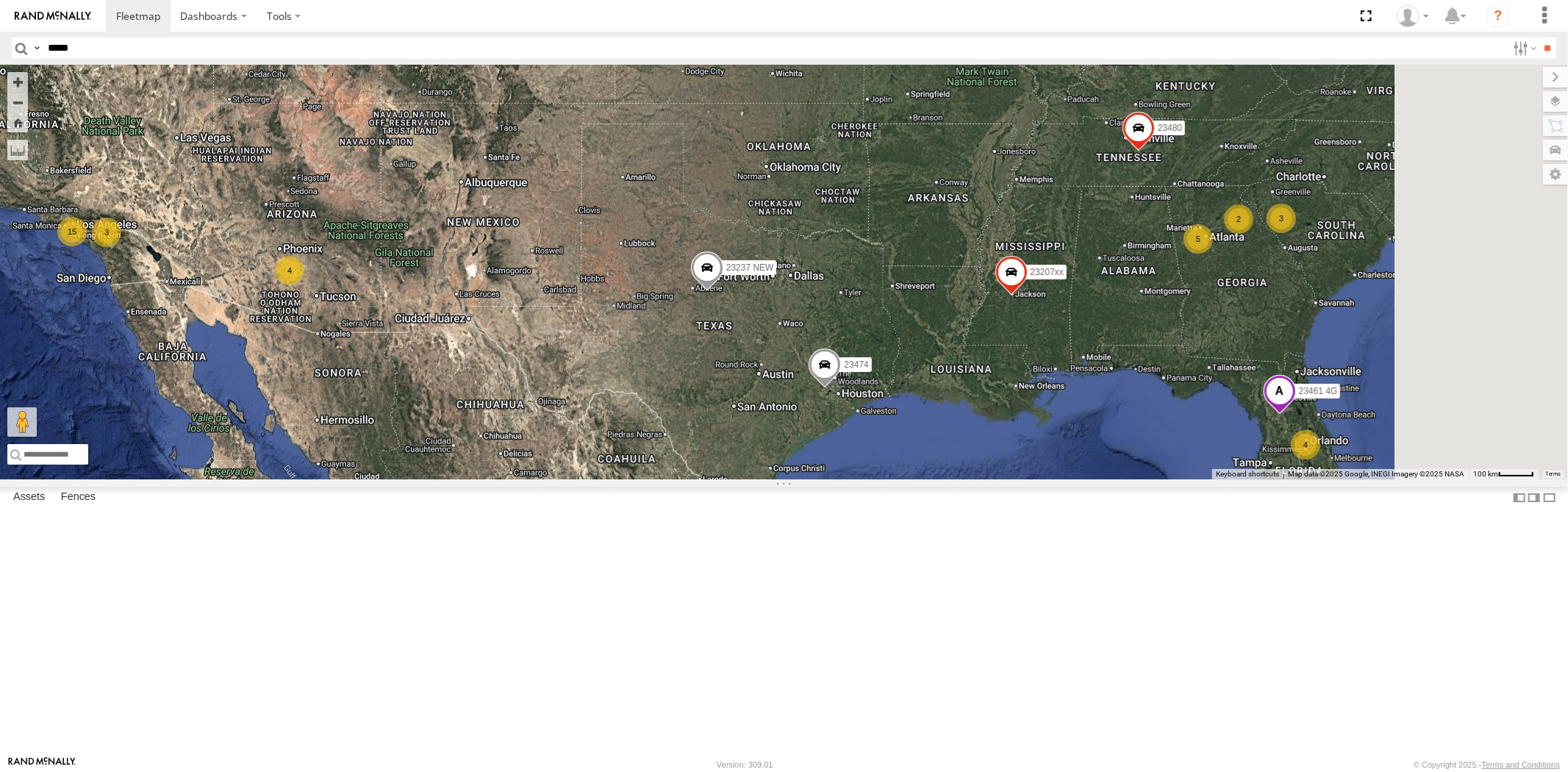
drag, startPoint x: 944, startPoint y: 360, endPoint x: 935, endPoint y: 375, distance: 17.5
click at [936, 375] on div "23207 NEW 23207xx 23237 NEW 23460 23480 23467 4G 23474 23335 4G/Active 5 15 3 2…" at bounding box center [784, 272] width 1568 height 415
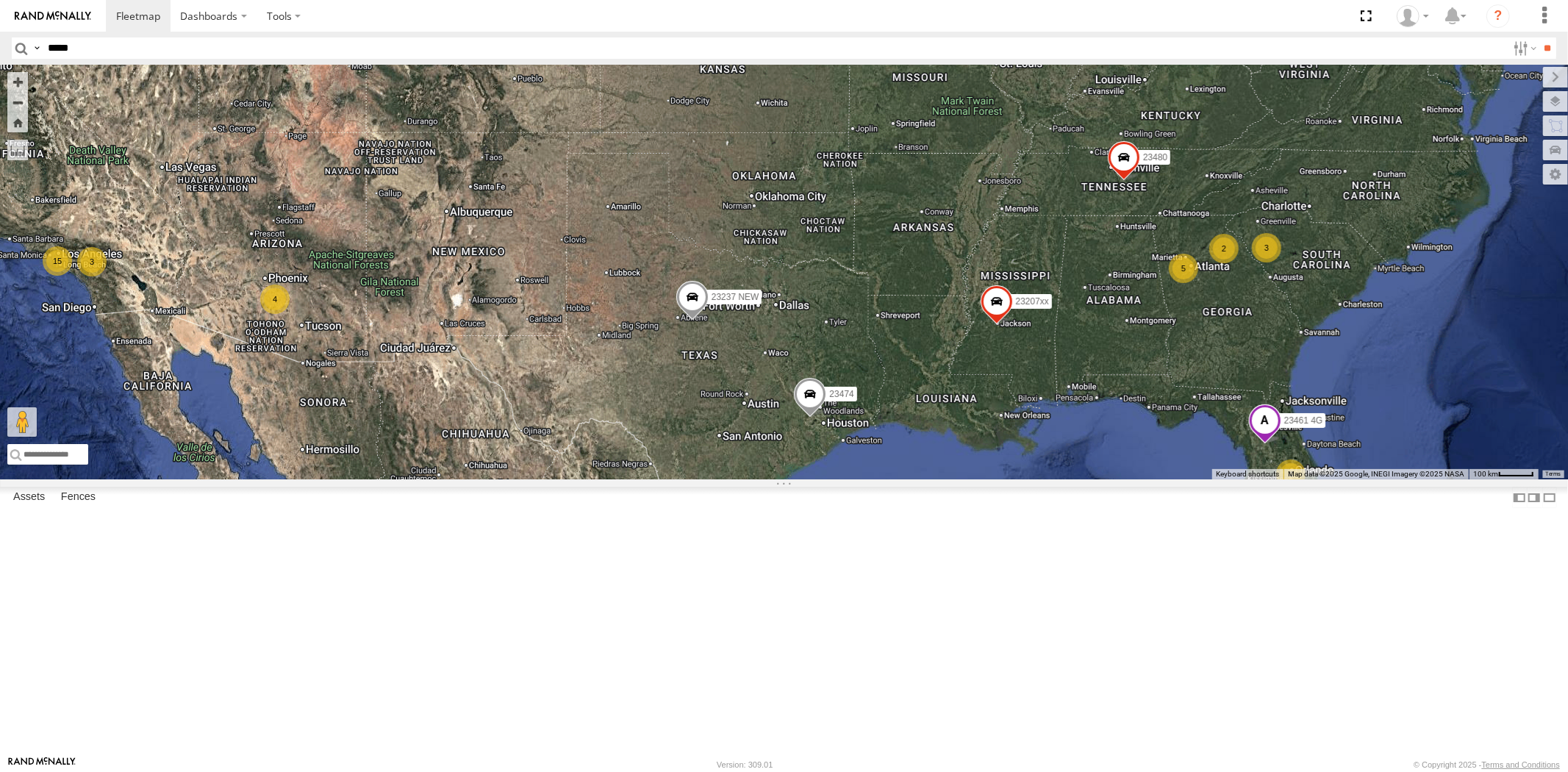
drag, startPoint x: 937, startPoint y: 376, endPoint x: 944, endPoint y: 386, distance: 12.2
click at [944, 386] on div "23207 NEW 23207xx 23237 NEW 23460 23480 23467 4G 23474 23335 4G/Active 5 15 3 2…" at bounding box center [784, 272] width 1568 height 415
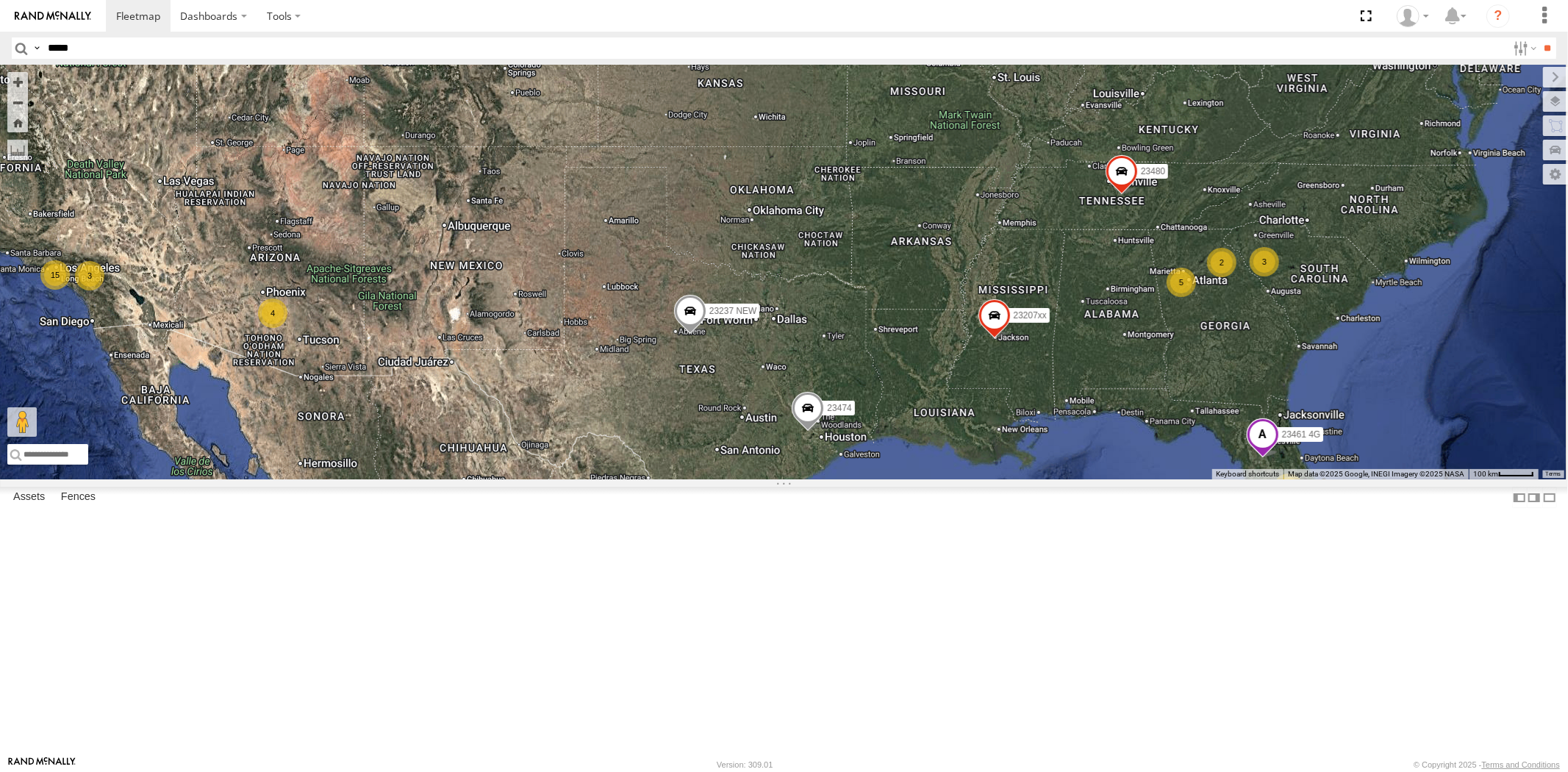
drag, startPoint x: 947, startPoint y: 383, endPoint x: 916, endPoint y: 379, distance: 31.3
click at [916, 379] on div "23207 NEW 23207xx 23237 NEW 23460 23480 23467 4G 23474 23335 4G/Active 5 15 3 2…" at bounding box center [784, 272] width 1568 height 415
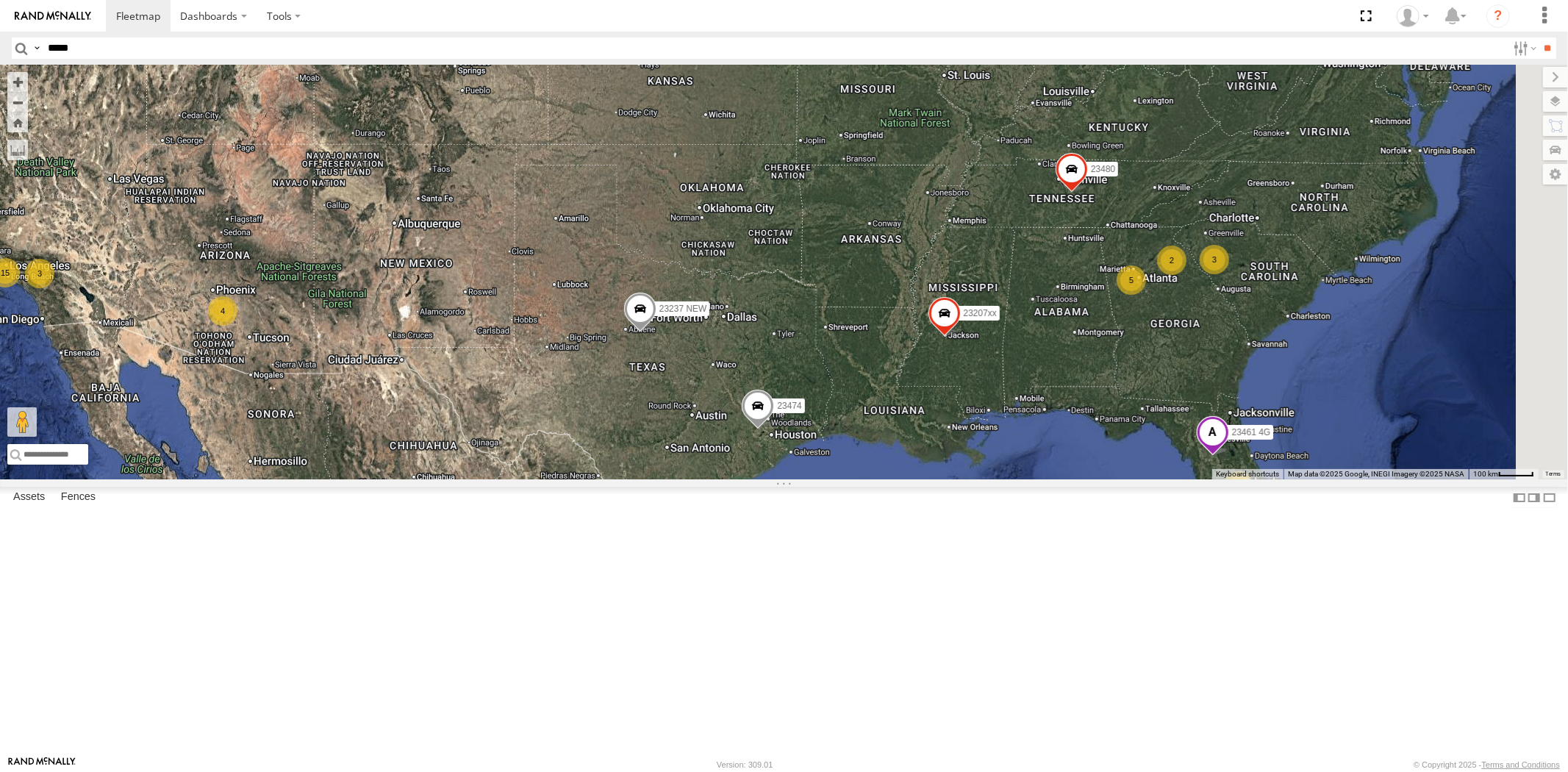
drag, startPoint x: 928, startPoint y: 379, endPoint x: 905, endPoint y: 386, distance: 24.0
click at [906, 386] on div "23207 NEW 23207xx 23237 NEW 23460 23480 23467 4G 23474 23335 4G/Active 5 15 3 2…" at bounding box center [784, 272] width 1568 height 415
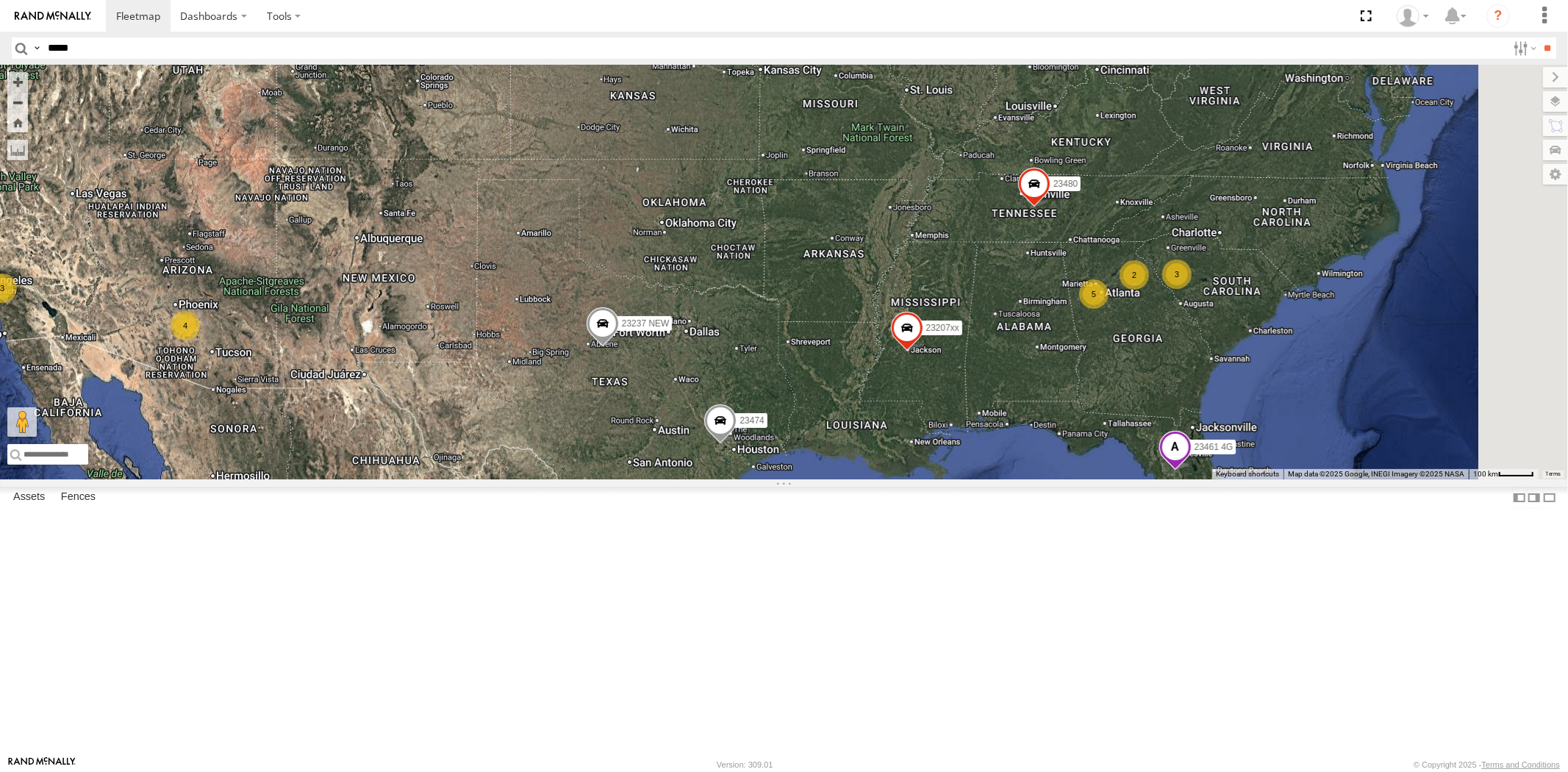
drag, startPoint x: 926, startPoint y: 382, endPoint x: 920, endPoint y: 394, distance: 13.4
click at [920, 394] on div "23207 NEW 23207xx 23237 NEW 23460 23480 23467 4G 23474 23335 4G/Active 5 15 3 2…" at bounding box center [784, 272] width 1568 height 415
